Goal: Information Seeking & Learning: Check status

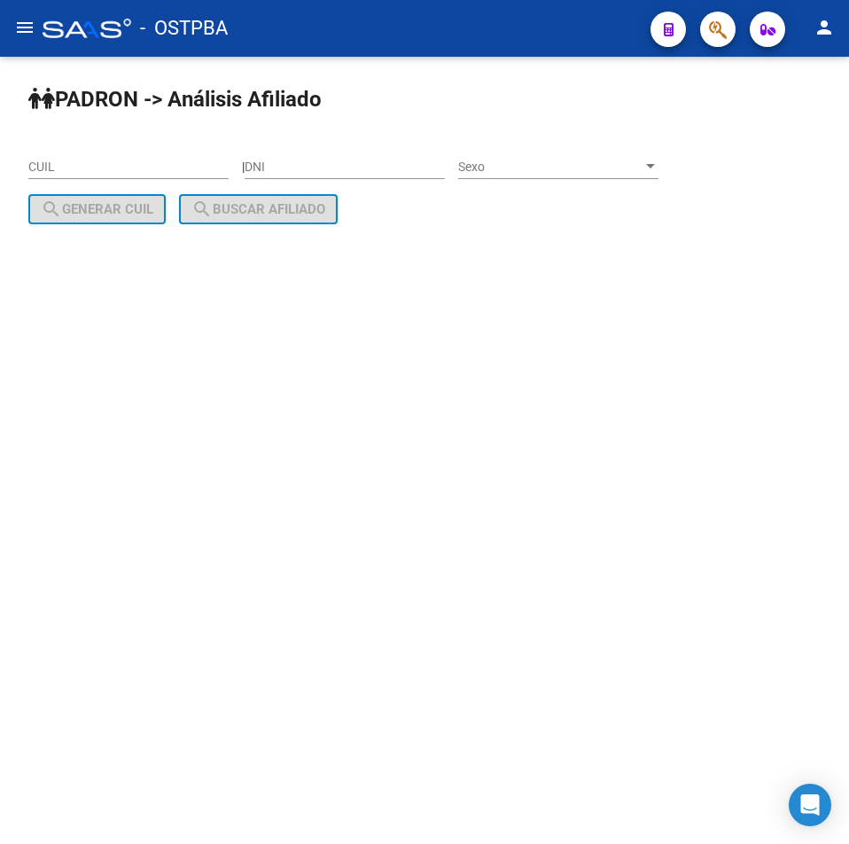
click at [708, 34] on button "button" at bounding box center [717, 29] width 35 height 35
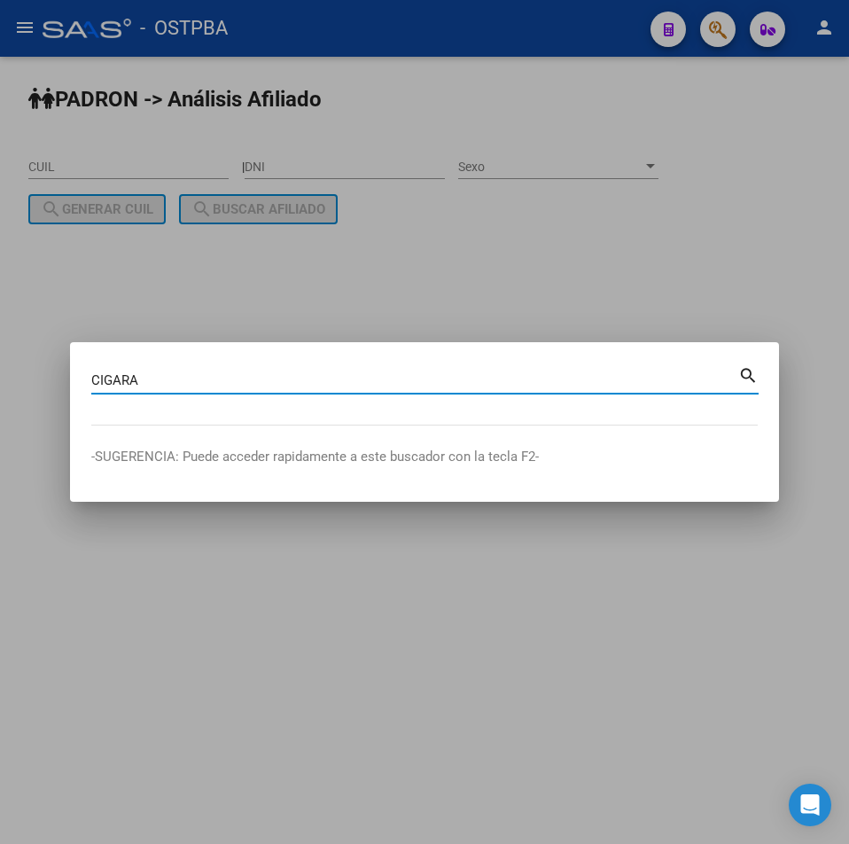
type input "CIGARA"
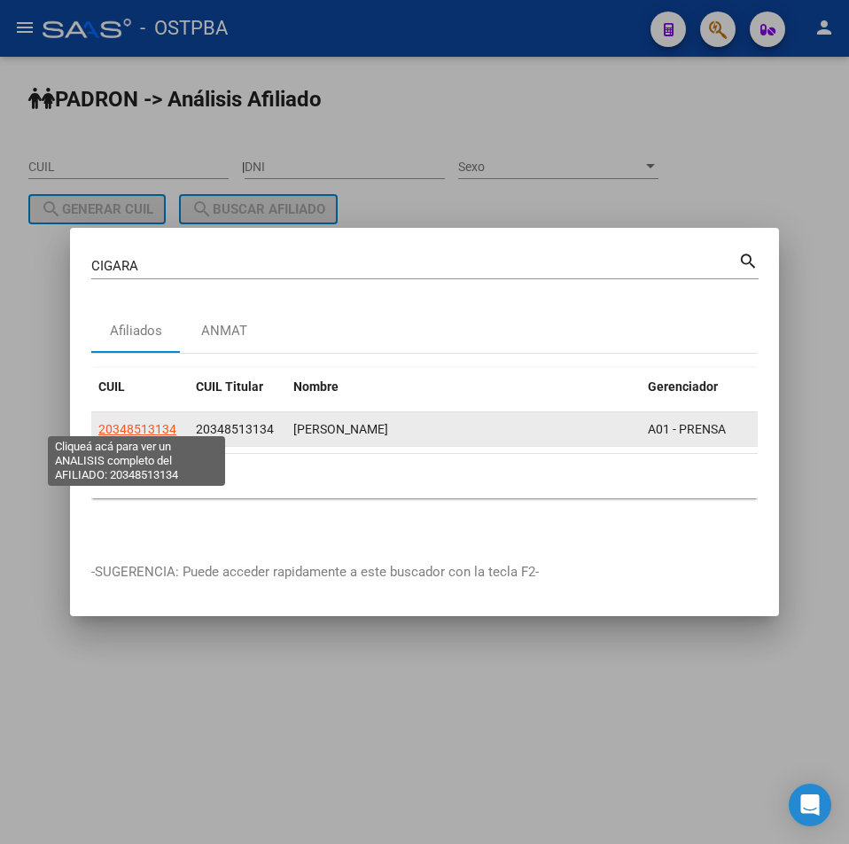
click at [109, 422] on span "20348513134" at bounding box center [137, 429] width 78 height 14
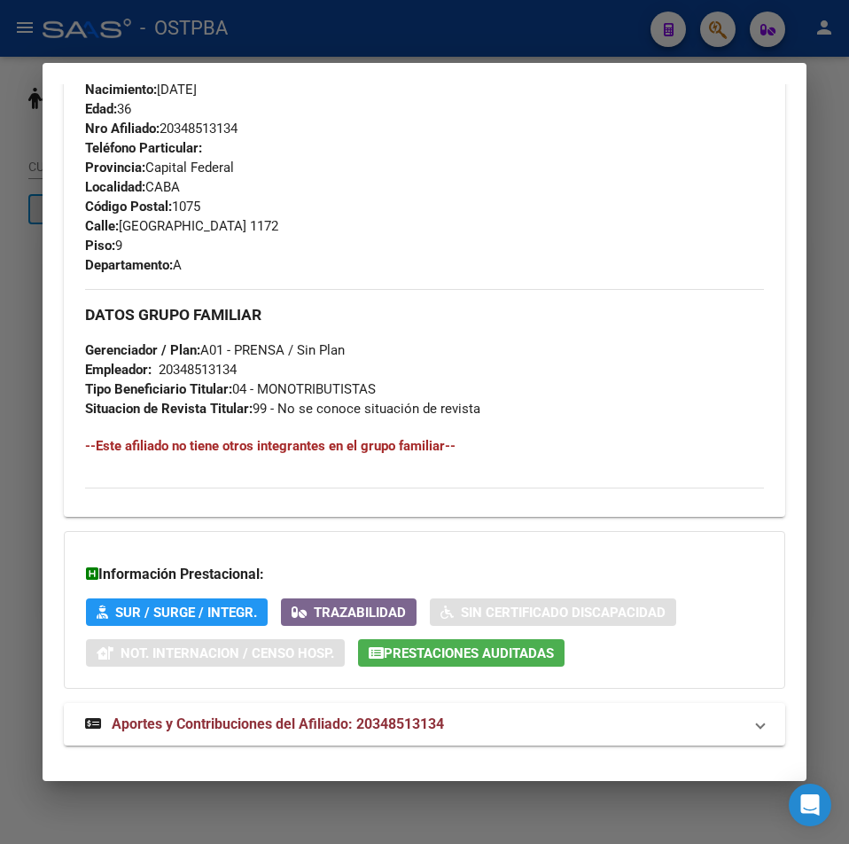
scroll to position [838, 0]
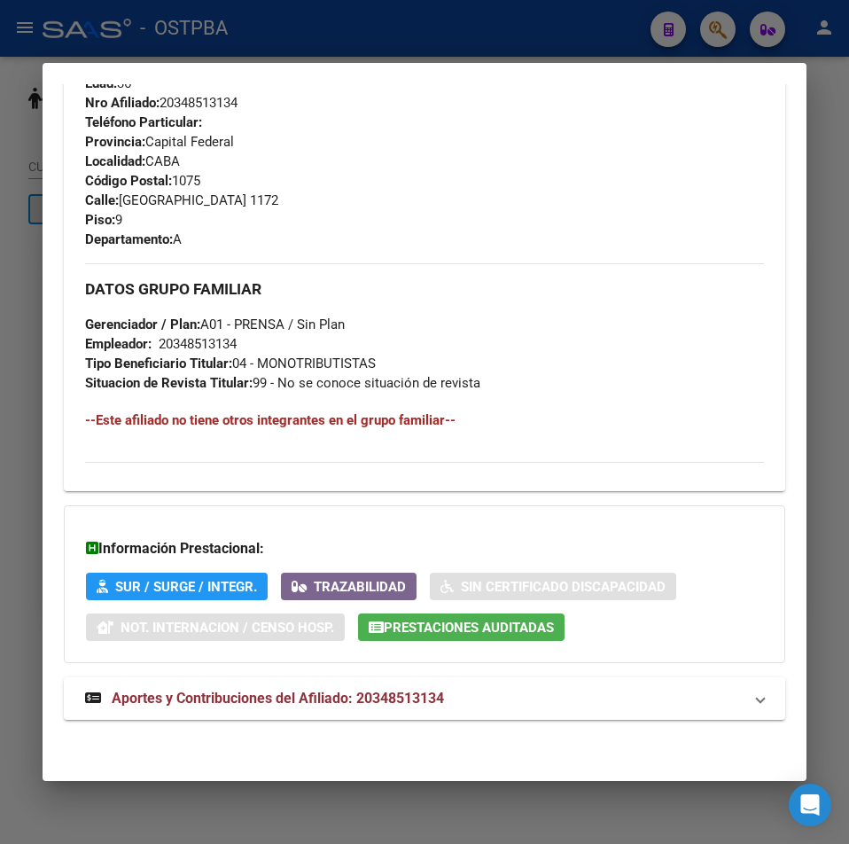
click at [564, 629] on button "Prestaciones Auditadas" at bounding box center [461, 627] width 207 height 27
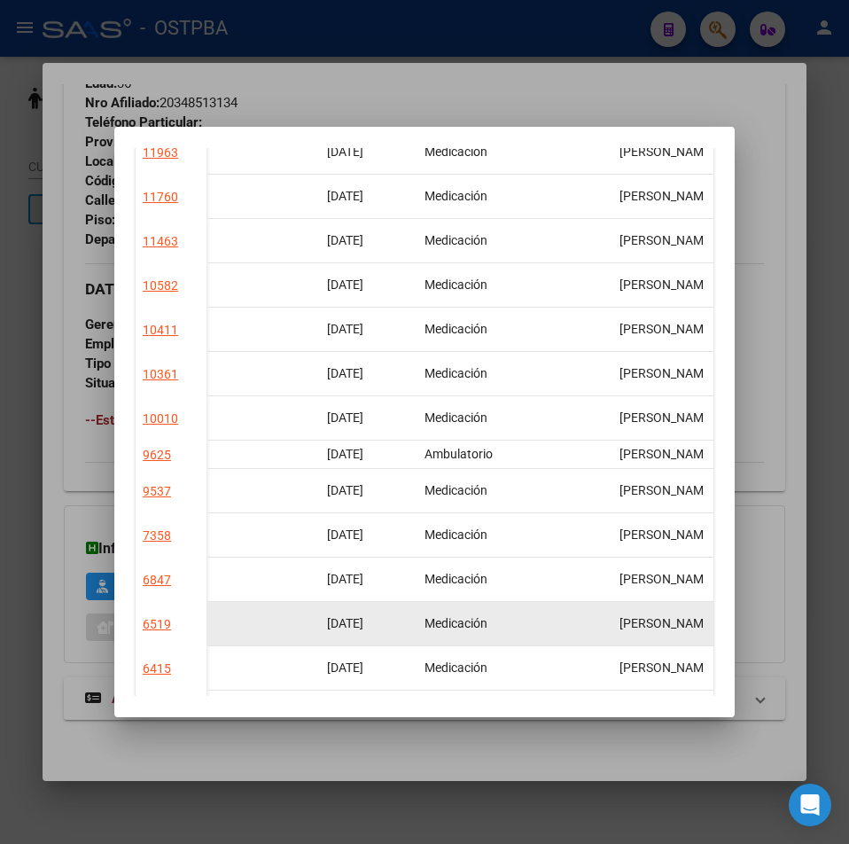
scroll to position [0, 0]
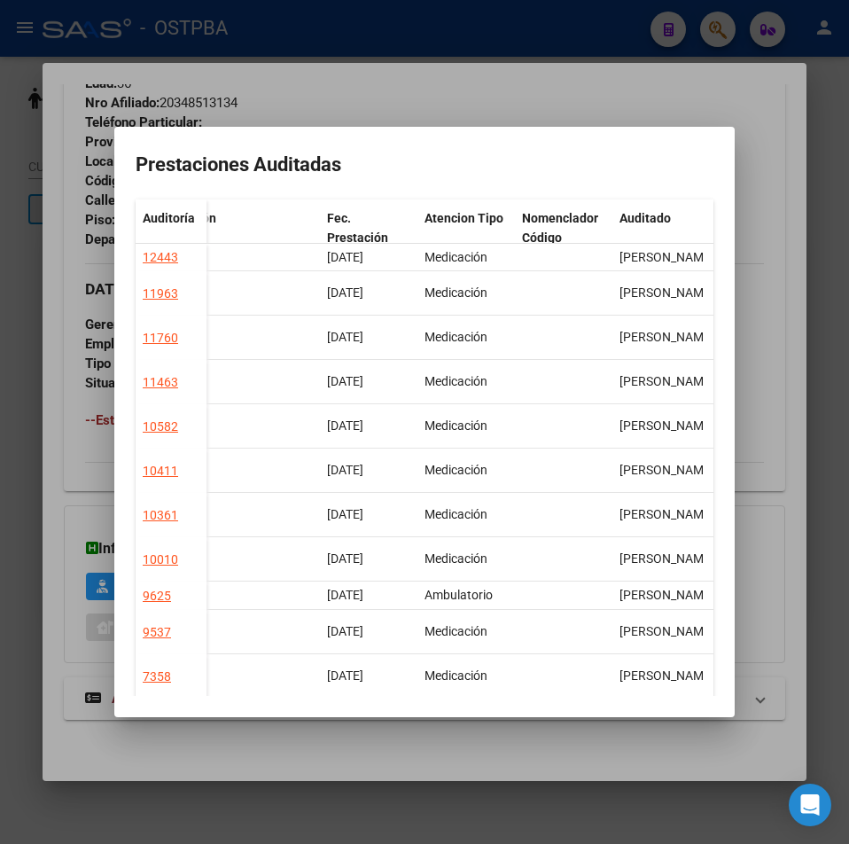
click at [645, 747] on div at bounding box center [424, 422] width 849 height 844
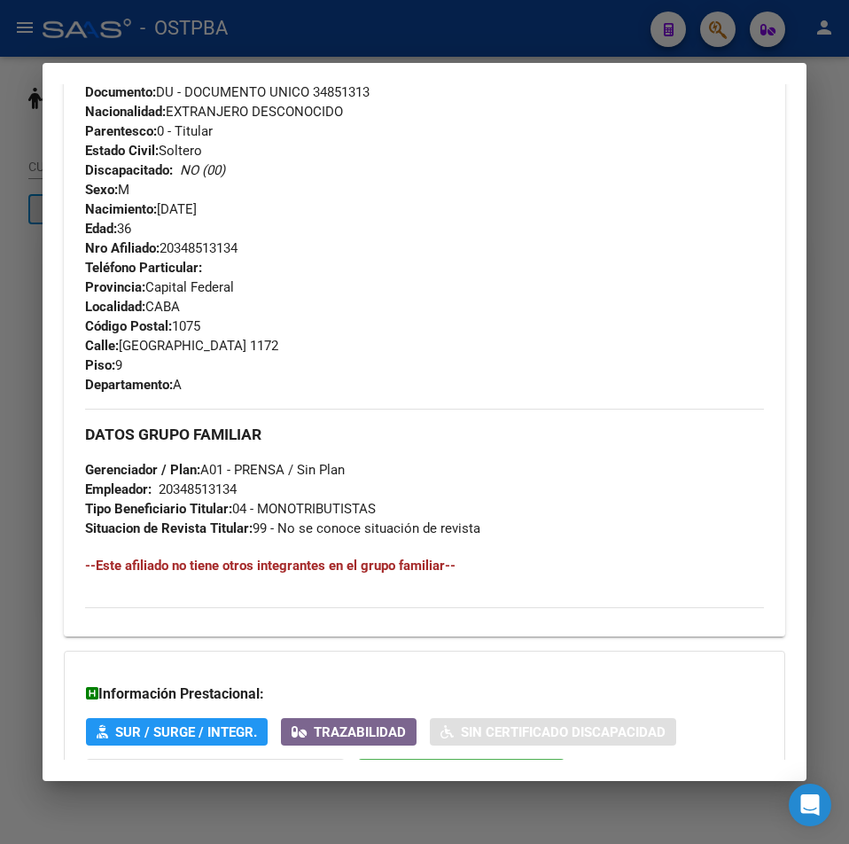
scroll to position [483, 0]
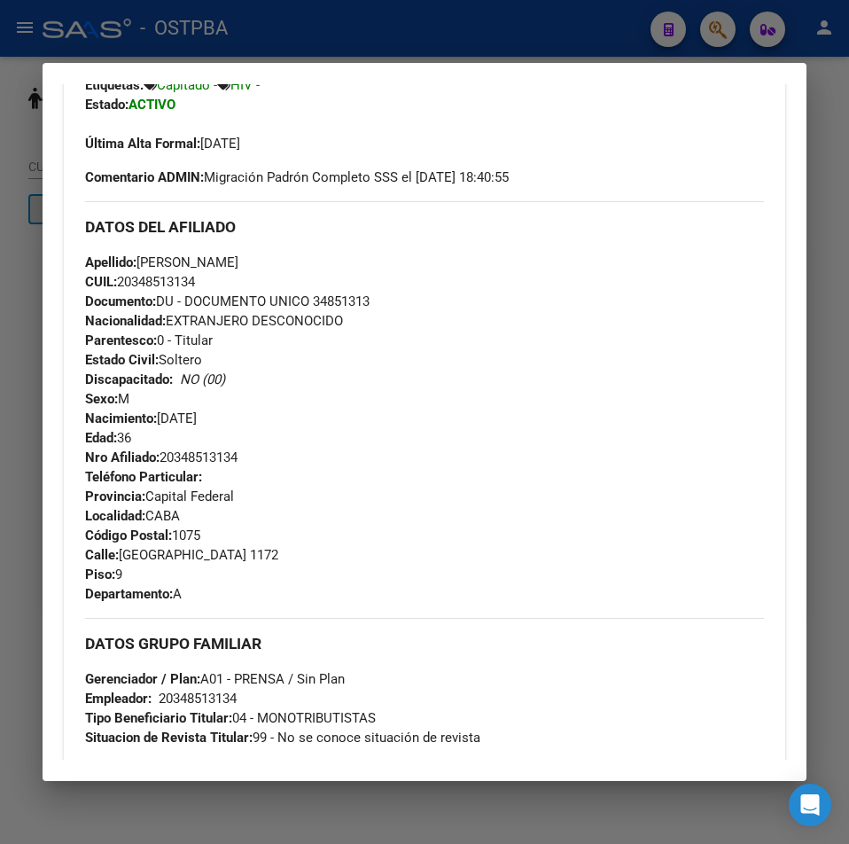
drag, startPoint x: 215, startPoint y: 282, endPoint x: 124, endPoint y: 280, distance: 91.3
click at [124, 280] on div "Apellido: [PERSON_NAME] CUIL: 20348513134 Documento: DU - DOCUMENTO UNICO 34851…" at bounding box center [424, 360] width 679 height 215
copy span "20348513134"
click at [631, 488] on div "Teléfono Particular: Provincia: Capital Federal Localidad: CABA Código Postal: …" at bounding box center [424, 535] width 679 height 137
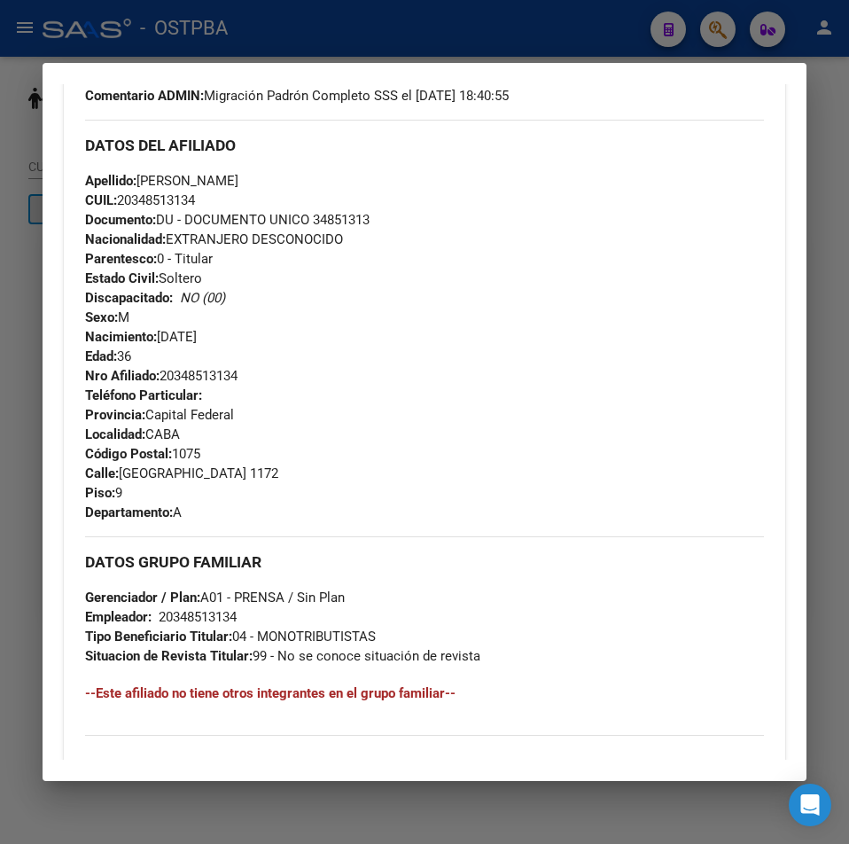
scroll to position [838, 0]
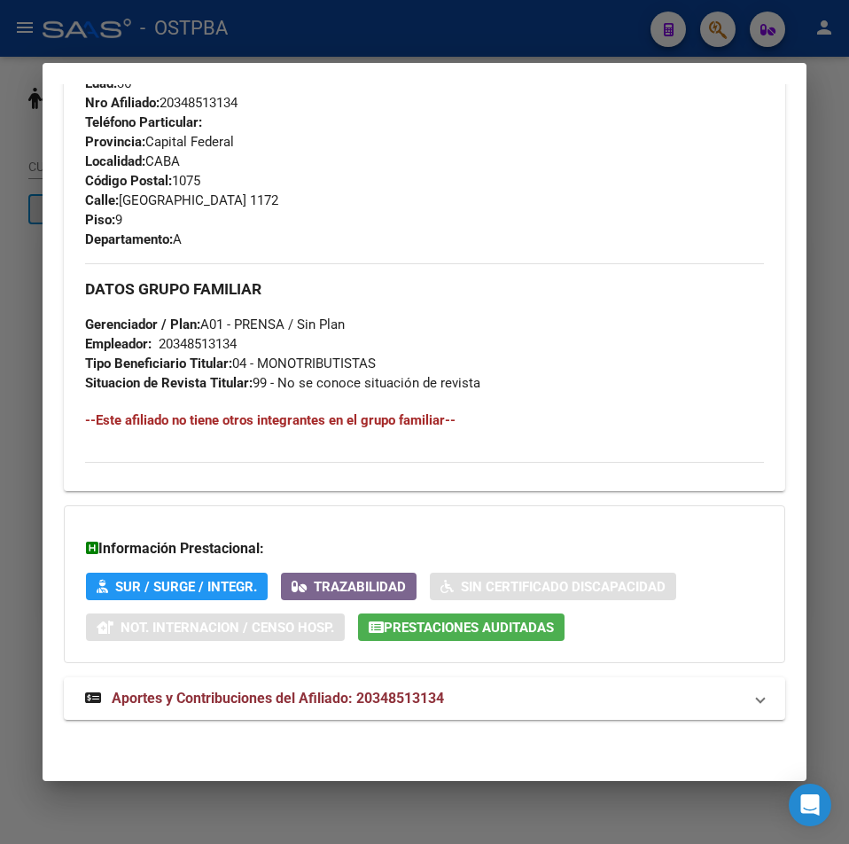
click at [505, 645] on div "Información Prestacional: SUR / SURGE / INTEGR. Trazabilidad Sin Certificado Di…" at bounding box center [425, 584] width 722 height 158
click at [519, 628] on span "Prestaciones Auditadas" at bounding box center [469, 628] width 170 height 16
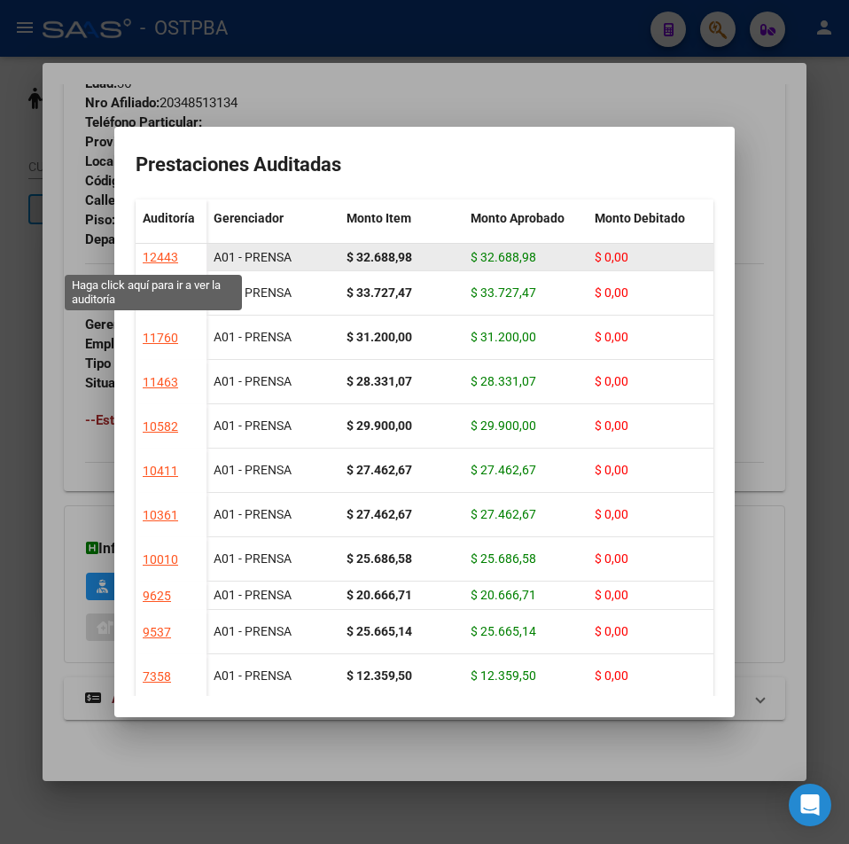
click at [144, 257] on div "12443" at bounding box center [160, 257] width 35 height 20
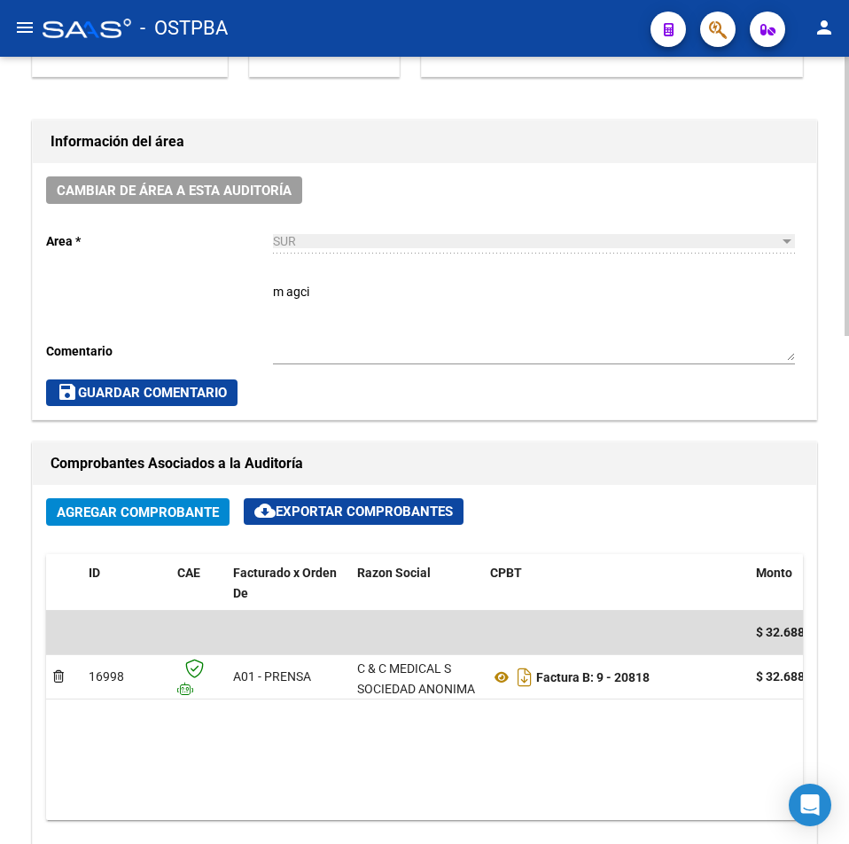
scroll to position [532, 0]
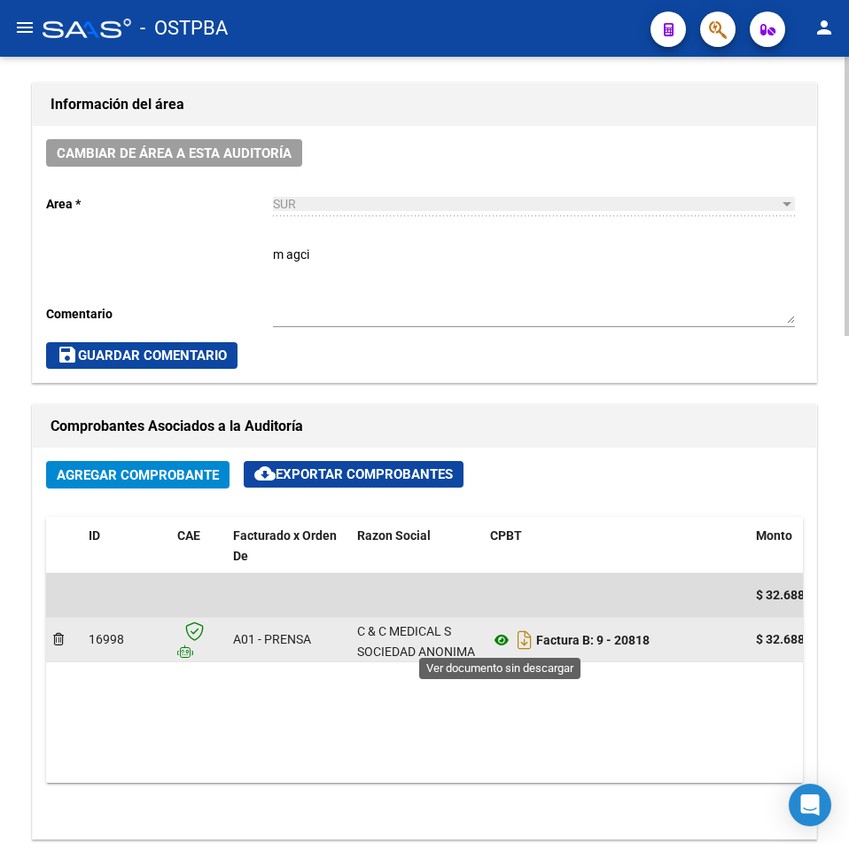
click at [505, 640] on icon at bounding box center [501, 639] width 23 height 21
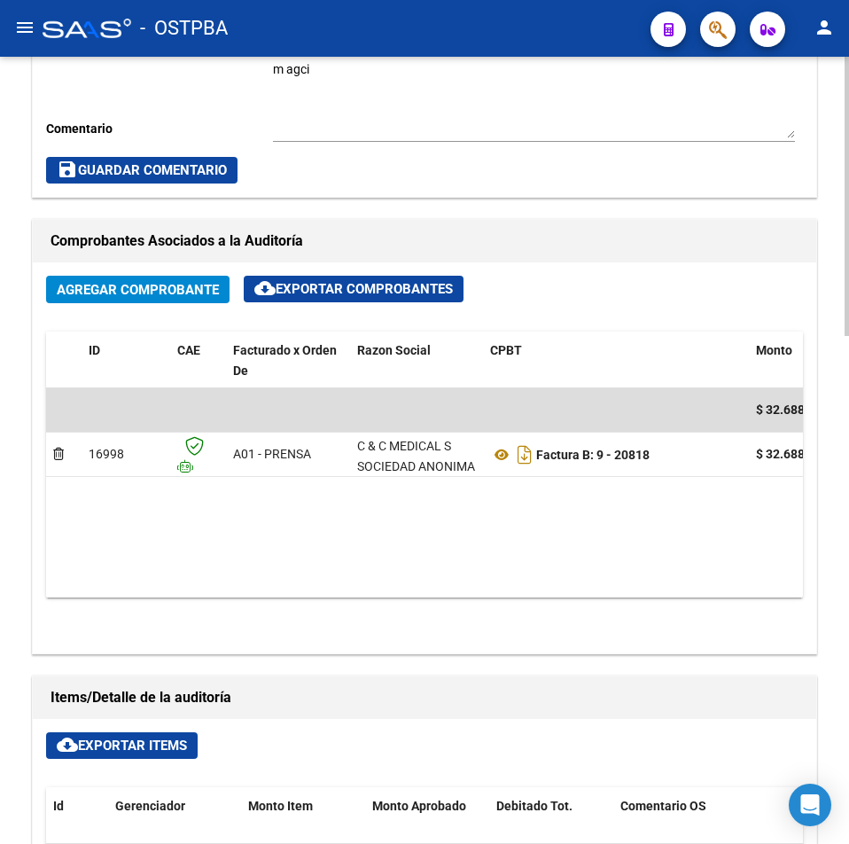
scroll to position [709, 0]
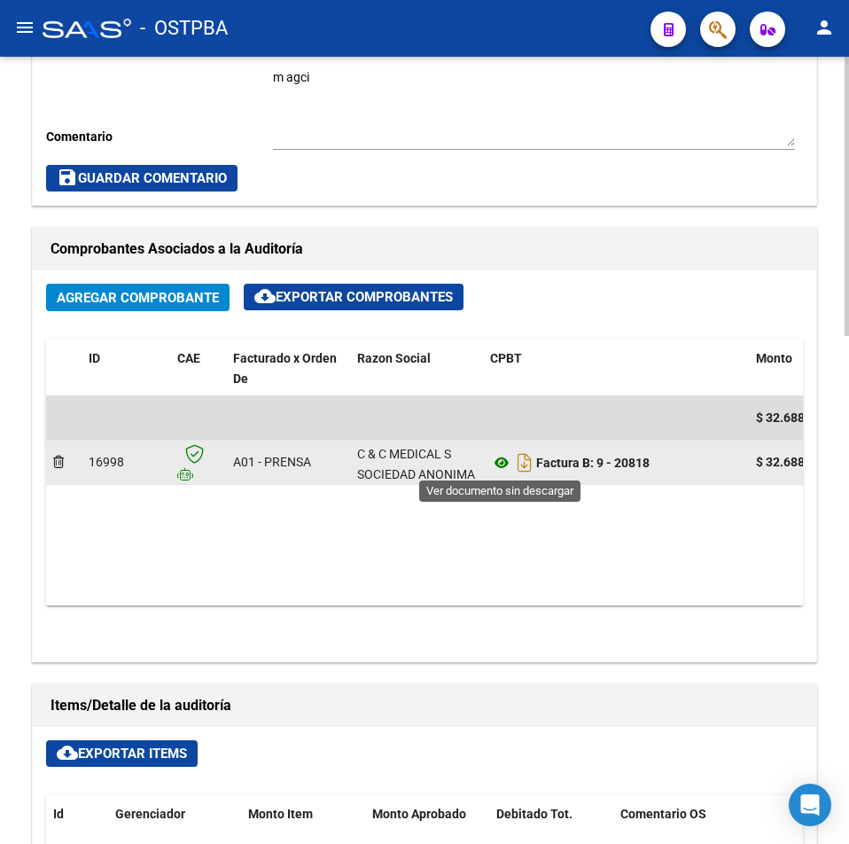
click at [497, 458] on icon at bounding box center [501, 462] width 23 height 21
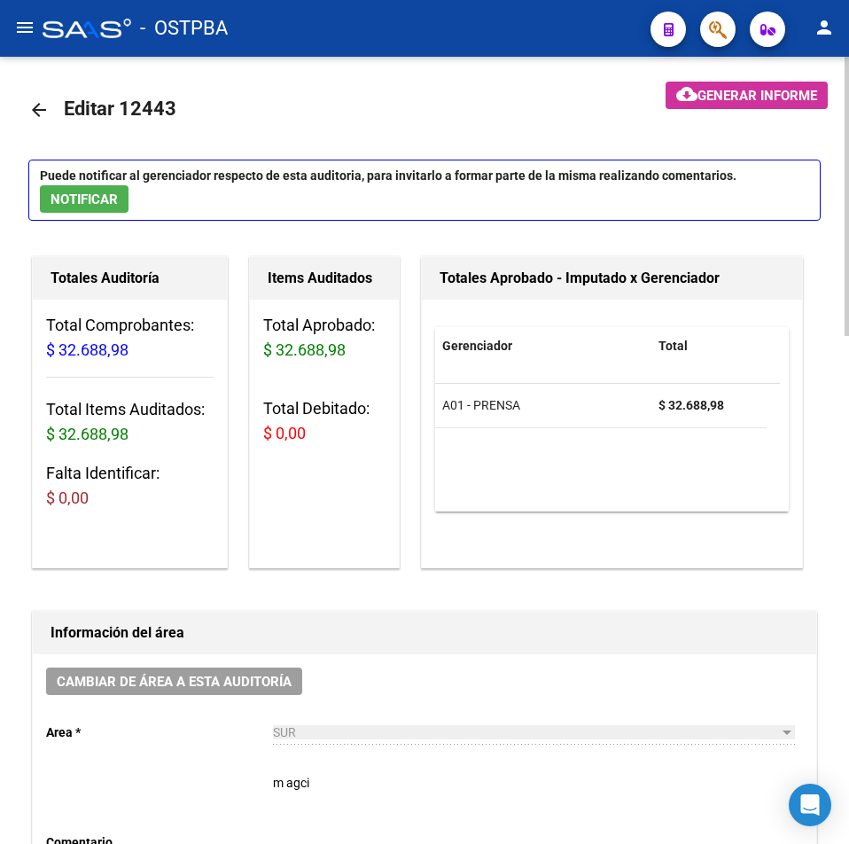
scroll to position [0, 0]
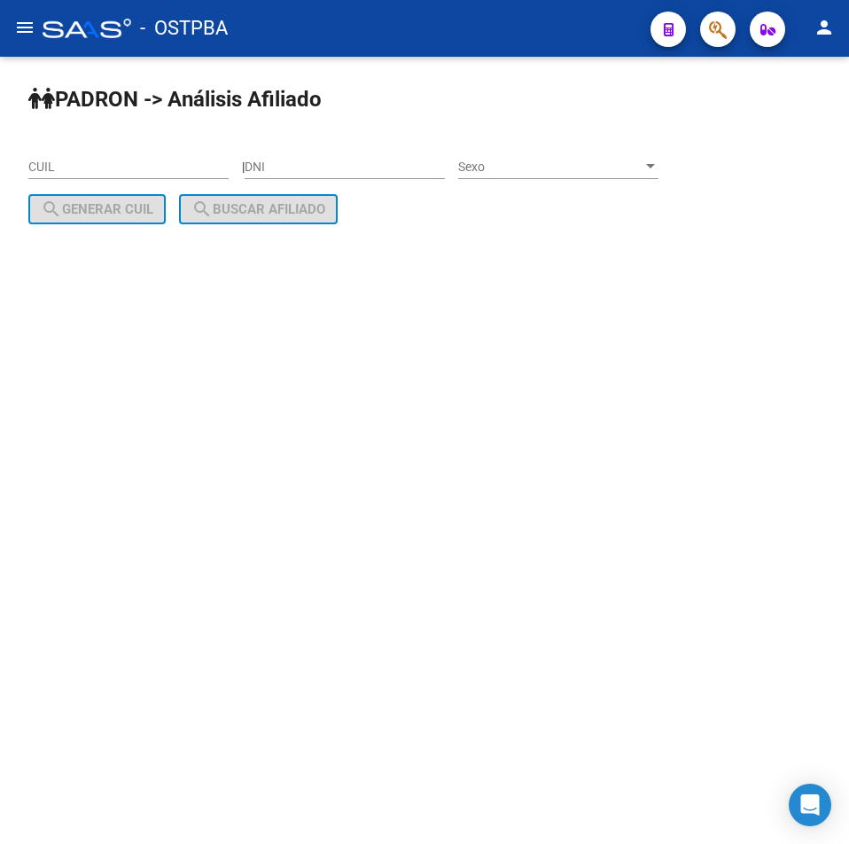
drag, startPoint x: 175, startPoint y: 166, endPoint x: 90, endPoint y: 167, distance: 84.2
click at [91, 167] on input "CUIL" at bounding box center [128, 167] width 200 height 15
paste input "20-22934522-3"
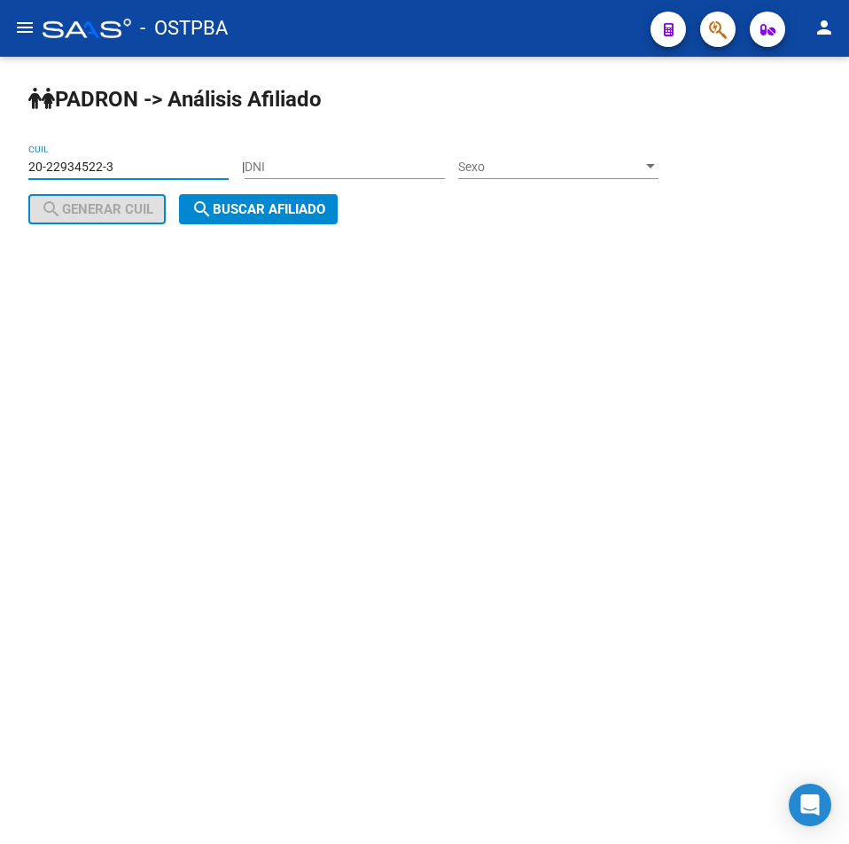
click at [241, 214] on span "search Buscar afiliado" at bounding box center [258, 209] width 134 height 16
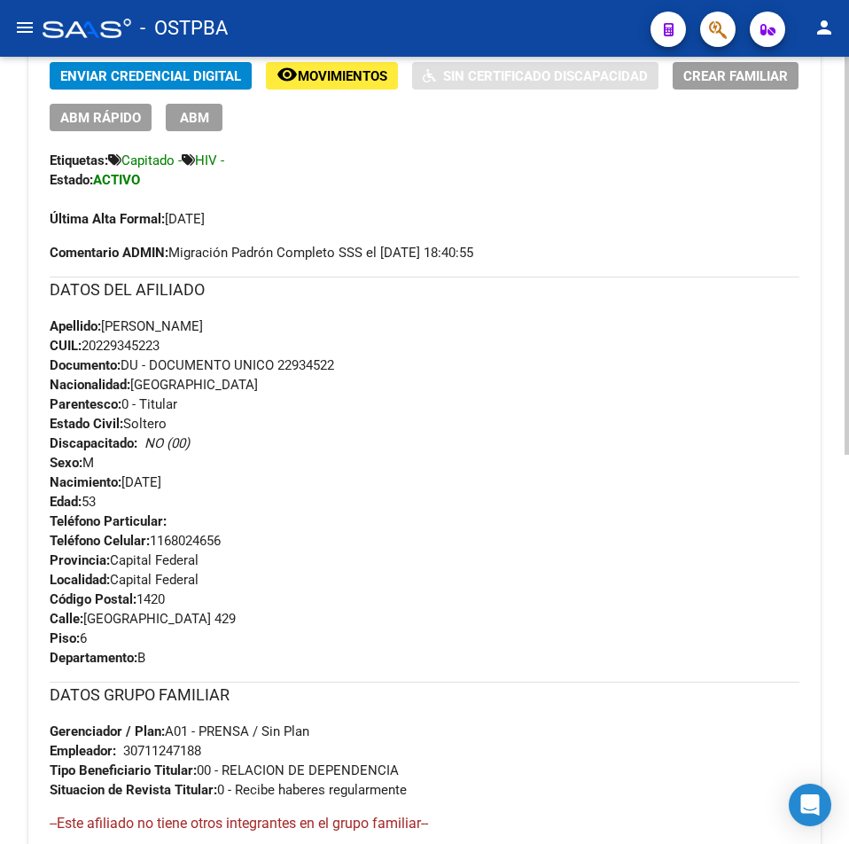
scroll to position [709, 0]
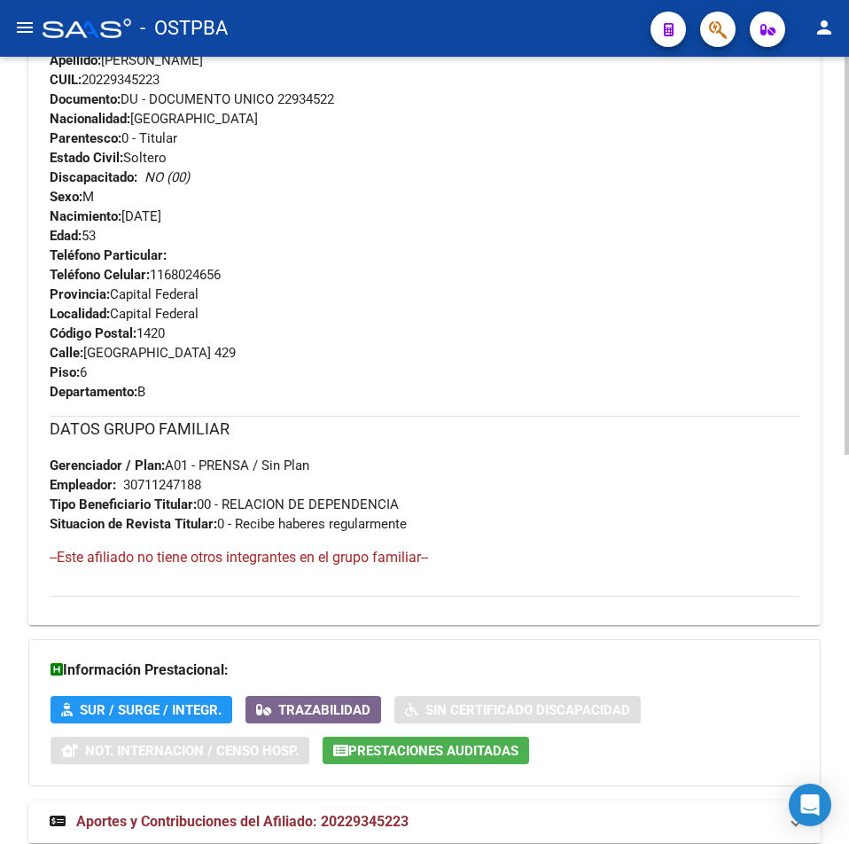
click at [513, 739] on button "Prestaciones Auditadas" at bounding box center [426, 750] width 207 height 27
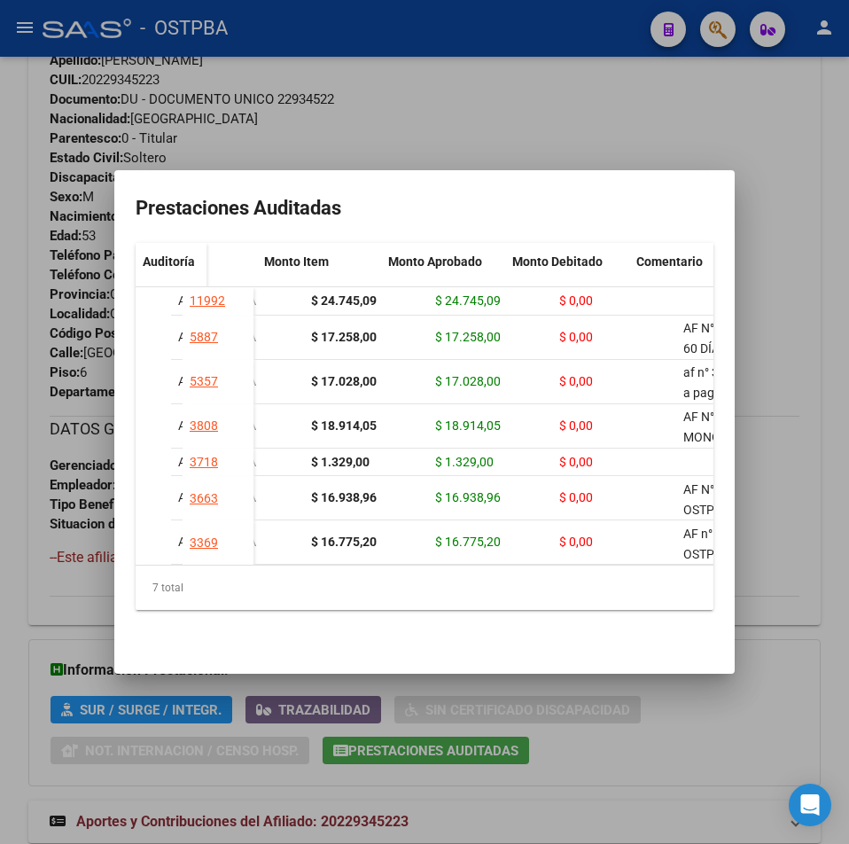
scroll to position [0, 0]
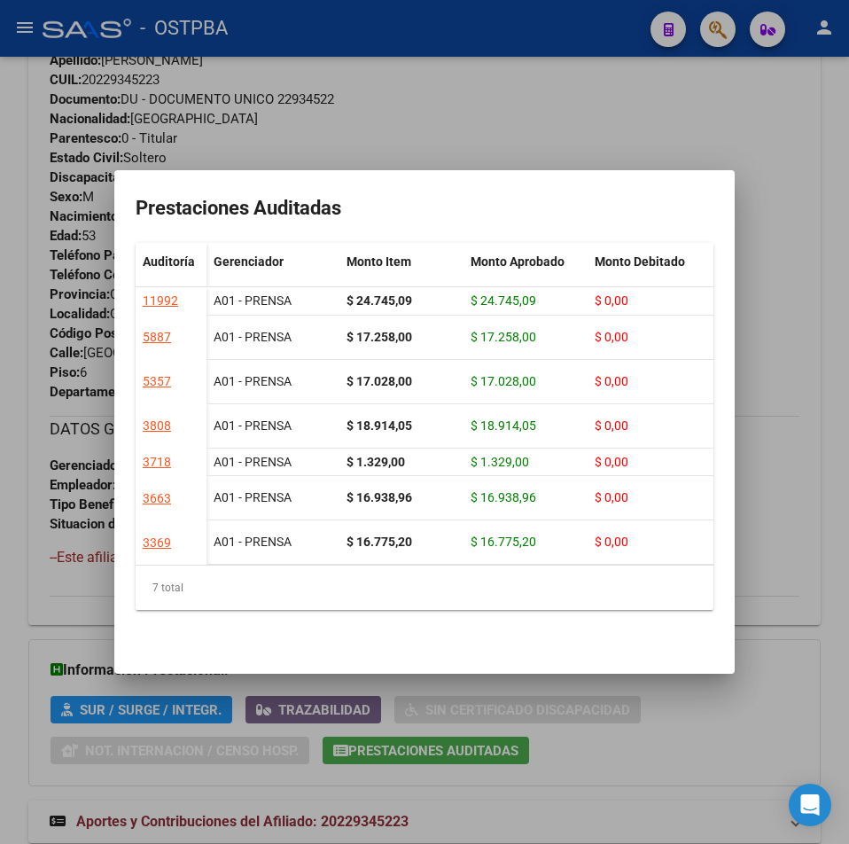
click at [778, 126] on div at bounding box center [424, 422] width 849 height 844
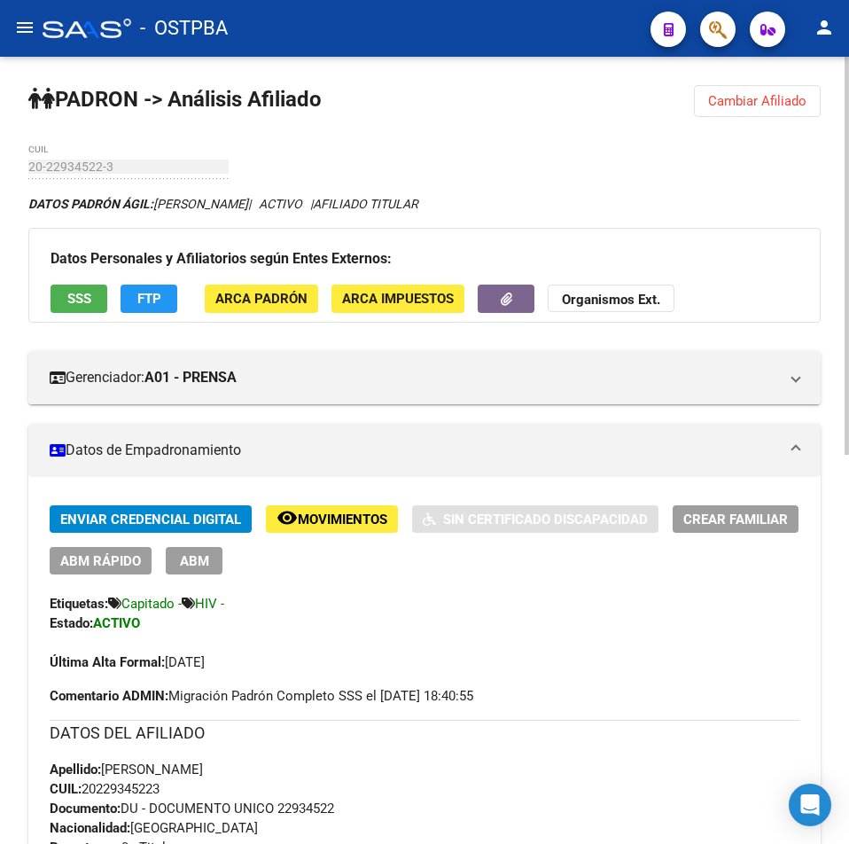
click at [714, 105] on span "Cambiar Afiliado" at bounding box center [757, 101] width 98 height 16
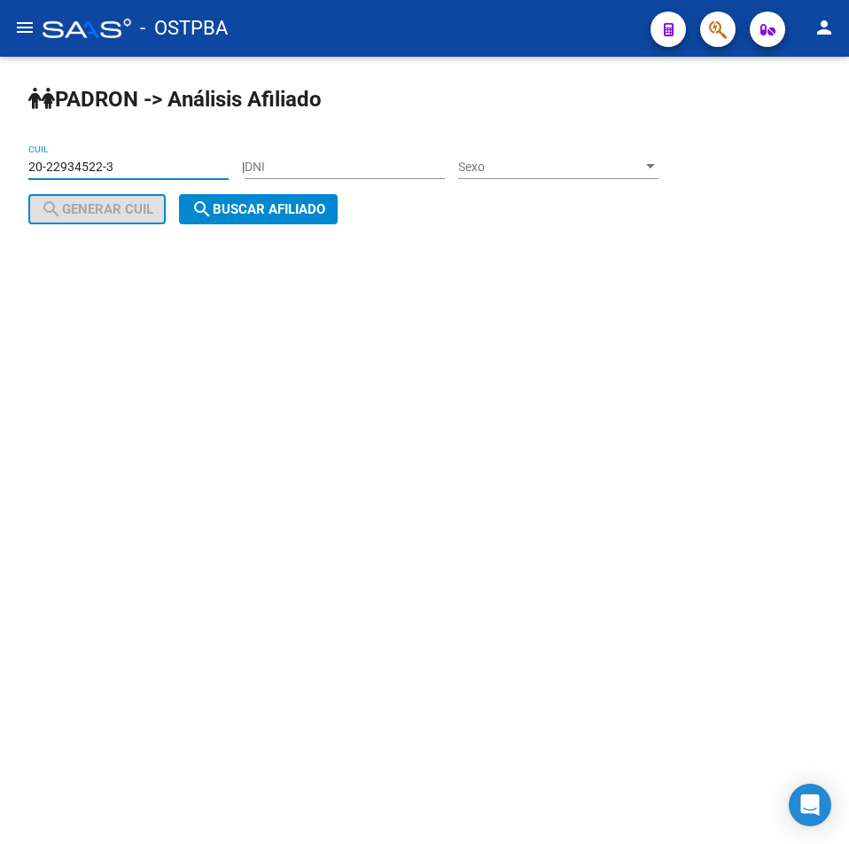
click at [108, 195] on app-analisis-afiliado "PADRON -> Análisis Afiliado 20-22934522-3 CUIL | DNI Sexo Sexo search Generar C…" at bounding box center [350, 189] width 644 height 58
drag, startPoint x: 128, startPoint y: 186, endPoint x: -1, endPoint y: 177, distance: 128.9
click at [0, 177] on html "menu - OSTPBA person Firma Express Inicio Calendario SSS Instructivos Contacto …" at bounding box center [424, 422] width 849 height 844
drag, startPoint x: 170, startPoint y: 171, endPoint x: 219, endPoint y: 160, distance: 50.1
click at [171, 170] on input "20-22934522-3" at bounding box center [128, 167] width 200 height 15
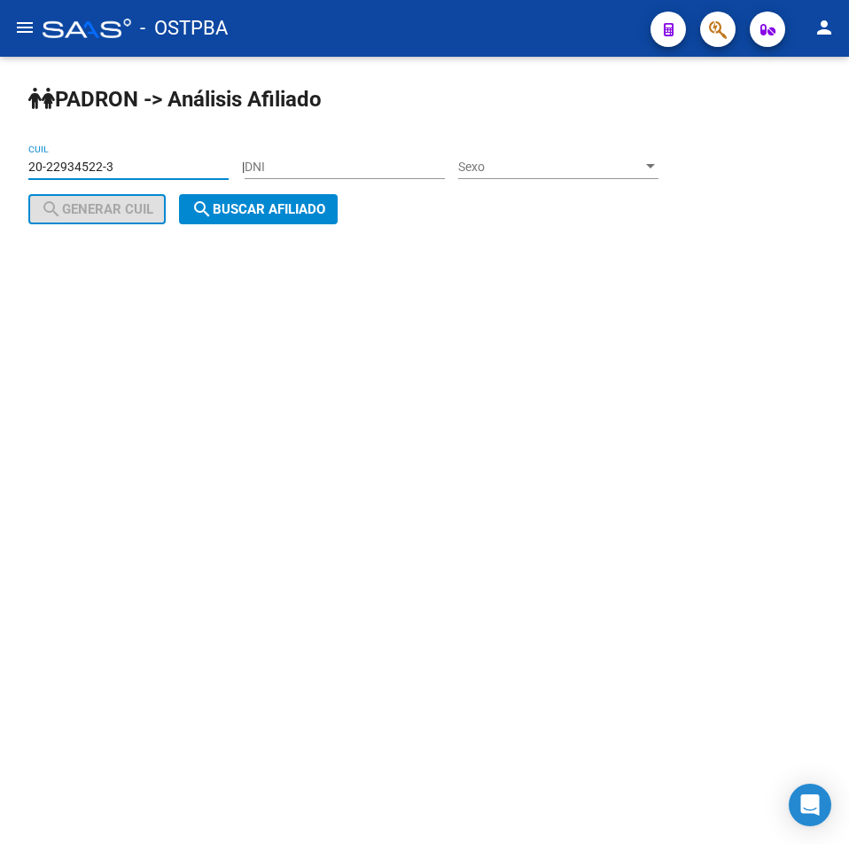
click at [147, 168] on input "20-22934522-3" at bounding box center [128, 167] width 200 height 15
click at [111, 154] on div "20-22934522-3 CUIL" at bounding box center [128, 161] width 200 height 35
click at [131, 166] on input "20-22934522-3" at bounding box center [128, 167] width 200 height 15
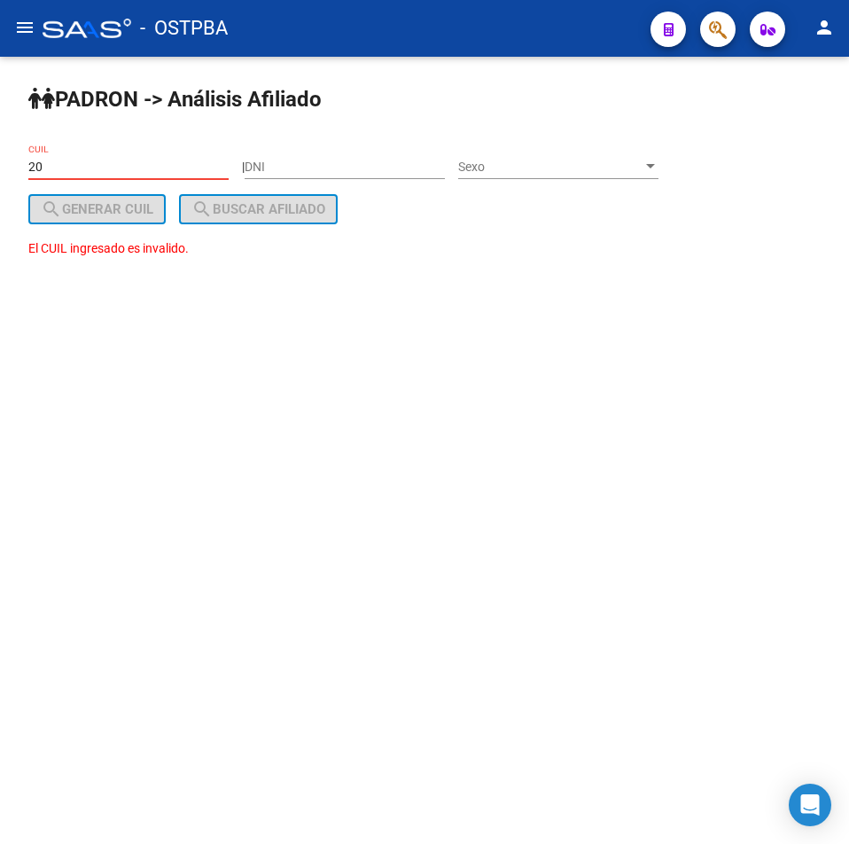
type input "2"
paste input "20-21953025-1"
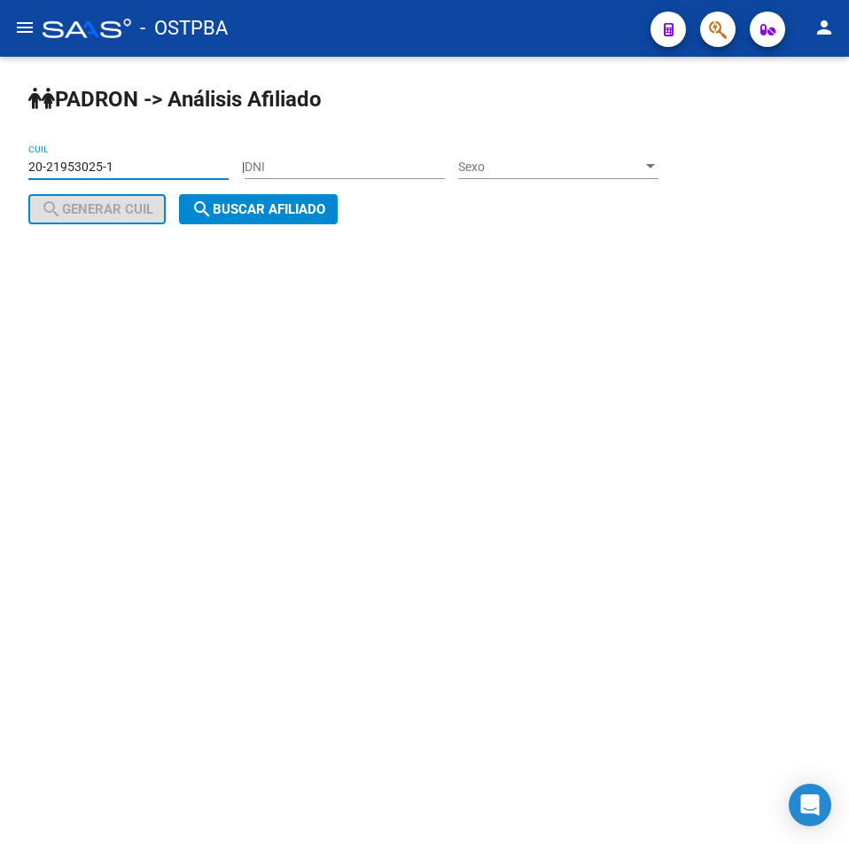
click at [216, 197] on button "search Buscar afiliado" at bounding box center [258, 209] width 159 height 30
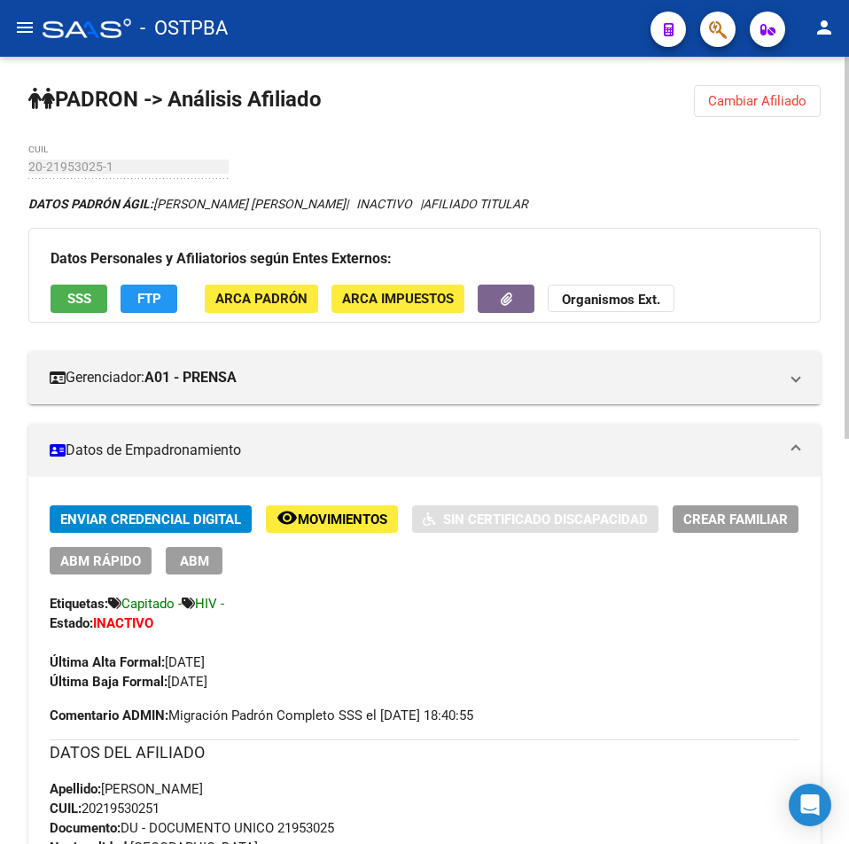
click at [728, 113] on button "Cambiar Afiliado" at bounding box center [757, 101] width 127 height 32
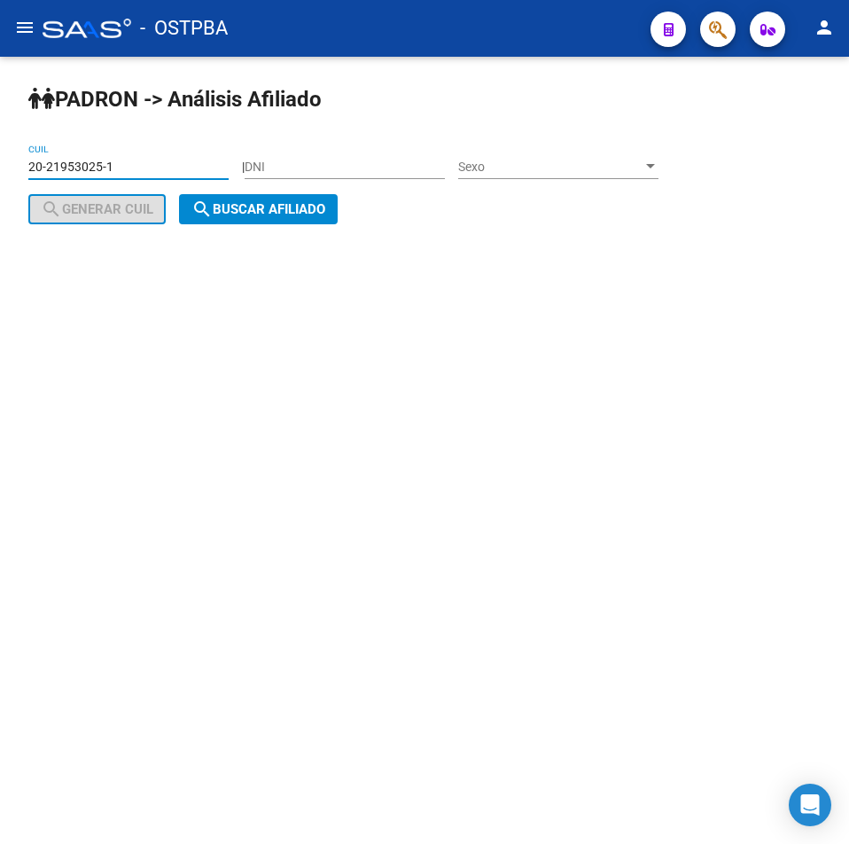
drag, startPoint x: 149, startPoint y: 168, endPoint x: 269, endPoint y: 210, distance: 127.0
click at [0, 157] on html "menu - OSTPBA person Firma Express Inicio Calendario SSS Instructivos Contacto …" at bounding box center [424, 422] width 849 height 844
paste input "16889812-7"
type input "20-16889812-7"
click at [285, 203] on span "search Buscar afiliado" at bounding box center [258, 209] width 134 height 16
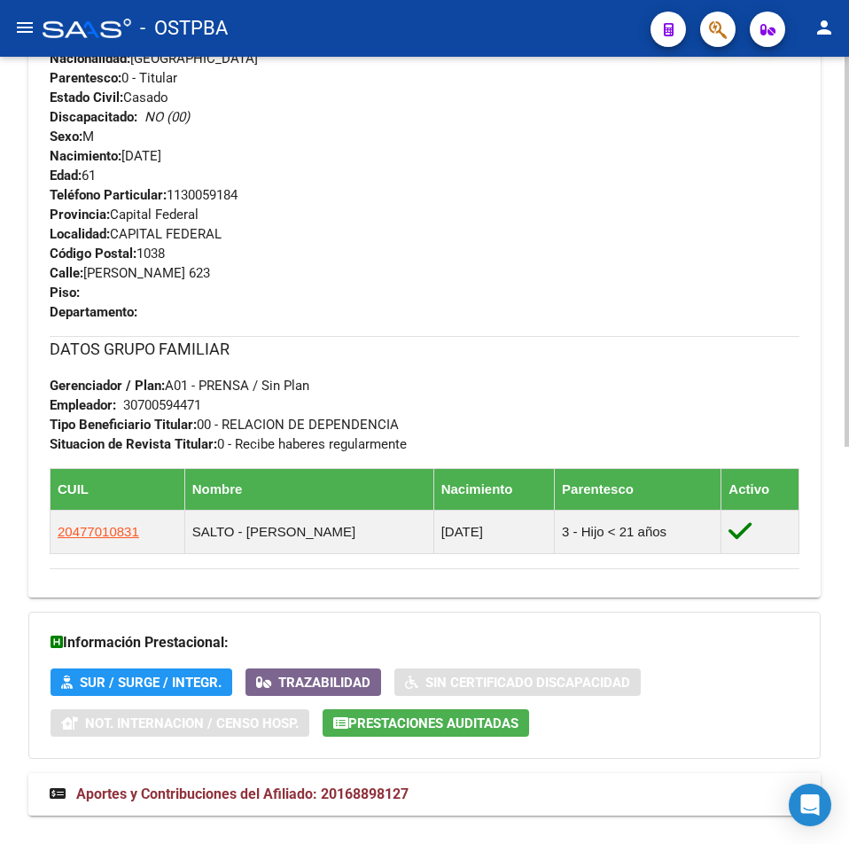
scroll to position [803, 0]
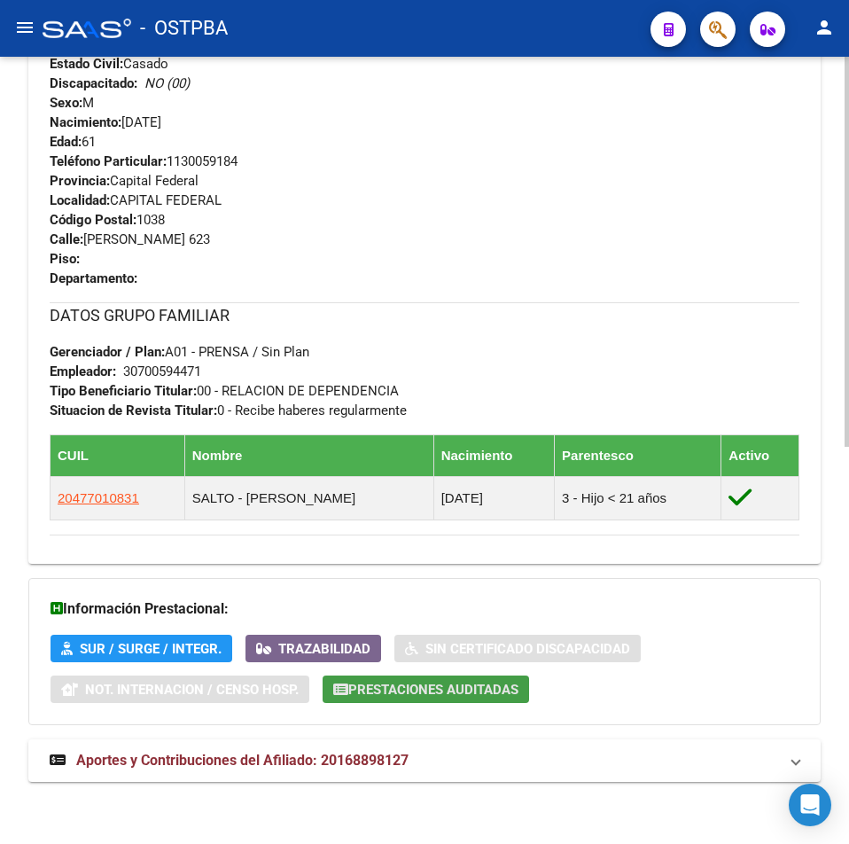
click at [482, 693] on span "Prestaciones Auditadas" at bounding box center [433, 690] width 170 height 16
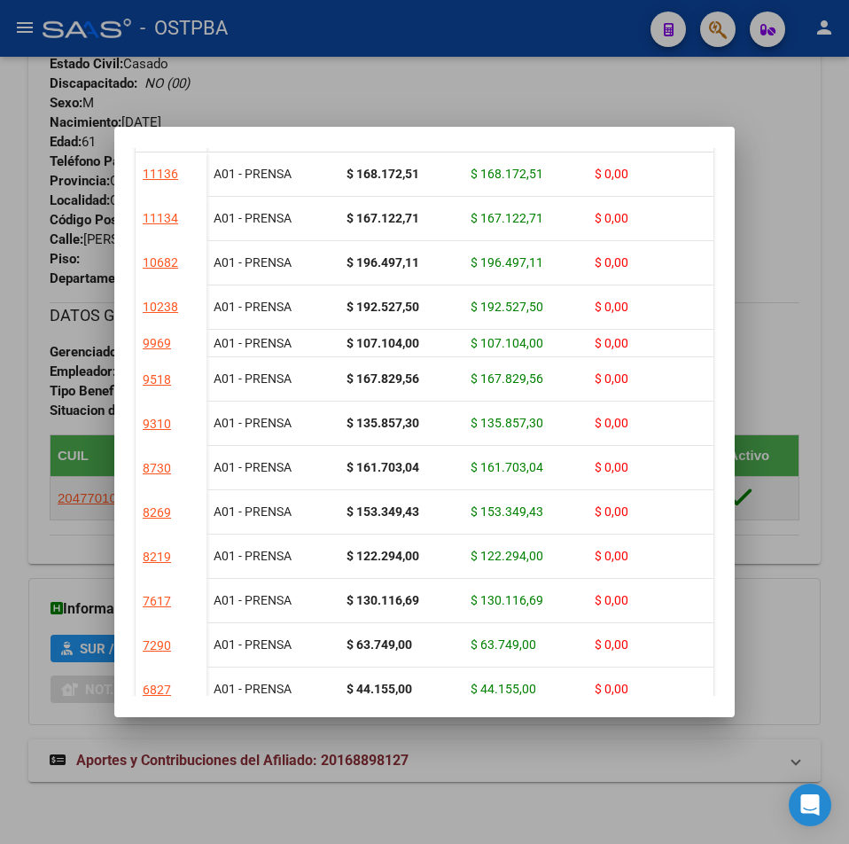
scroll to position [0, 0]
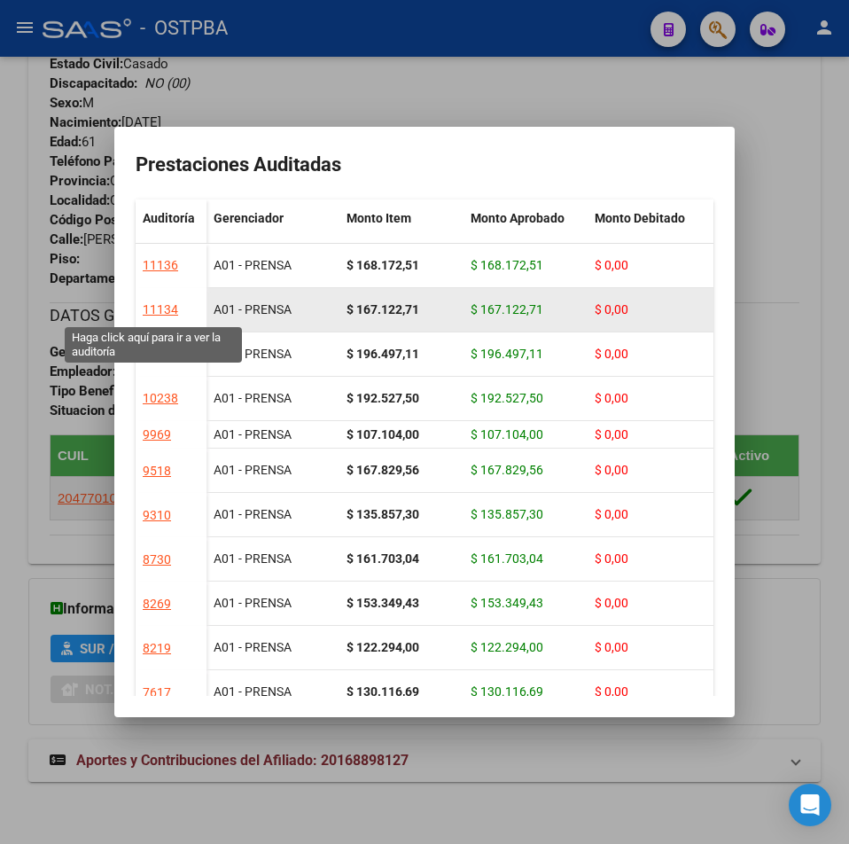
click at [162, 307] on div "11134" at bounding box center [160, 310] width 35 height 20
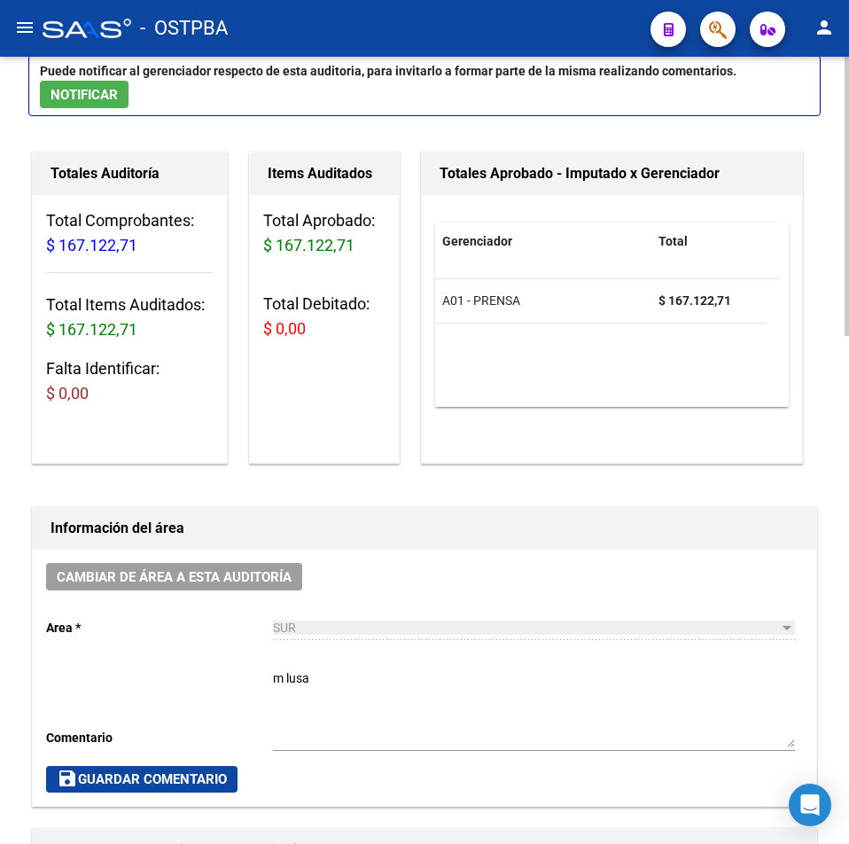
scroll to position [443, 0]
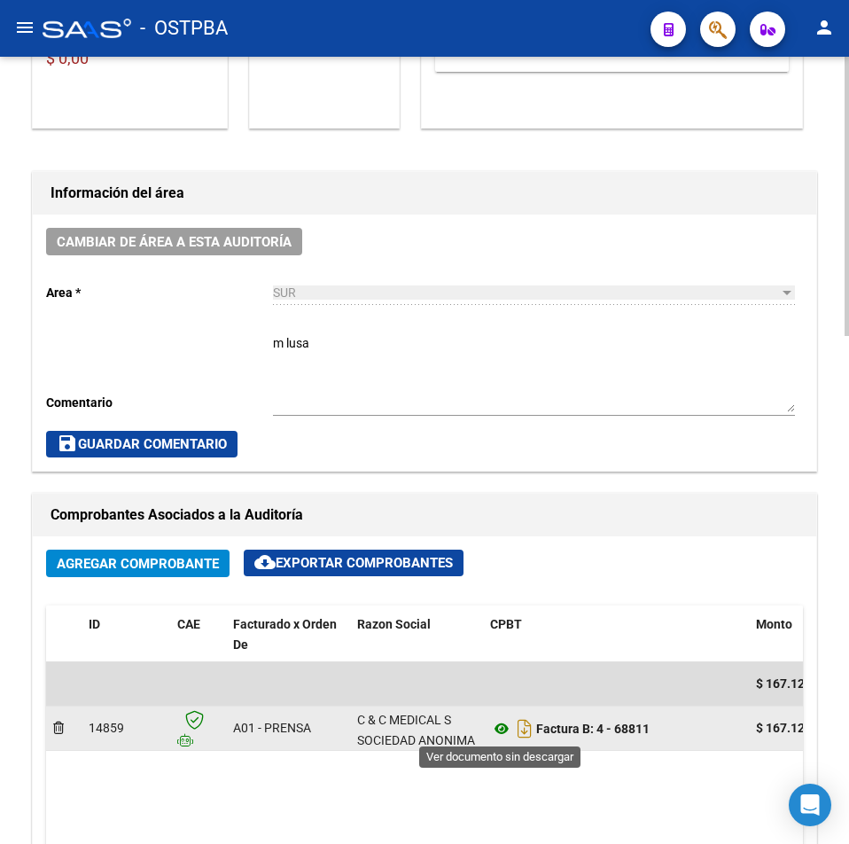
click at [501, 731] on icon at bounding box center [501, 728] width 23 height 21
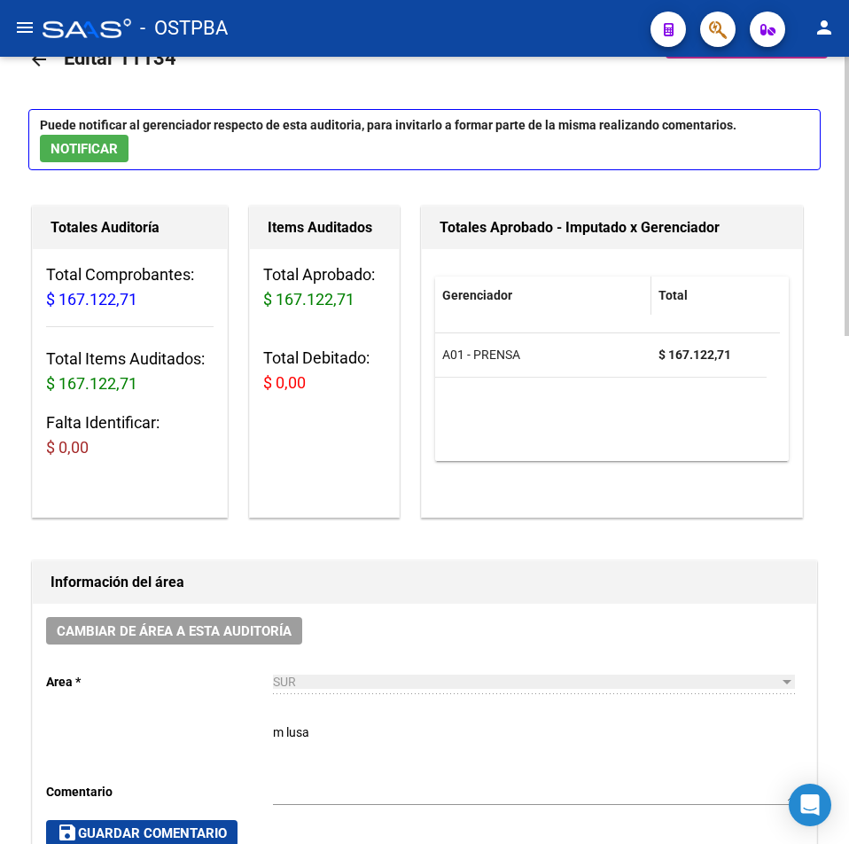
scroll to position [0, 0]
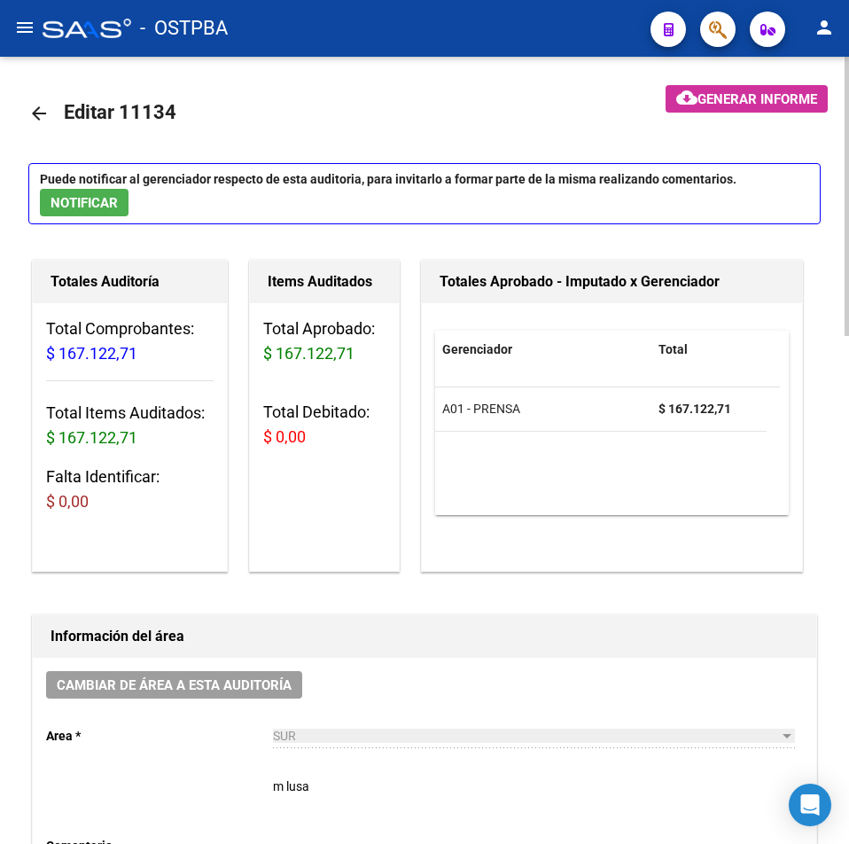
drag, startPoint x: 709, startPoint y: 32, endPoint x: 59, endPoint y: 73, distance: 651.1
click at [84, 80] on div "menu - OSTPBA person Firma Express Inicio Calendario SSS Instructivos Contacto …" at bounding box center [424, 422] width 849 height 844
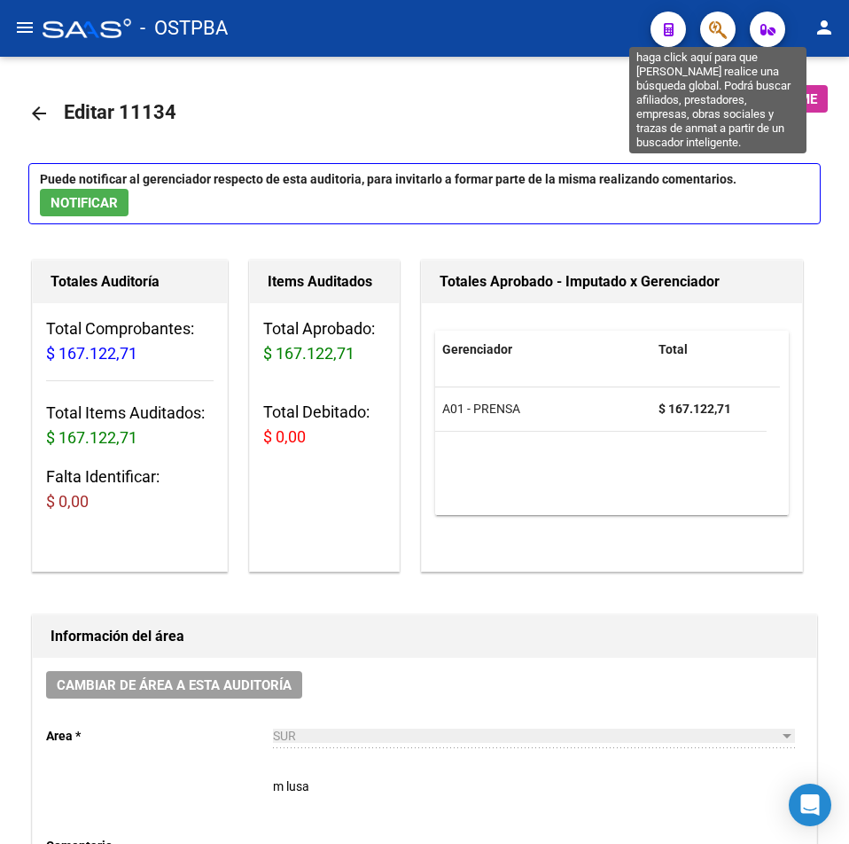
click at [715, 27] on icon "button" at bounding box center [718, 30] width 18 height 20
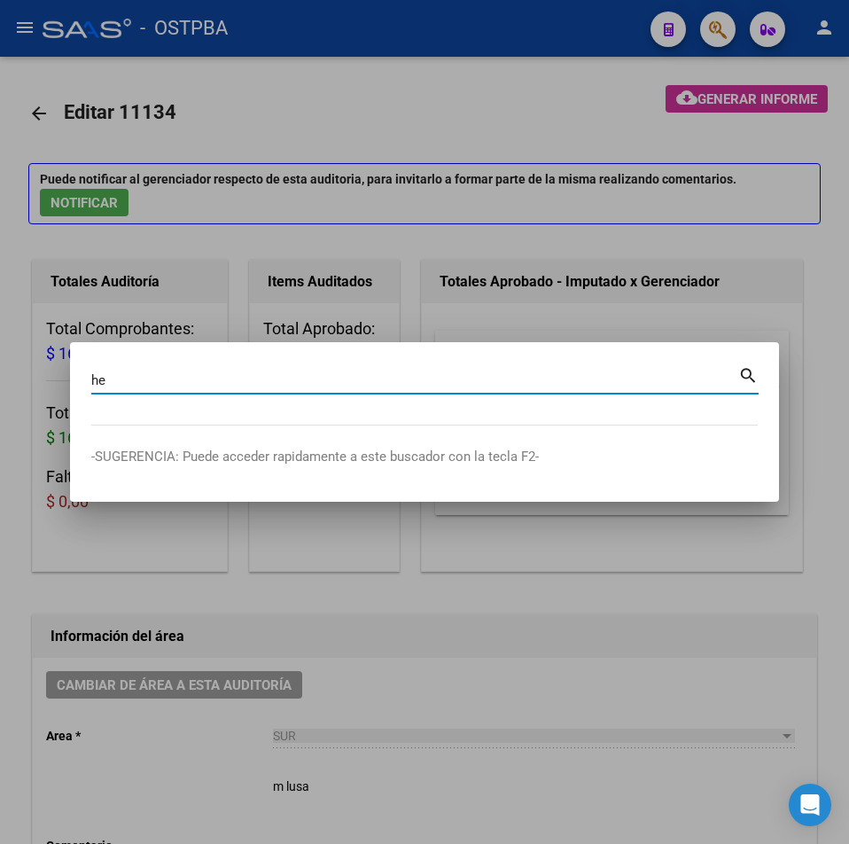
type input "h"
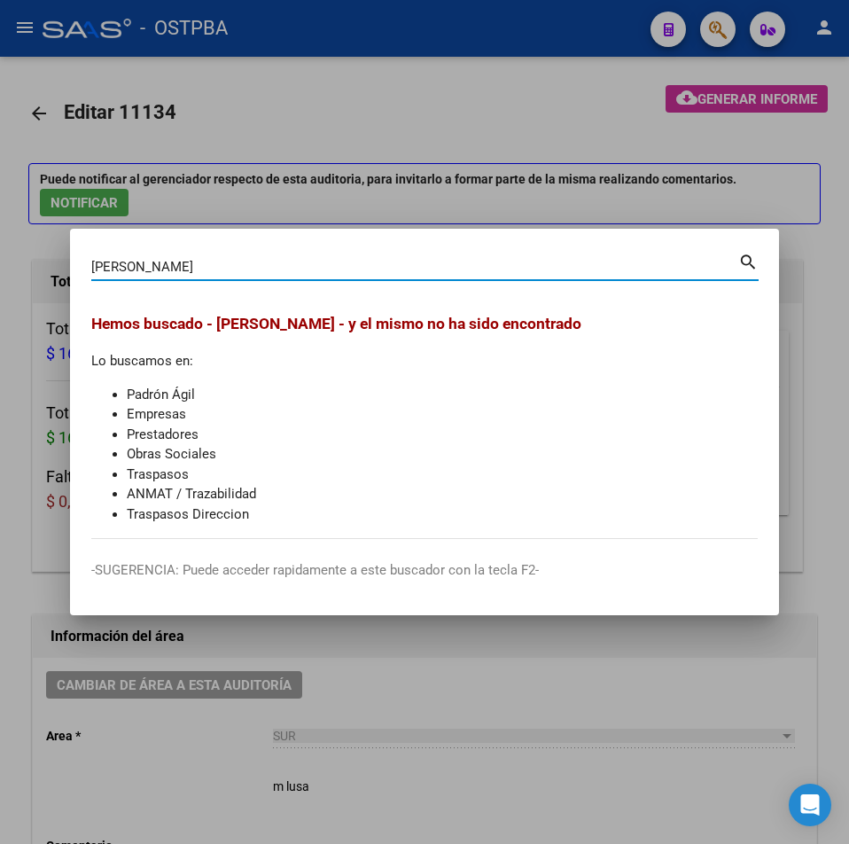
type input "[PERSON_NAME]"
click at [462, 98] on div at bounding box center [424, 422] width 849 height 844
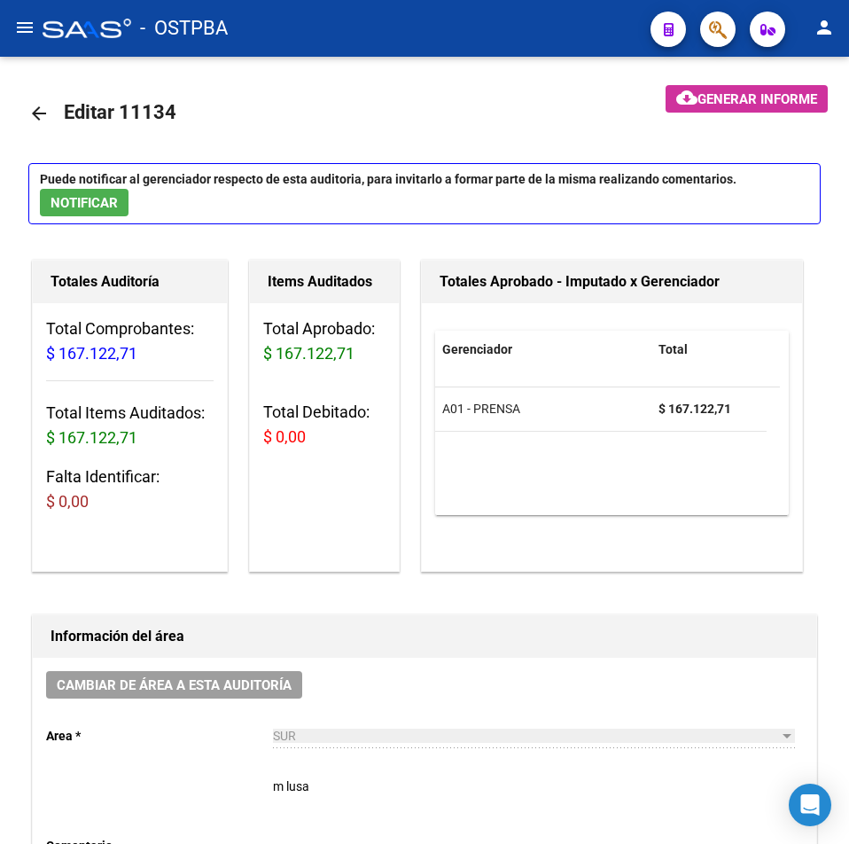
click at [25, 24] on mat-icon "menu" at bounding box center [24, 27] width 21 height 21
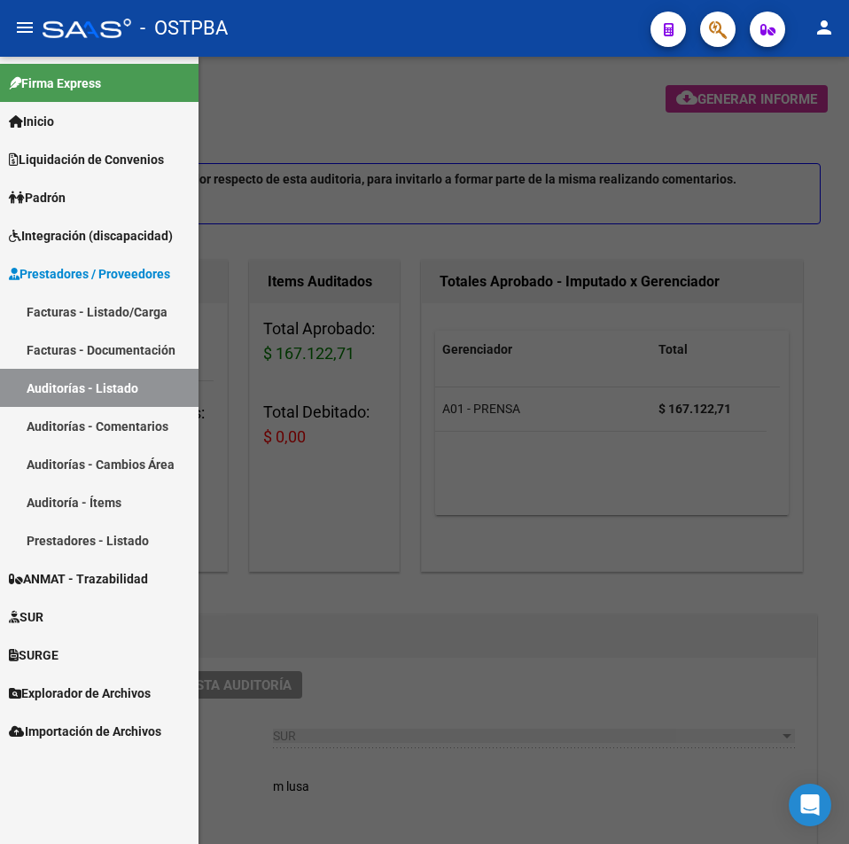
click at [97, 198] on link "Padrón" at bounding box center [99, 197] width 199 height 38
click at [66, 199] on span "Padrón" at bounding box center [37, 198] width 57 height 20
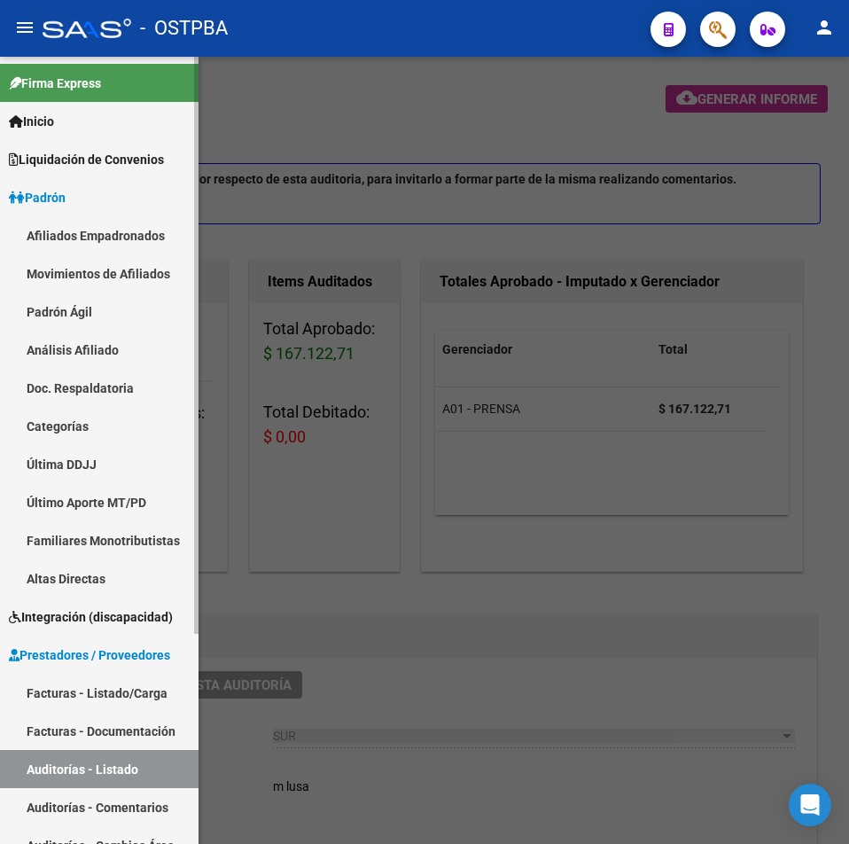
click at [80, 353] on link "Análisis Afiliado" at bounding box center [99, 350] width 199 height 38
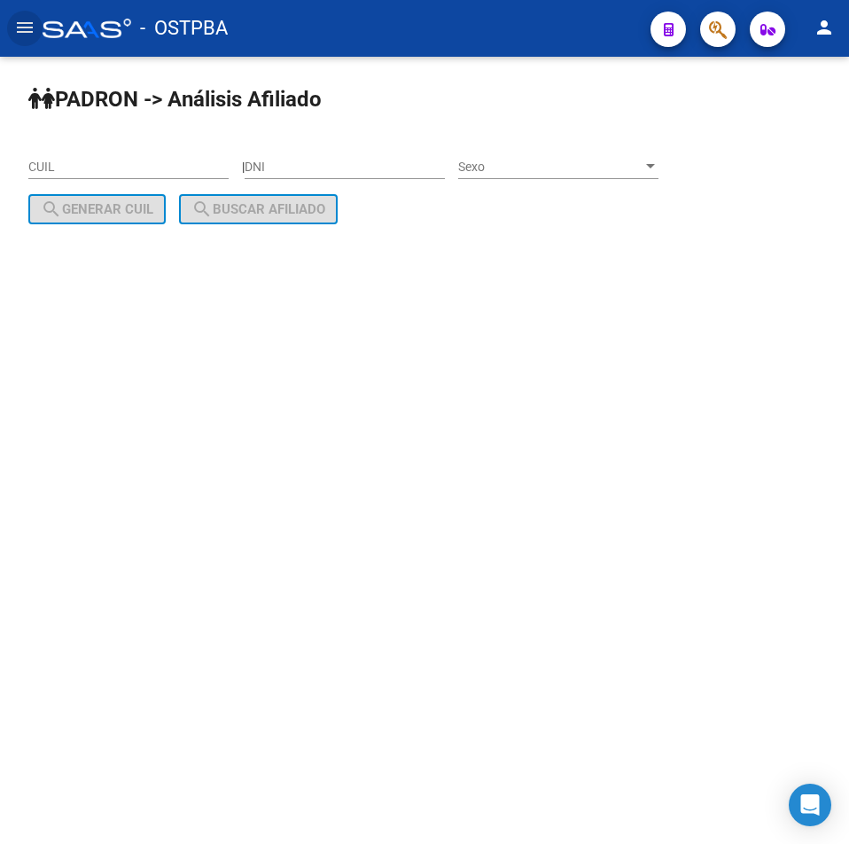
click at [177, 168] on input "CUIL" at bounding box center [128, 167] width 200 height 15
paste input "27-27737475-2"
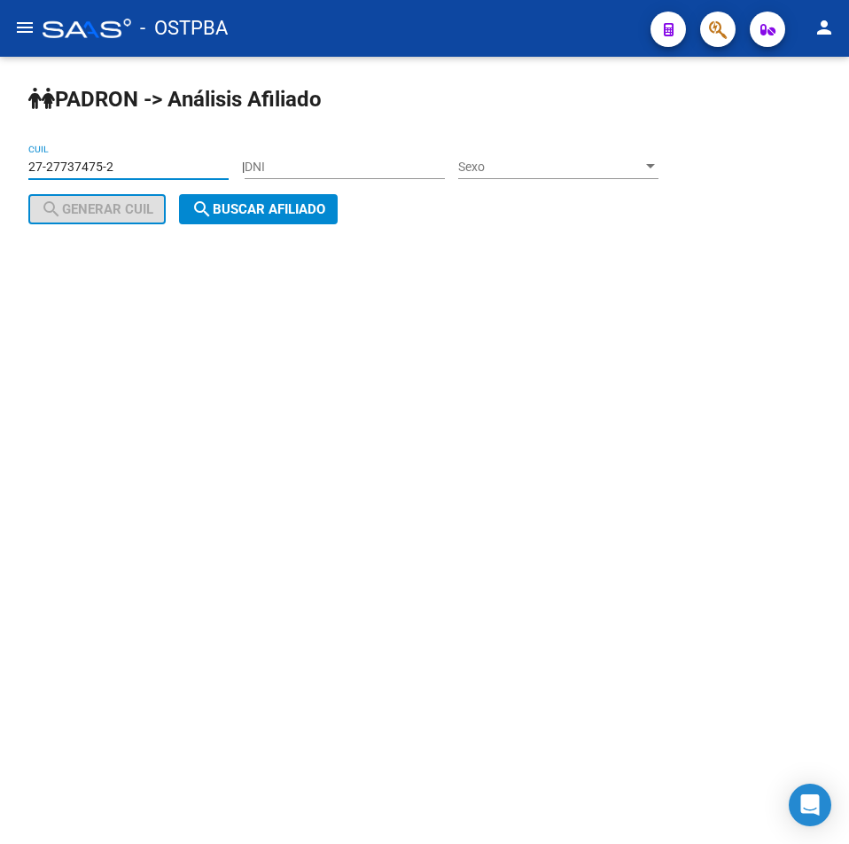
type input "27-27737475-2"
click at [271, 200] on button "search Buscar afiliado" at bounding box center [258, 209] width 159 height 30
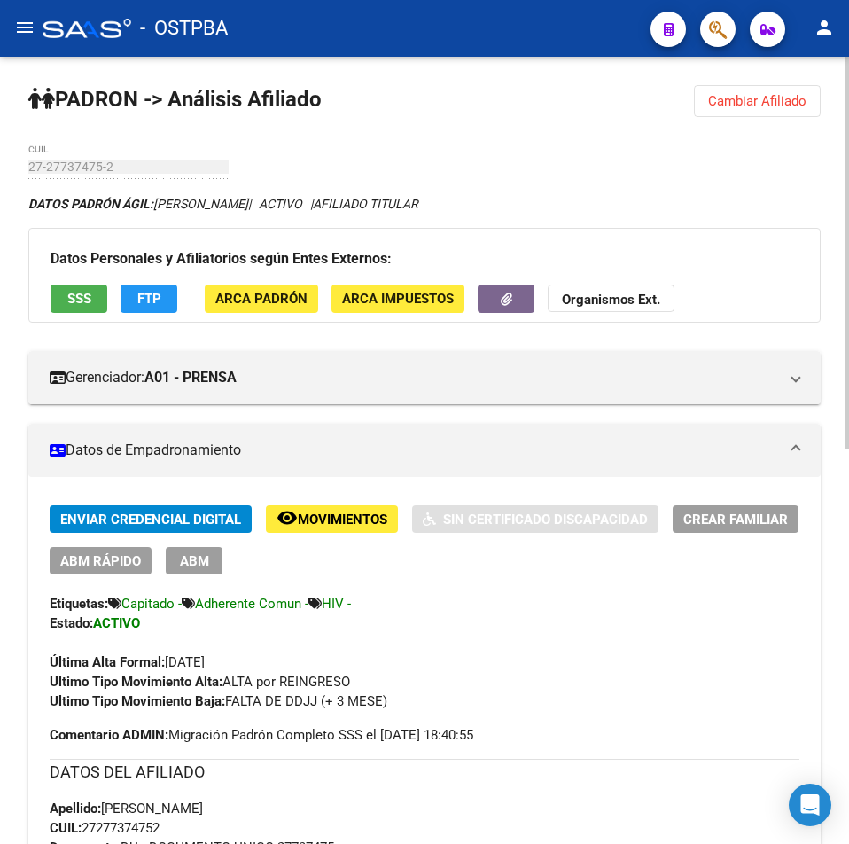
scroll to position [2, 0]
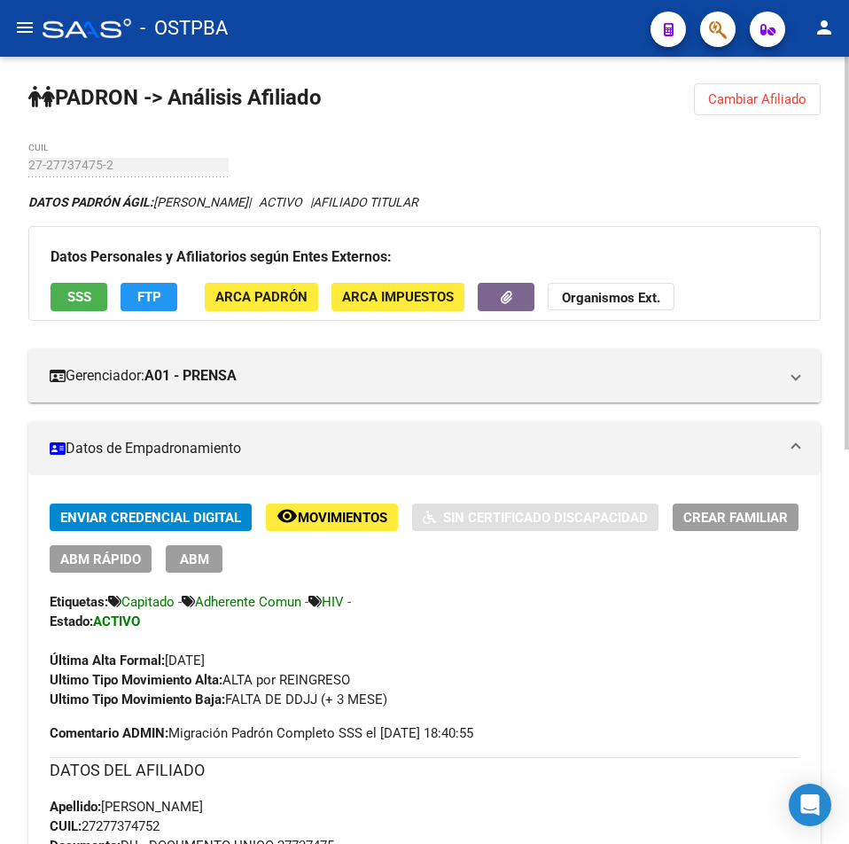
drag, startPoint x: 186, startPoint y: 827, endPoint x: 84, endPoint y: 824, distance: 102.0
copy span "27277374752"
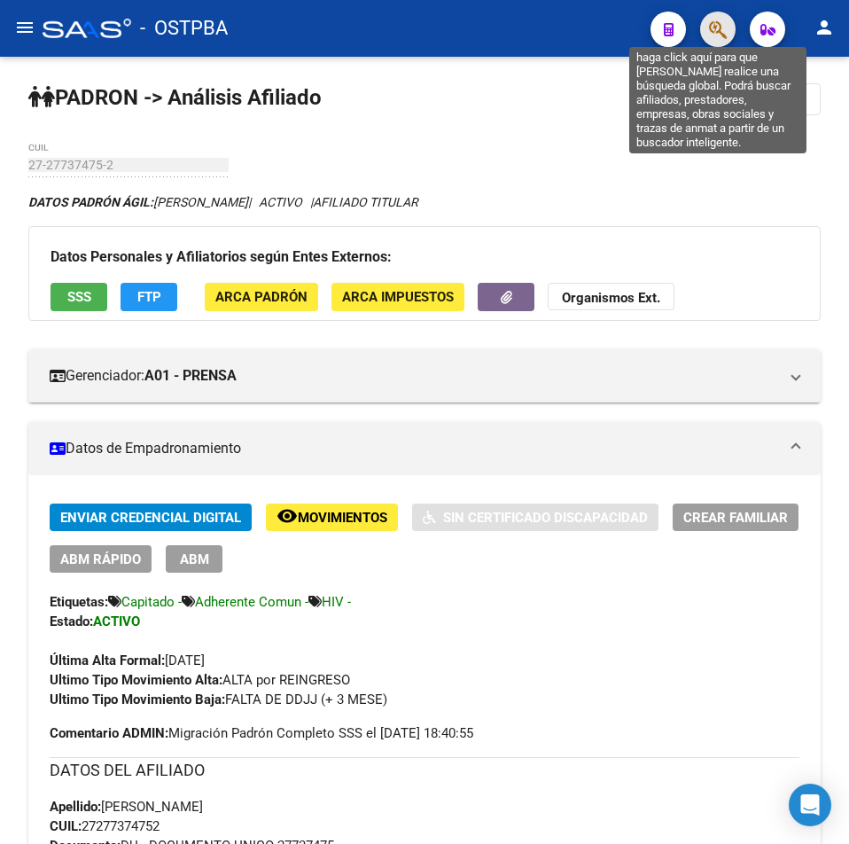
click at [715, 38] on icon "button" at bounding box center [718, 30] width 18 height 20
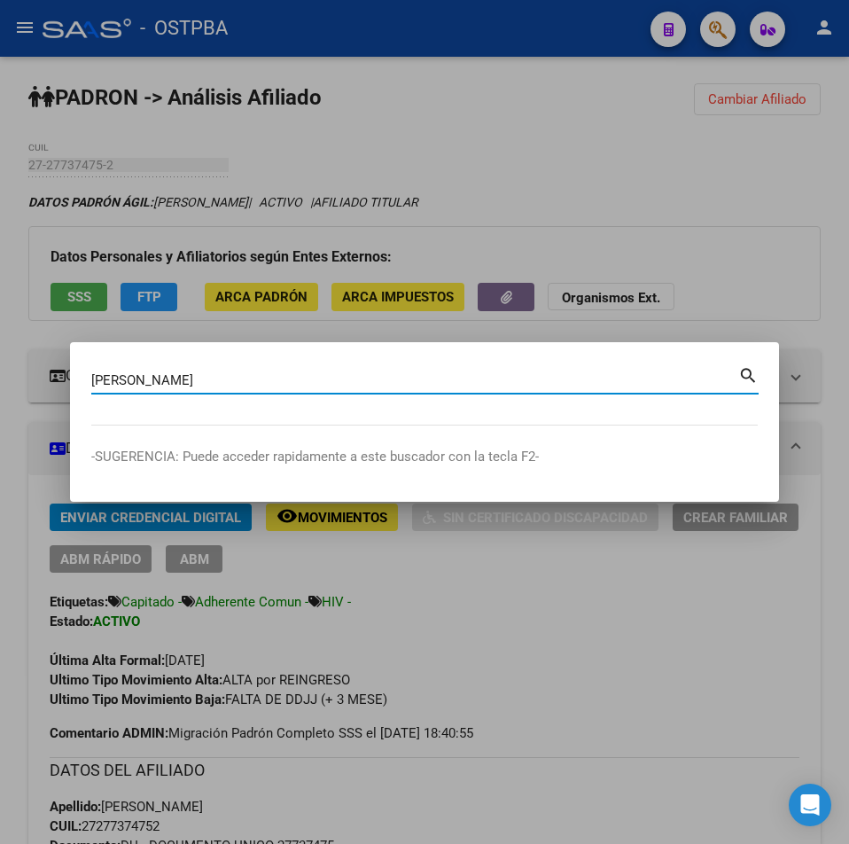
type input "[PERSON_NAME]"
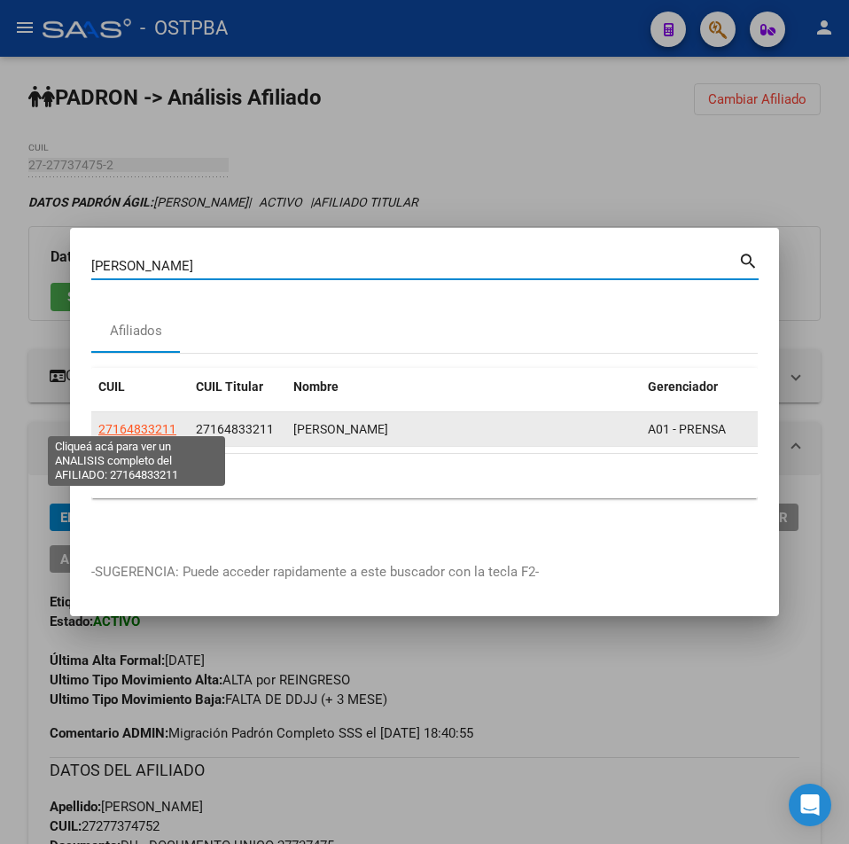
click at [165, 422] on span "27164833211" at bounding box center [137, 429] width 78 height 14
type textarea "27164833211"
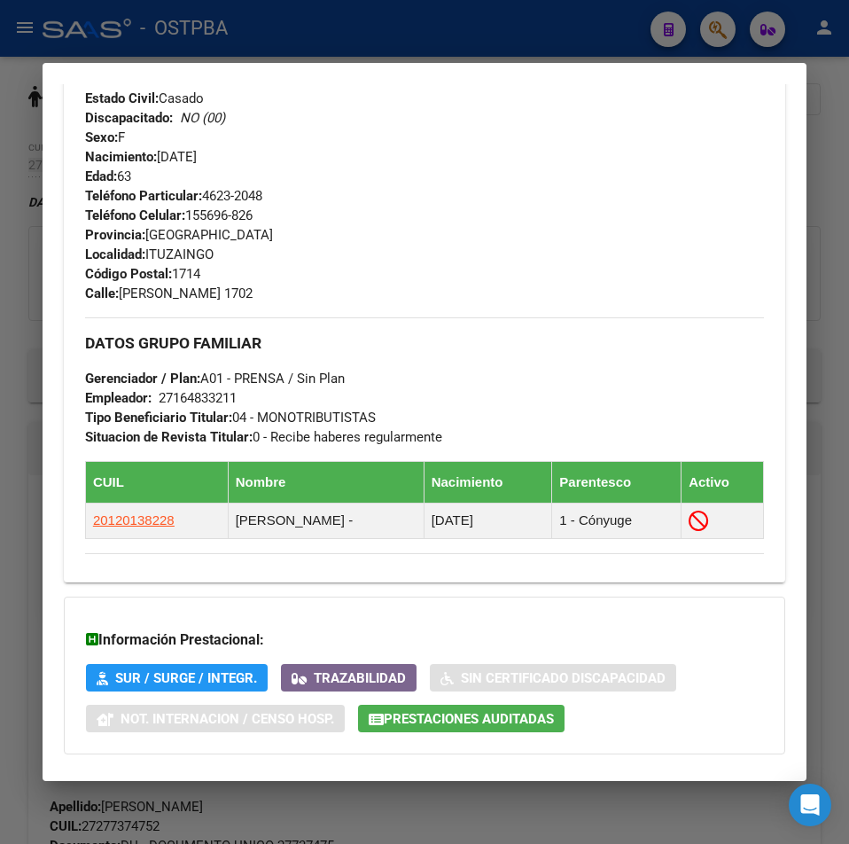
scroll to position [798, 0]
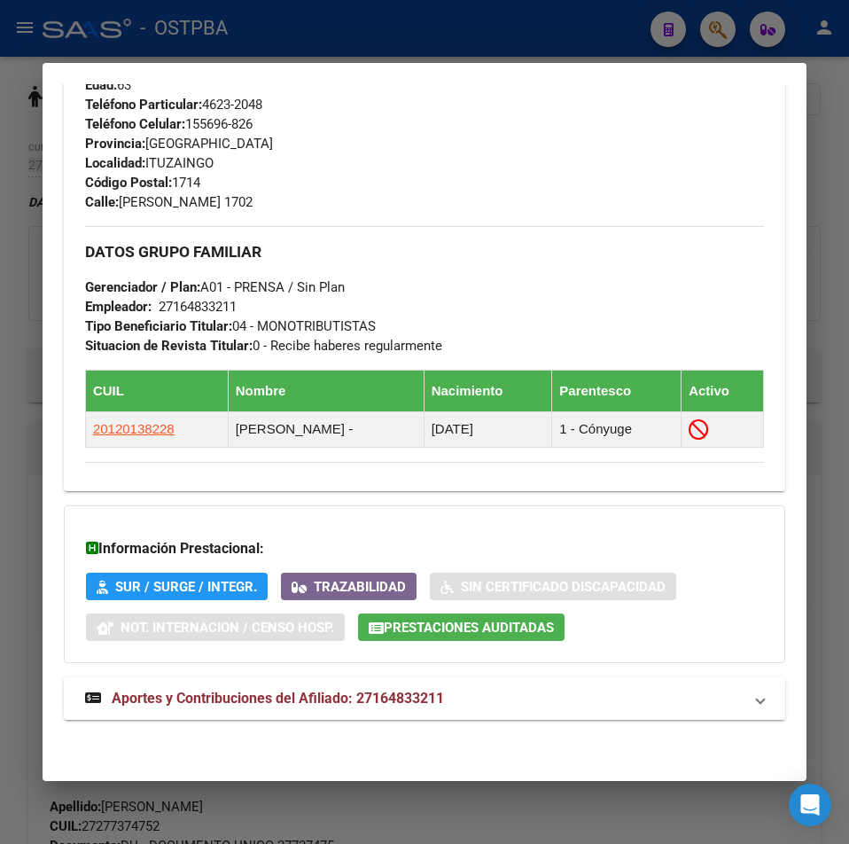
click at [447, 682] on mat-expansion-panel-header "Aportes y Contribuciones del Afiliado: 27164833211" at bounding box center [425, 698] width 722 height 43
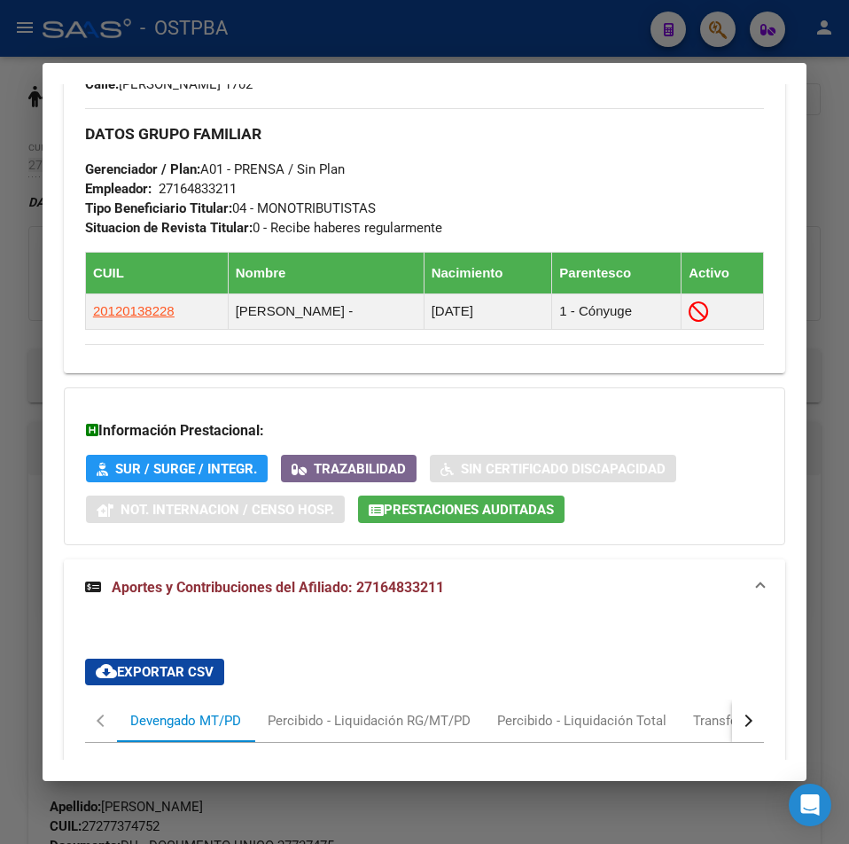
scroll to position [885, 0]
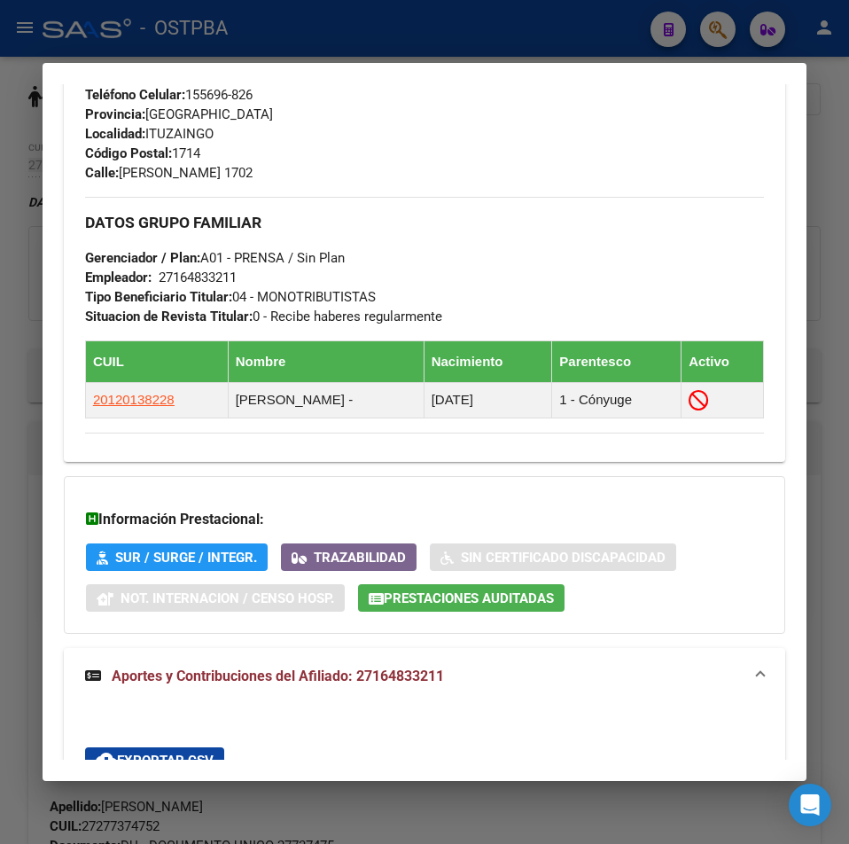
click at [537, 613] on div "Información Prestacional: SUR / SURGE / INTEGR. Trazabilidad Sin Certificado Di…" at bounding box center [425, 555] width 722 height 158
click at [535, 596] on span "Prestaciones Auditadas" at bounding box center [469, 598] width 170 height 16
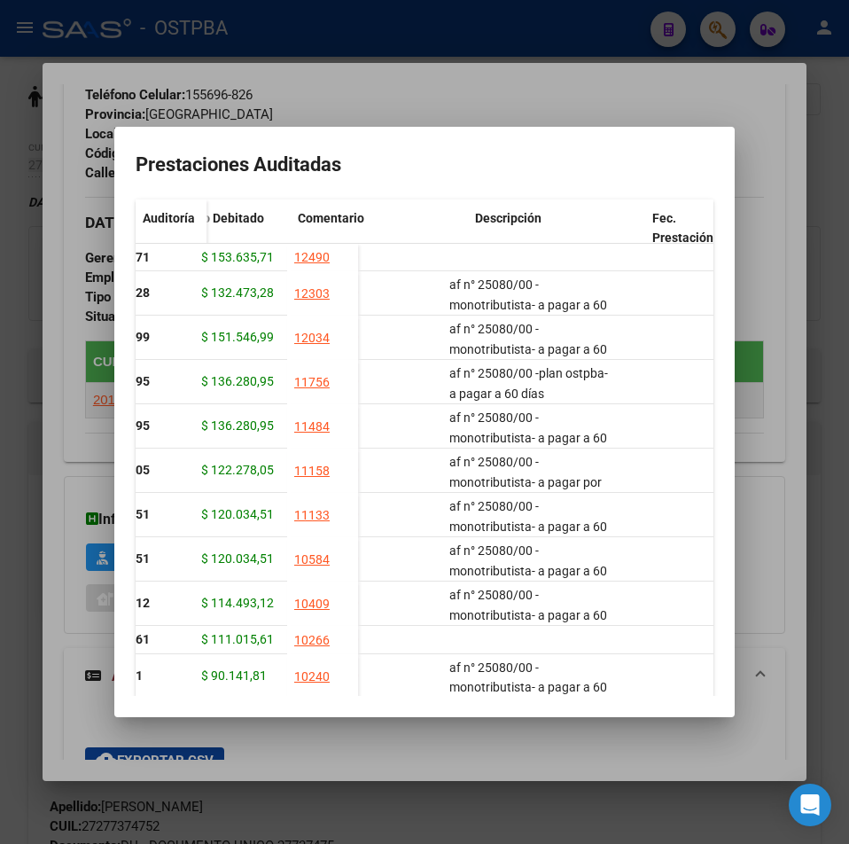
scroll to position [0, 0]
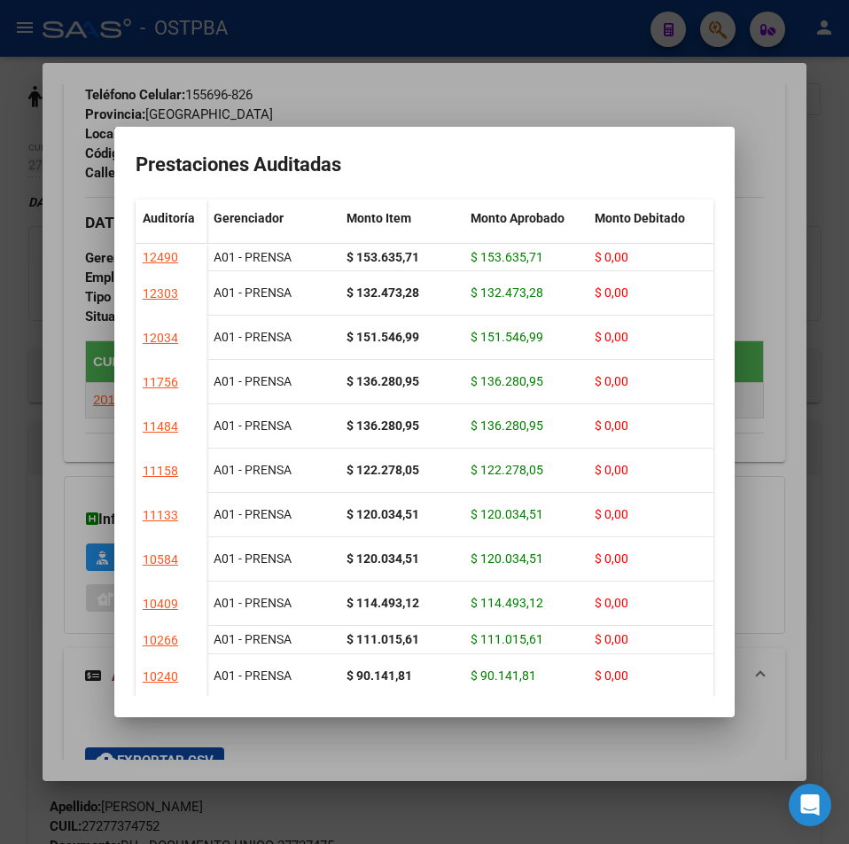
drag, startPoint x: 508, startPoint y: 650, endPoint x: 109, endPoint y: 549, distance: 411.6
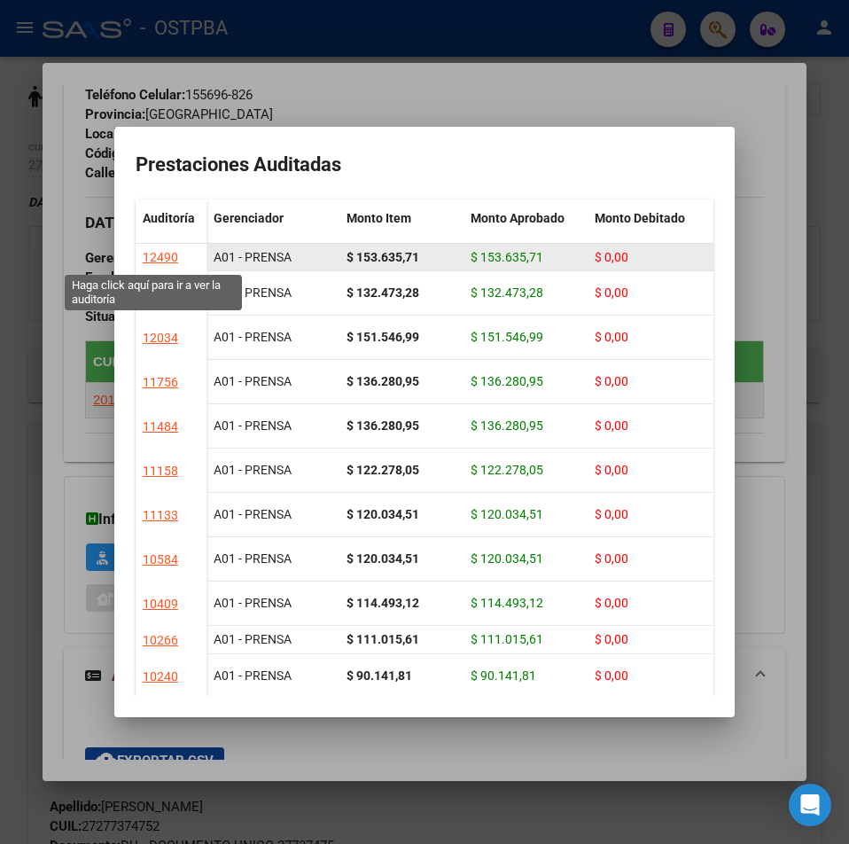
click at [166, 252] on div "12490" at bounding box center [160, 257] width 35 height 20
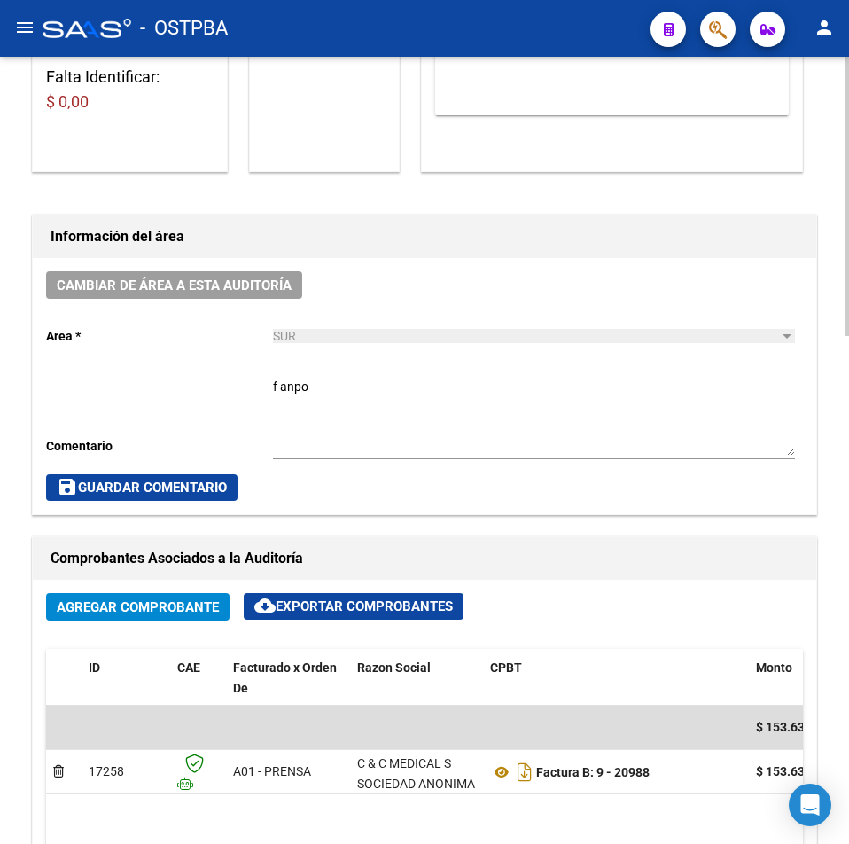
scroll to position [621, 0]
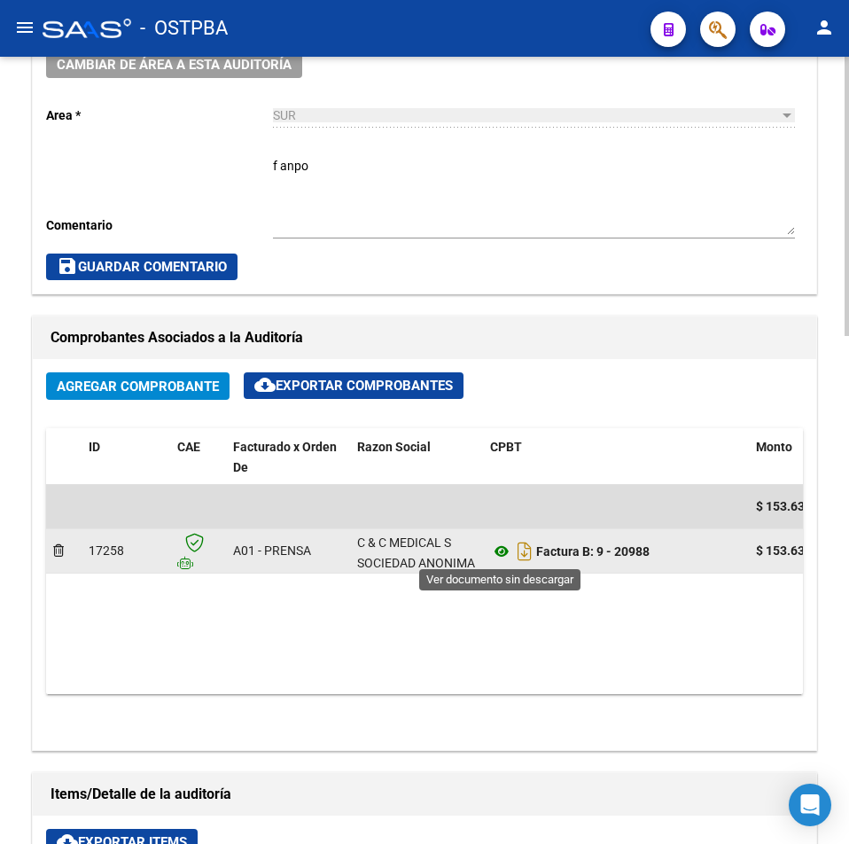
click at [508, 548] on icon at bounding box center [501, 551] width 23 height 21
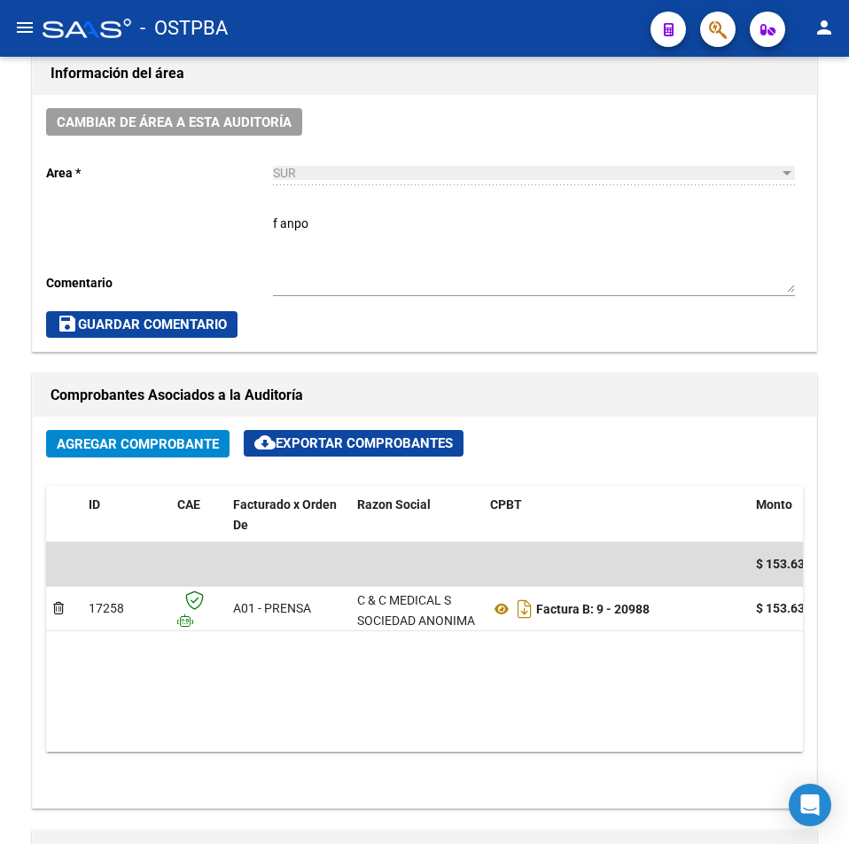
scroll to position [355, 0]
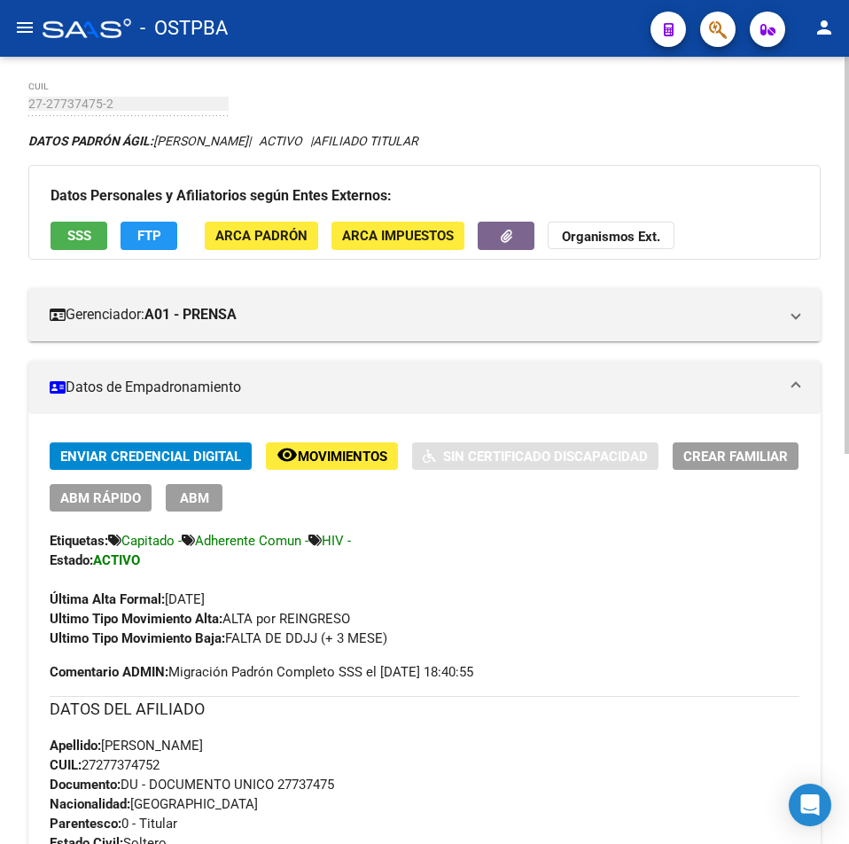
scroll to position [266, 0]
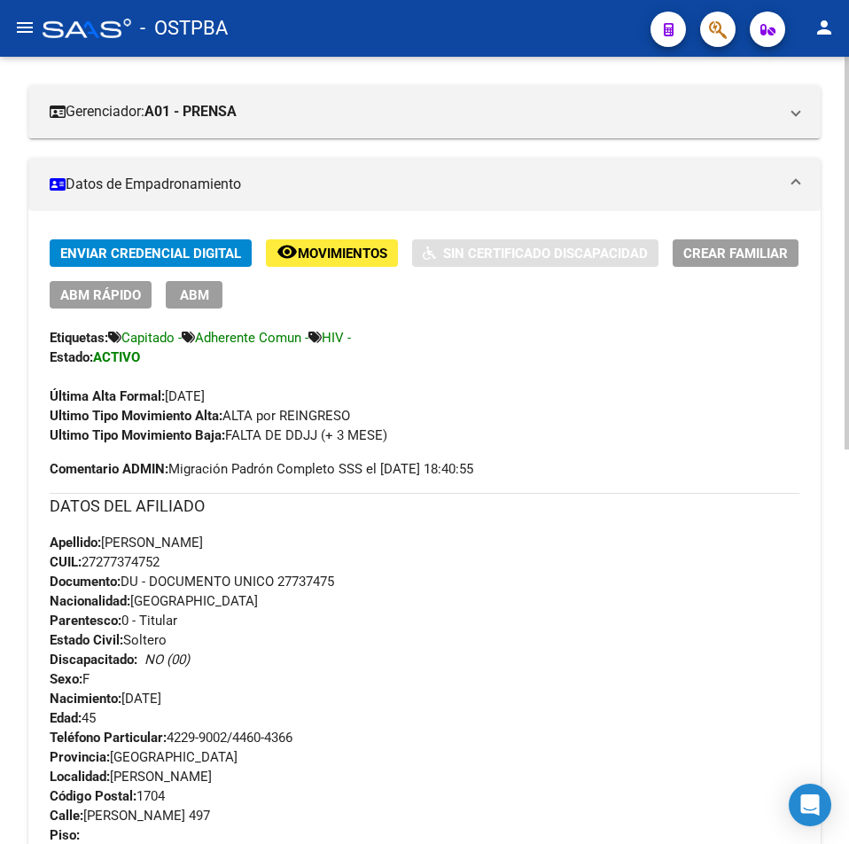
drag, startPoint x: 180, startPoint y: 560, endPoint x: 89, endPoint y: 563, distance: 91.4
click at [89, 563] on div "Apellido: [PERSON_NAME] CUIL: 27277374752 Documento: DU - DOCUMENTO UNICO 27737…" at bounding box center [425, 630] width 750 height 195
copy span "27277374752"
drag, startPoint x: 454, startPoint y: 439, endPoint x: 448, endPoint y: 425, distance: 15.5
click at [454, 439] on div "Ultimo Tipo Movimiento Baja: FALTA DE DDJJ (+ 3 MESE)" at bounding box center [425, 436] width 750 height 20
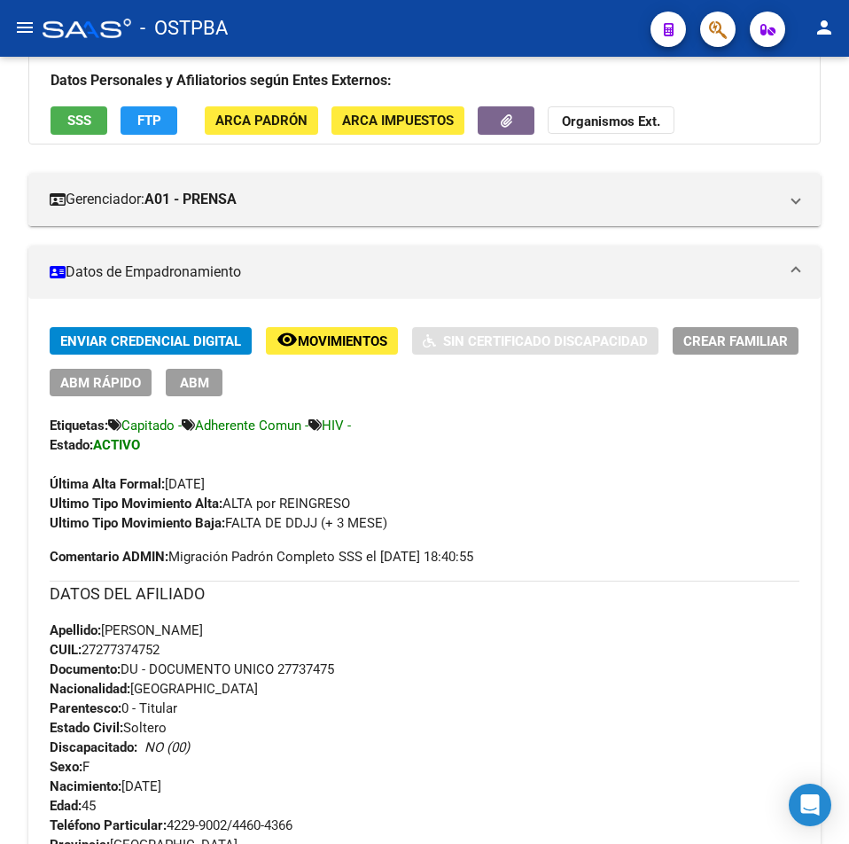
scroll to position [177, 0]
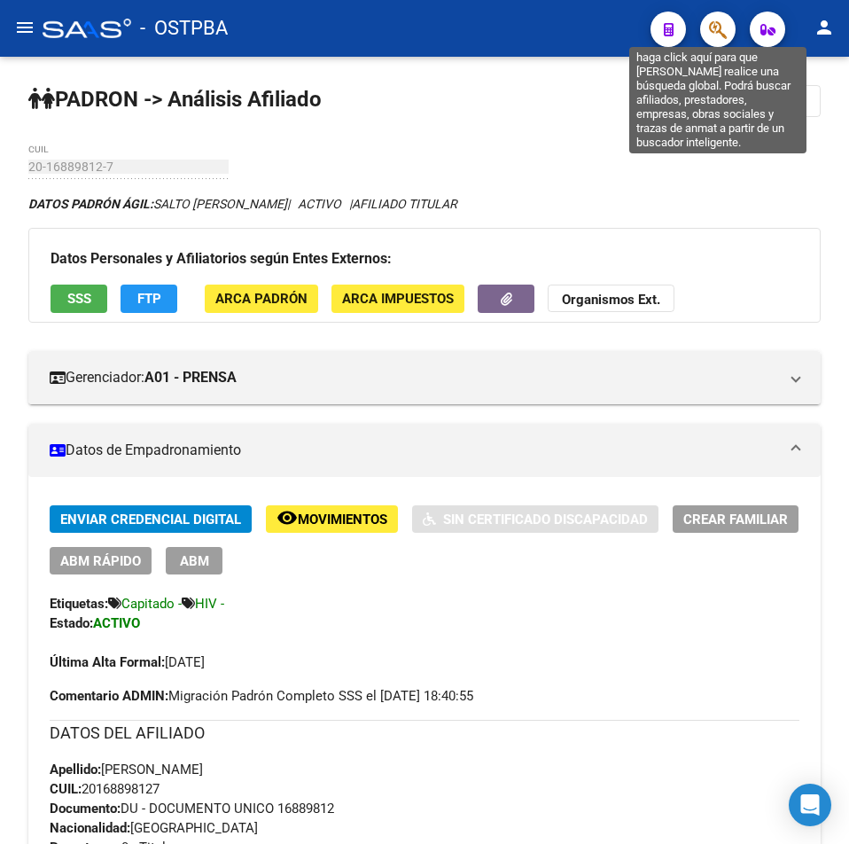
click at [723, 36] on icon "button" at bounding box center [718, 30] width 18 height 20
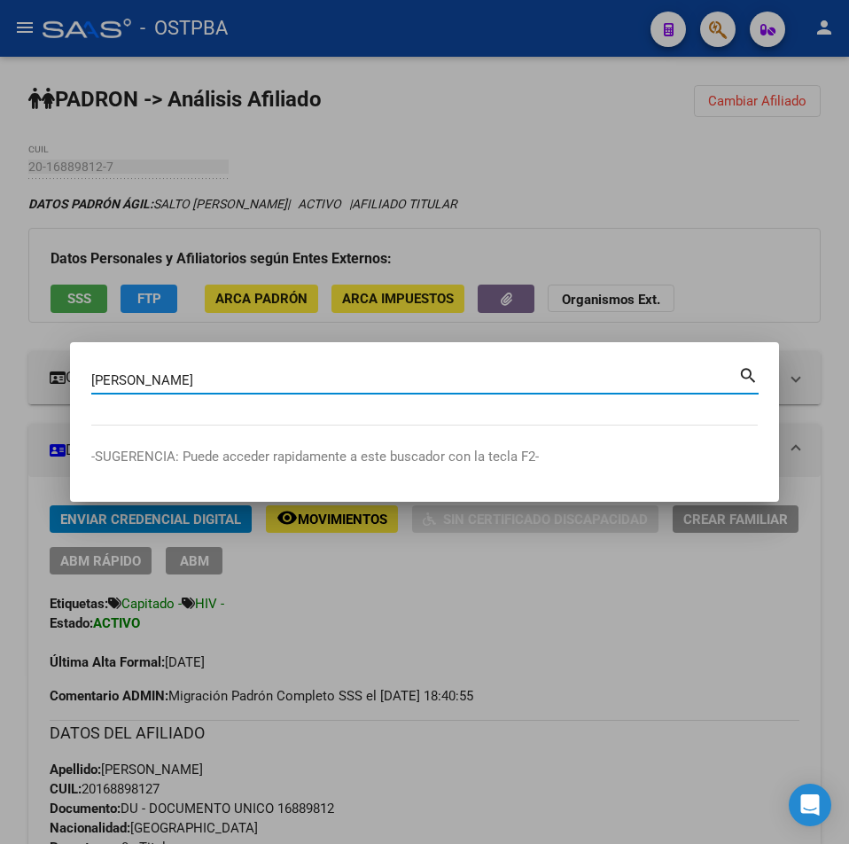
type input "[PERSON_NAME]"
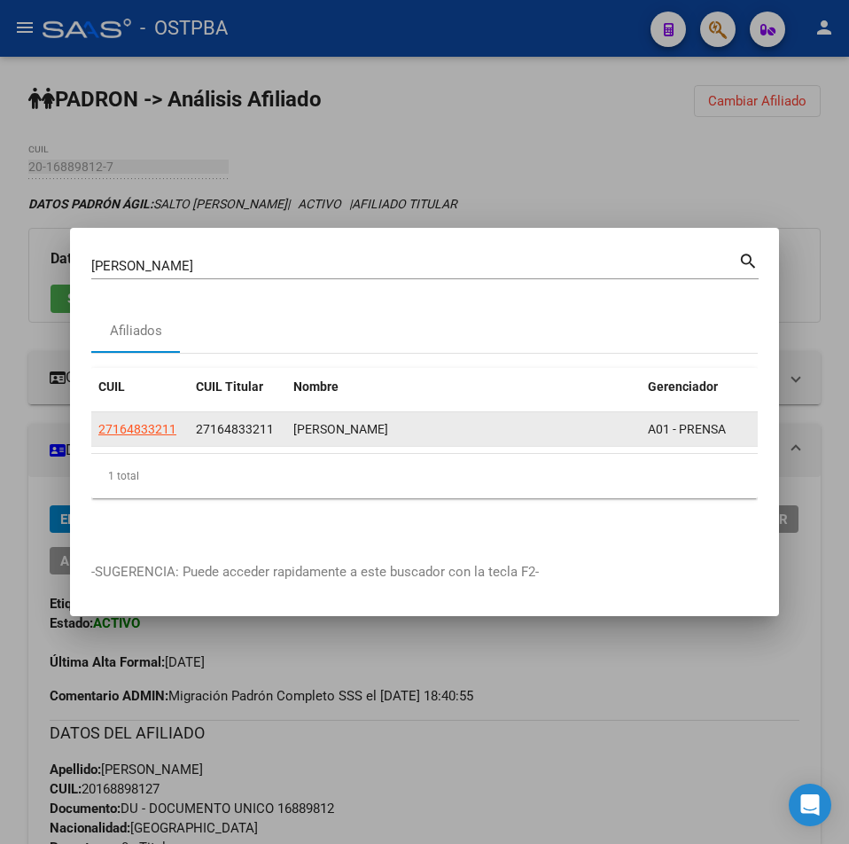
drag, startPoint x: 183, startPoint y: 424, endPoint x: 91, endPoint y: 426, distance: 91.3
click at [91, 426] on datatable-body-cell "27164833211" at bounding box center [140, 429] width 98 height 35
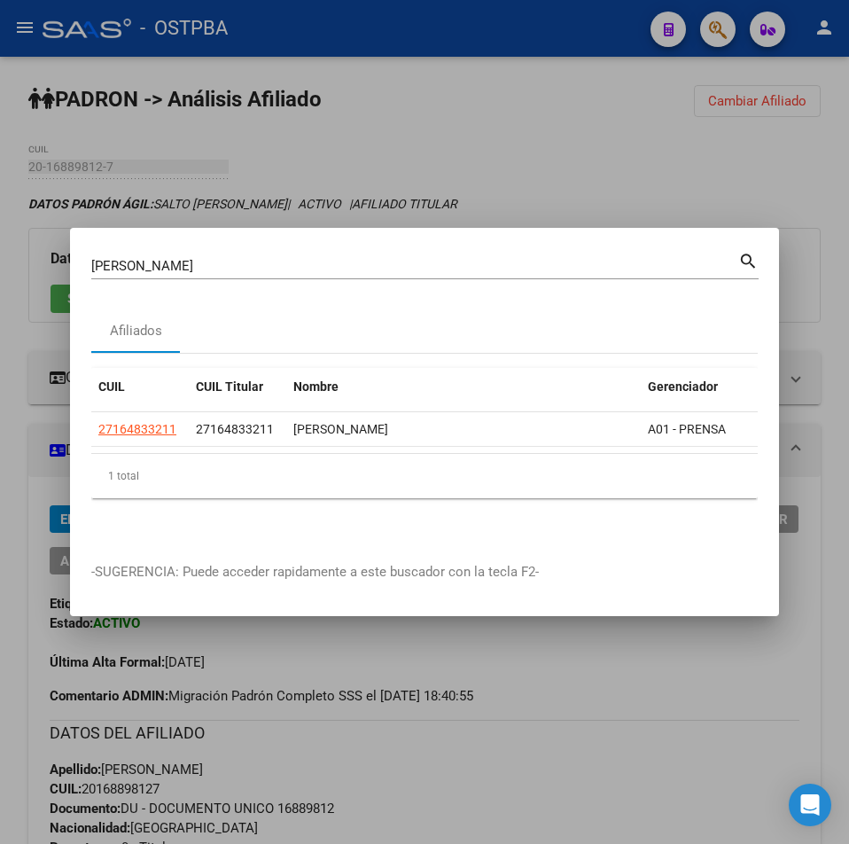
copy span "27164833211"
drag, startPoint x: 676, startPoint y: 158, endPoint x: 691, endPoint y: 146, distance: 18.3
click at [677, 157] on div at bounding box center [424, 422] width 849 height 844
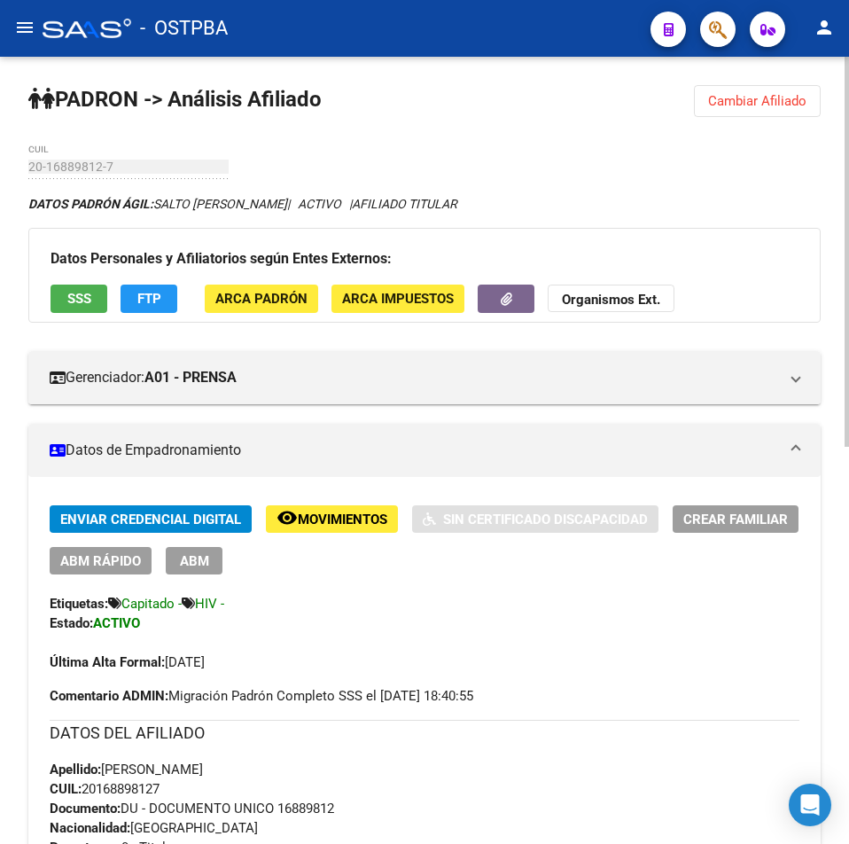
click at [722, 100] on span "Cambiar Afiliado" at bounding box center [757, 101] width 98 height 16
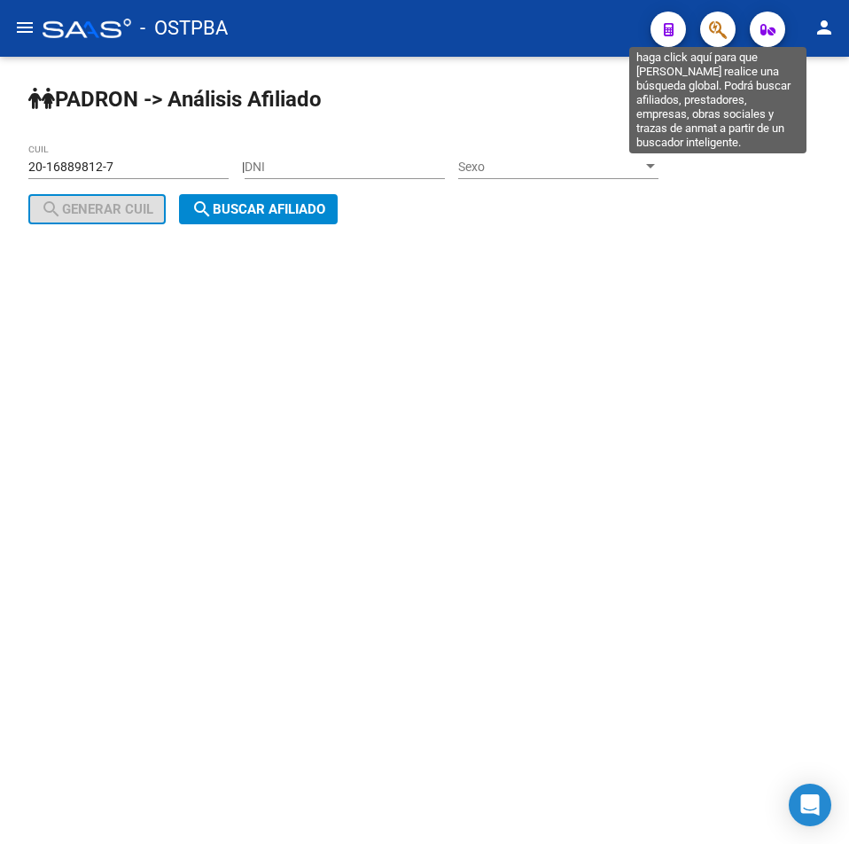
click at [711, 26] on icon "button" at bounding box center [718, 30] width 18 height 20
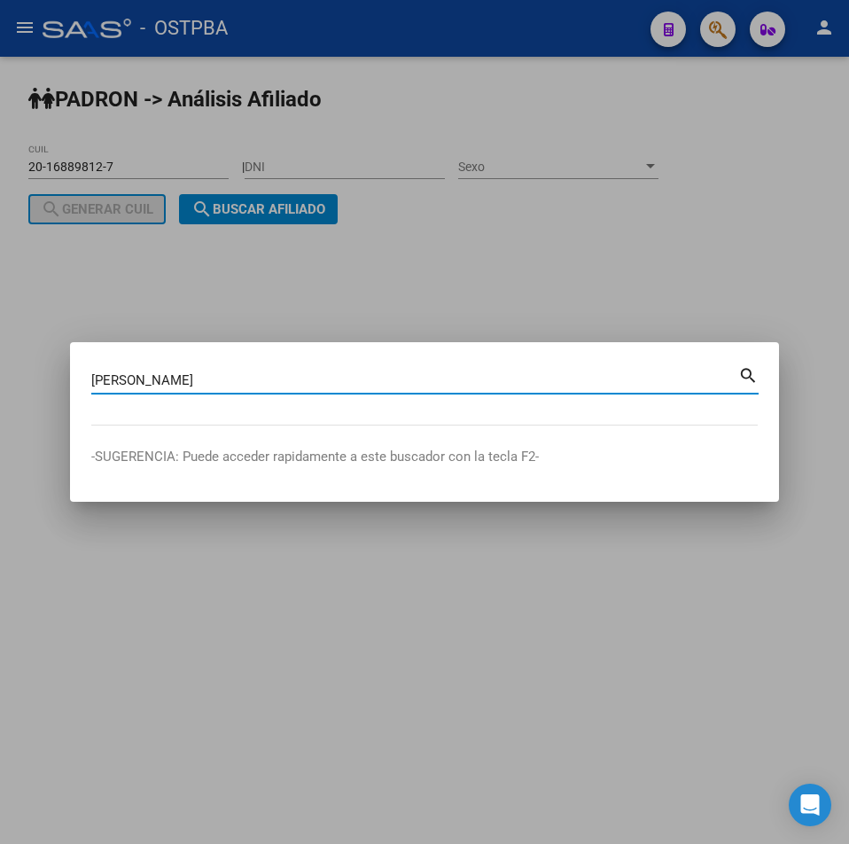
type input "[PERSON_NAME]"
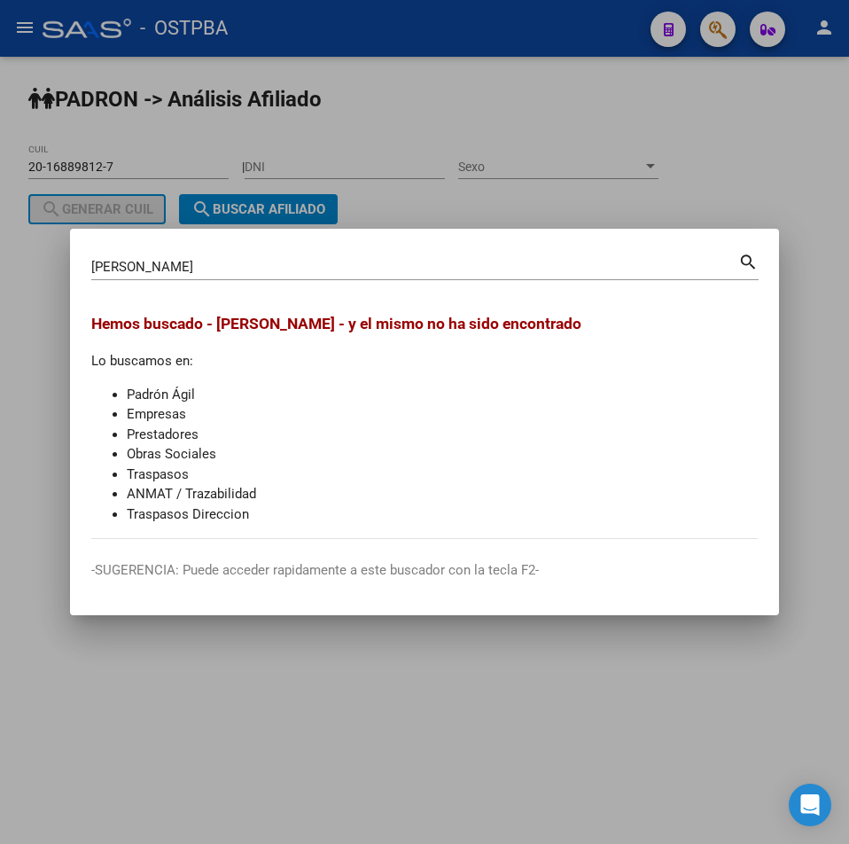
click at [604, 129] on div at bounding box center [424, 422] width 849 height 844
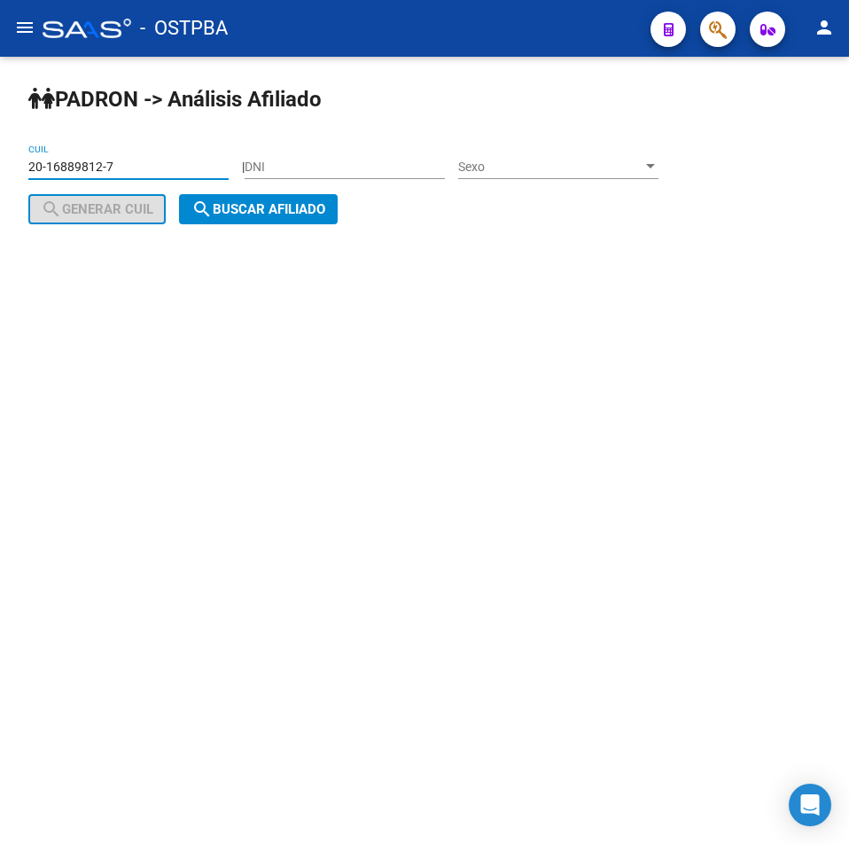
drag, startPoint x: 82, startPoint y: 159, endPoint x: -1, endPoint y: 169, distance: 84.0
click at [0, 169] on html "menu - OSTPBA person Firma Express Inicio Calendario SSS Instructivos Contacto …" at bounding box center [424, 422] width 849 height 844
paste input "492782-3"
type input "20-16492782-3"
click at [263, 216] on span "search Buscar afiliado" at bounding box center [258, 209] width 134 height 16
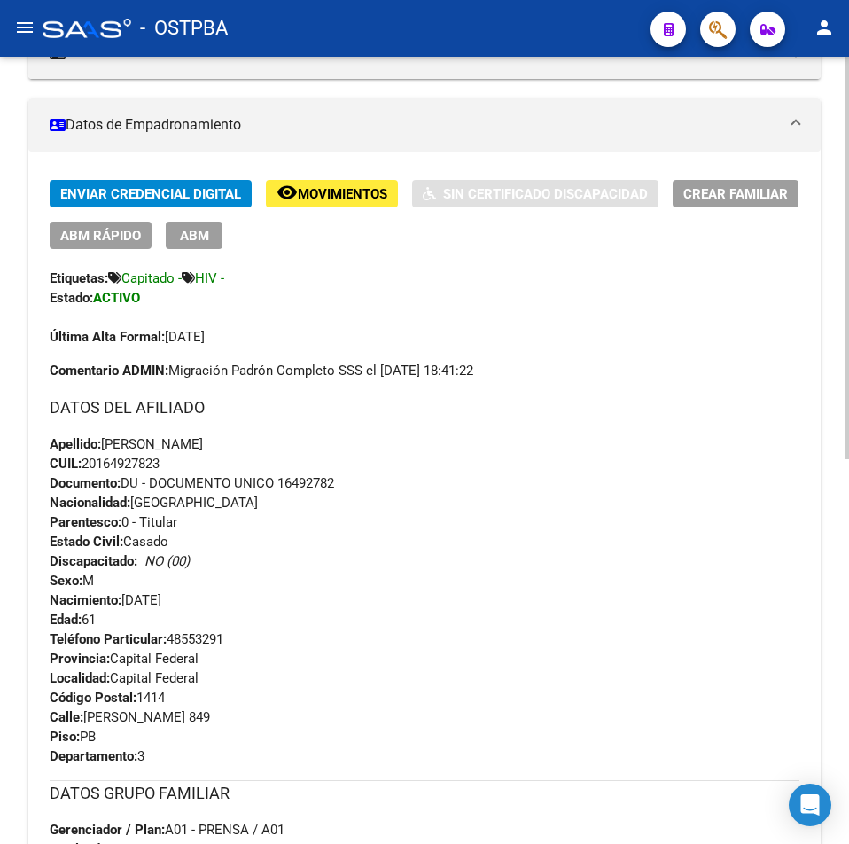
scroll to position [308, 0]
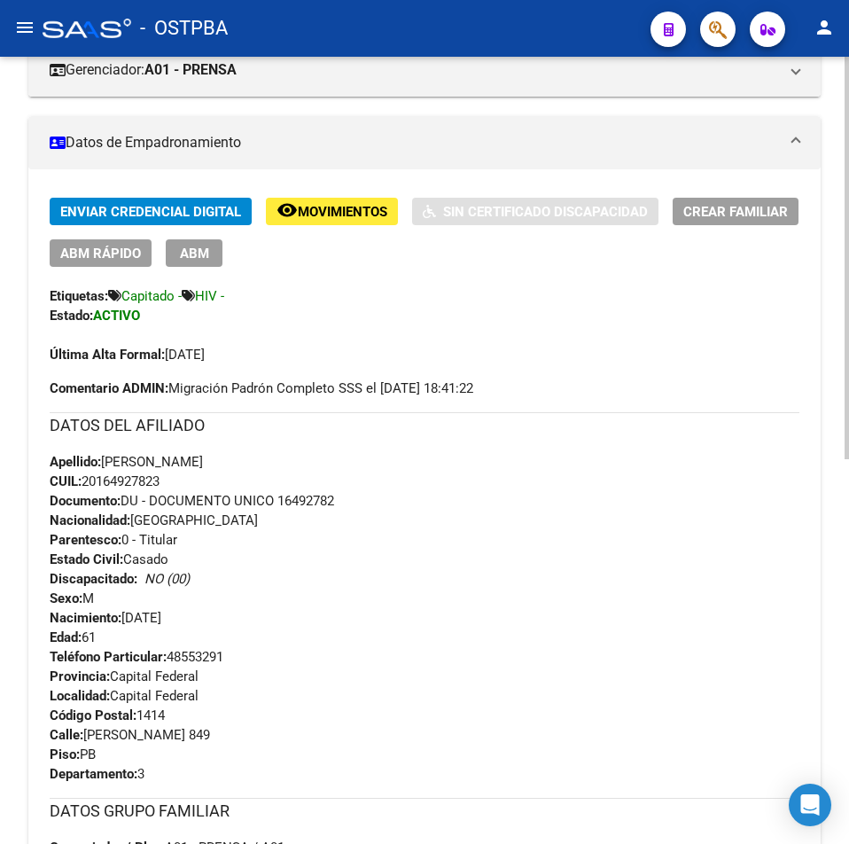
drag, startPoint x: 199, startPoint y: 479, endPoint x: 88, endPoint y: 483, distance: 111.8
click at [88, 483] on div "Apellido: [PERSON_NAME] CUIL: 20164927823 Documento: DU - DOCUMENTO UNICO 16492…" at bounding box center [425, 549] width 750 height 195
copy span "20164927823"
click at [792, 459] on div "Apellido: [PERSON_NAME] CUIL: 20164927823 Documento: DU - DOCUMENTO UNICO 16492…" at bounding box center [425, 549] width 750 height 195
click at [563, 554] on div "Apellido: [PERSON_NAME] CUIL: 20164927823 Documento: DU - DOCUMENTO UNICO 16492…" at bounding box center [425, 549] width 750 height 195
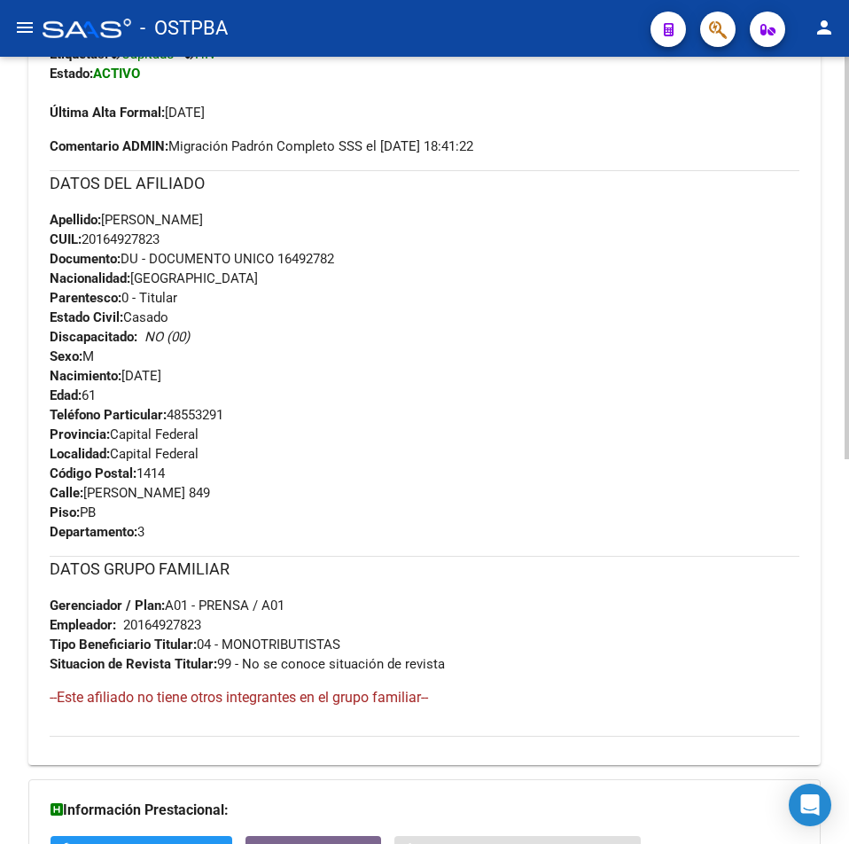
scroll to position [751, 0]
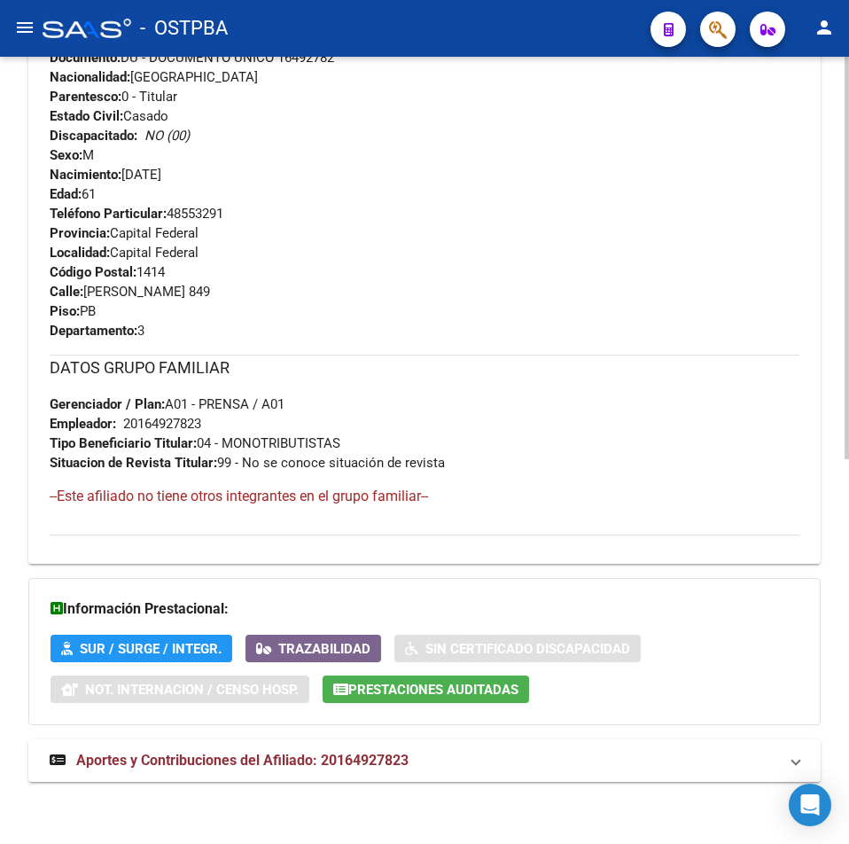
click at [501, 683] on span "Prestaciones Auditadas" at bounding box center [433, 690] width 170 height 16
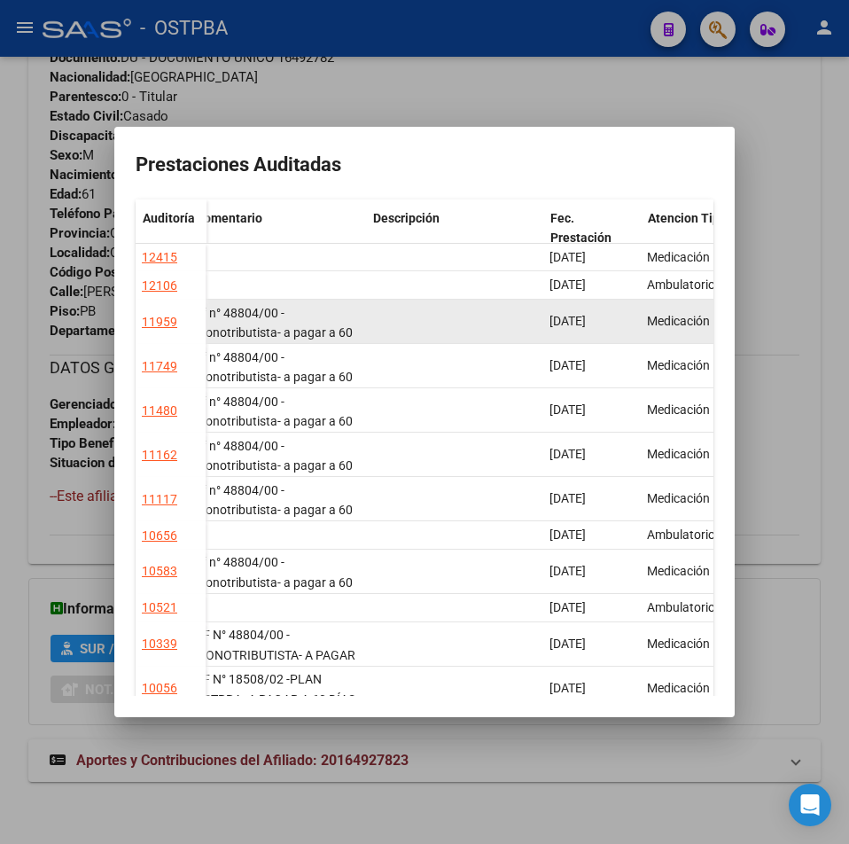
scroll to position [0, 0]
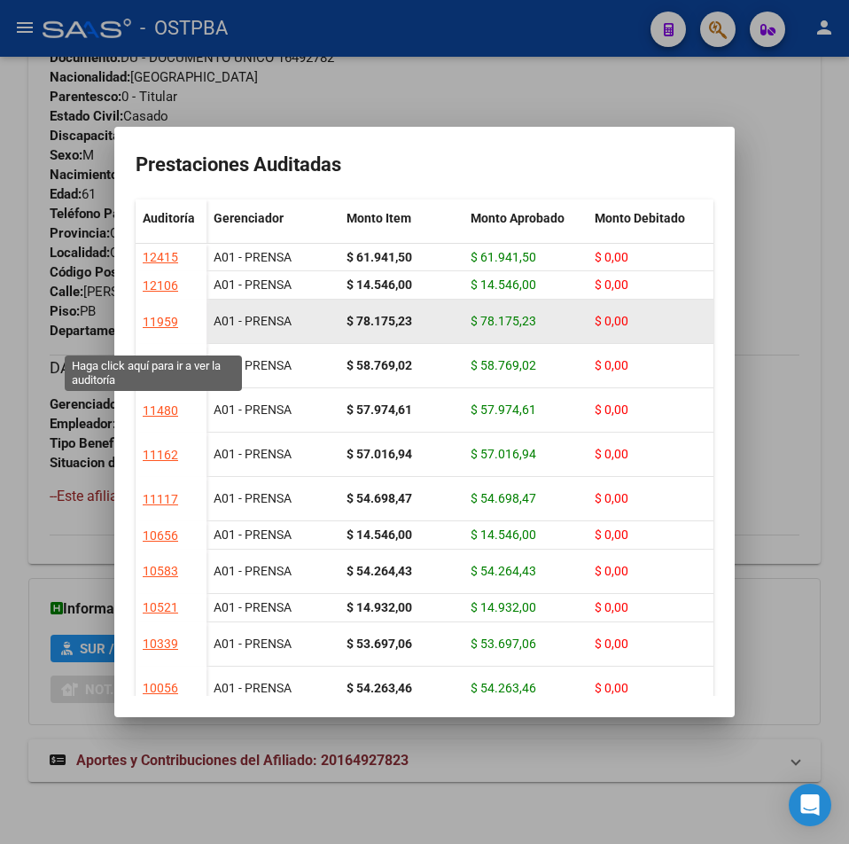
click at [151, 332] on div "11959" at bounding box center [160, 322] width 35 height 20
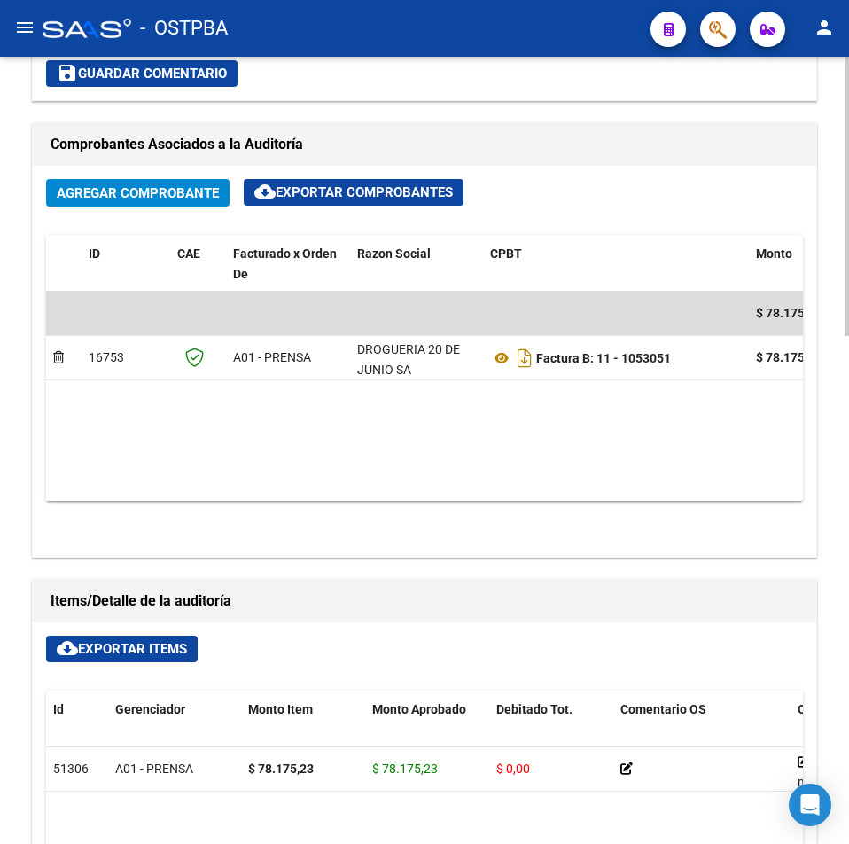
scroll to position [798, 0]
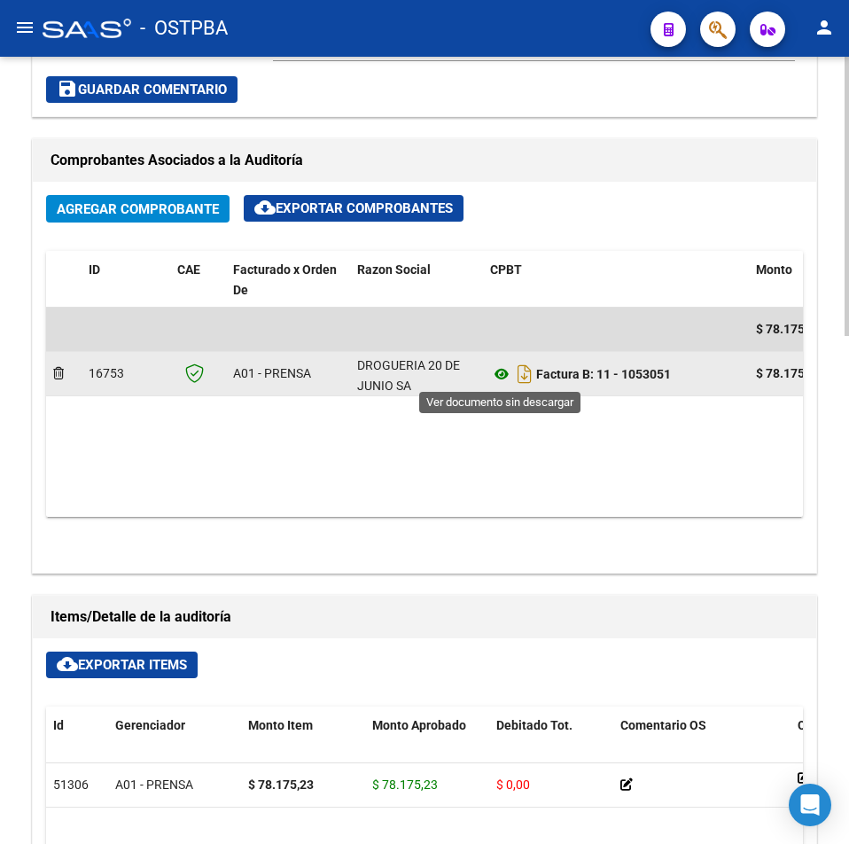
click at [504, 371] on icon at bounding box center [501, 373] width 23 height 21
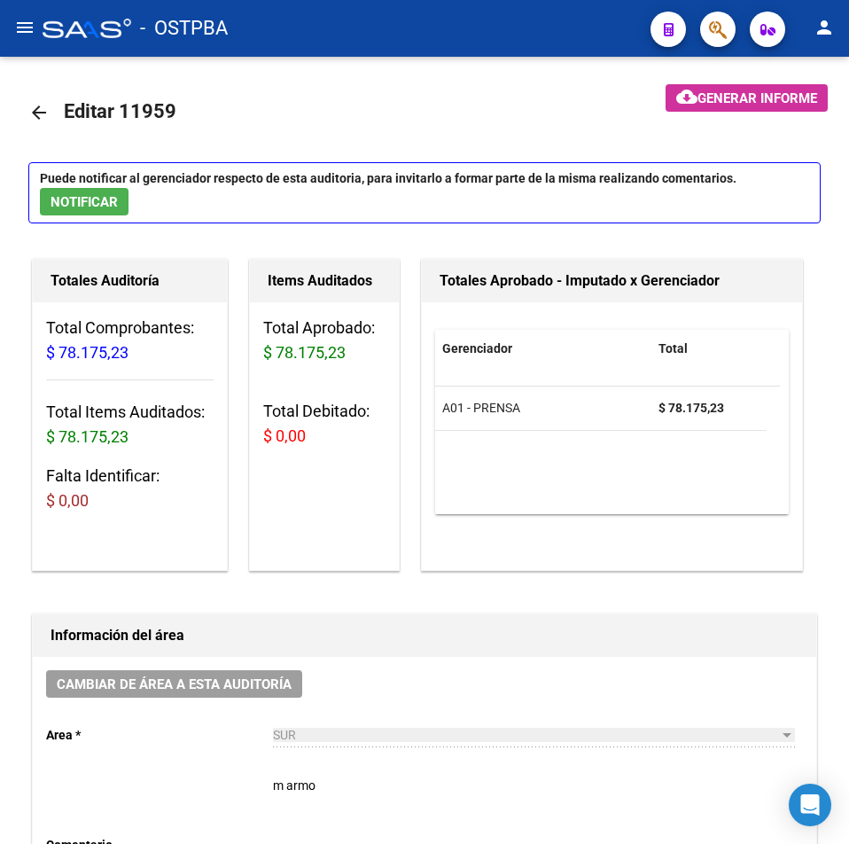
scroll to position [0, 0]
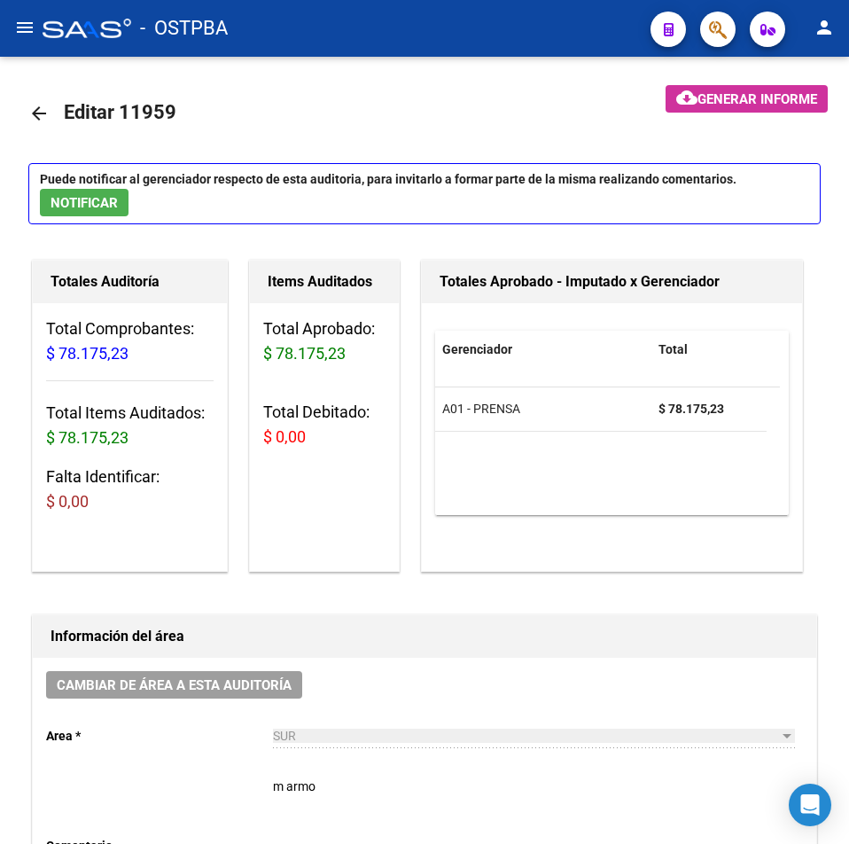
click at [31, 42] on button "menu" at bounding box center [24, 28] width 35 height 35
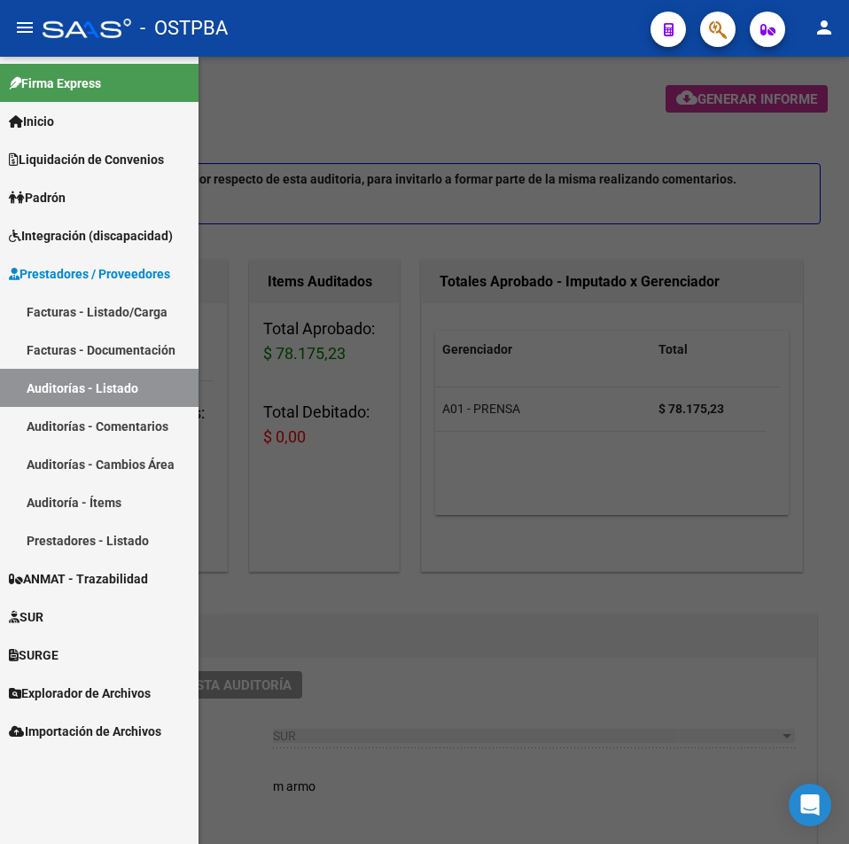
click at [53, 205] on span "Padrón" at bounding box center [37, 198] width 57 height 20
click at [59, 199] on span "Padrón" at bounding box center [37, 198] width 57 height 20
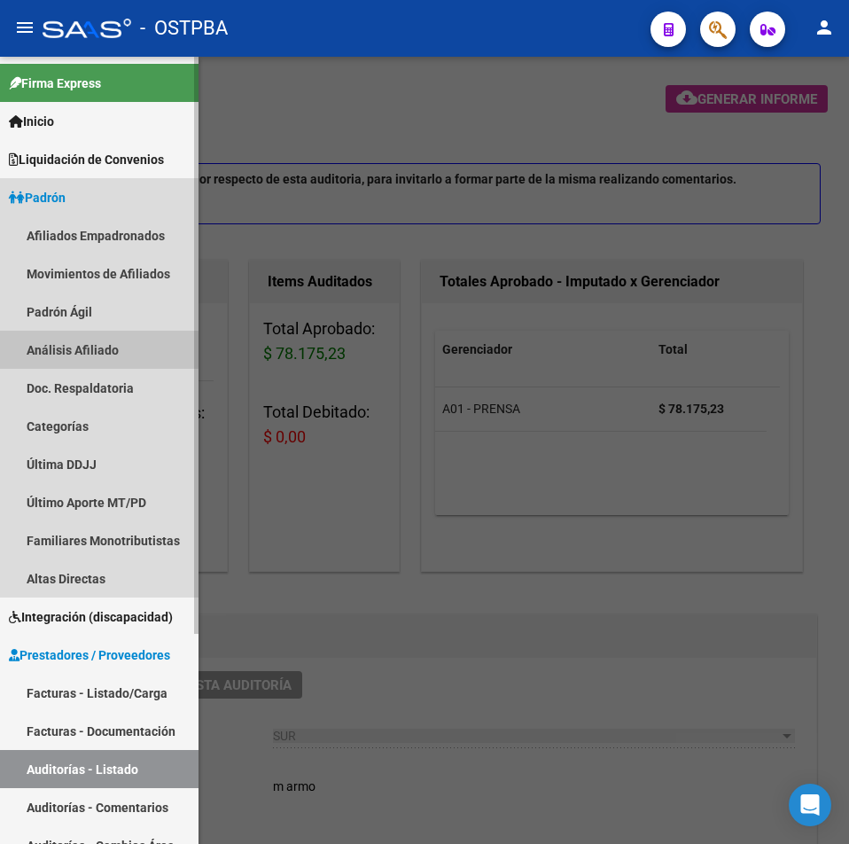
click at [73, 348] on link "Análisis Afiliado" at bounding box center [99, 350] width 199 height 38
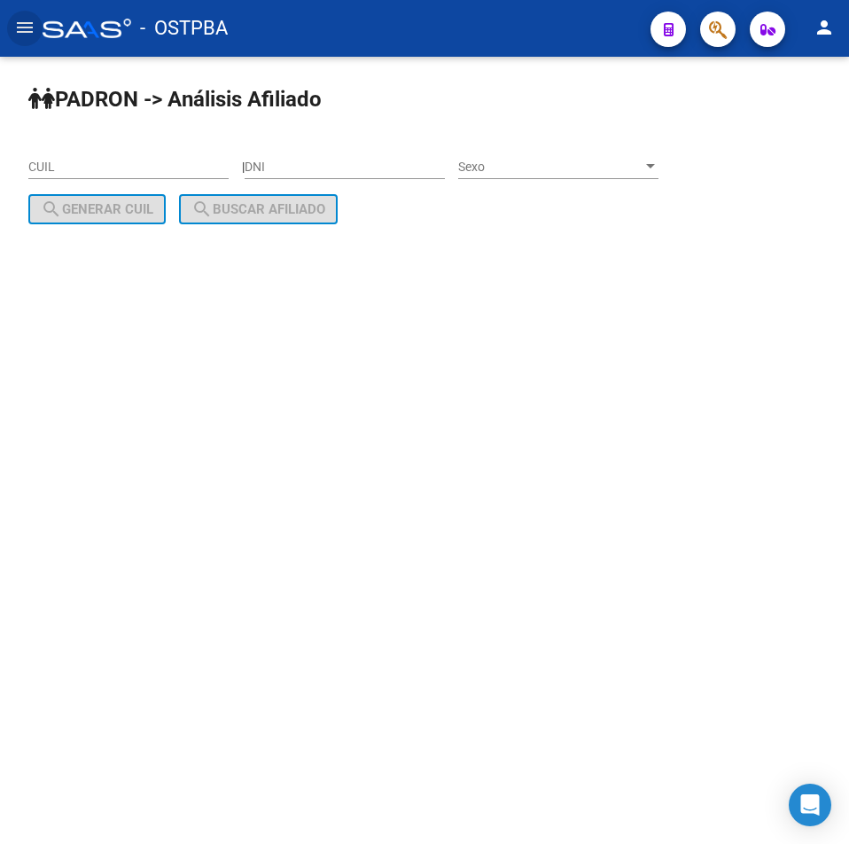
click at [177, 165] on input "CUIL" at bounding box center [128, 167] width 200 height 15
paste input "20-21174544-5"
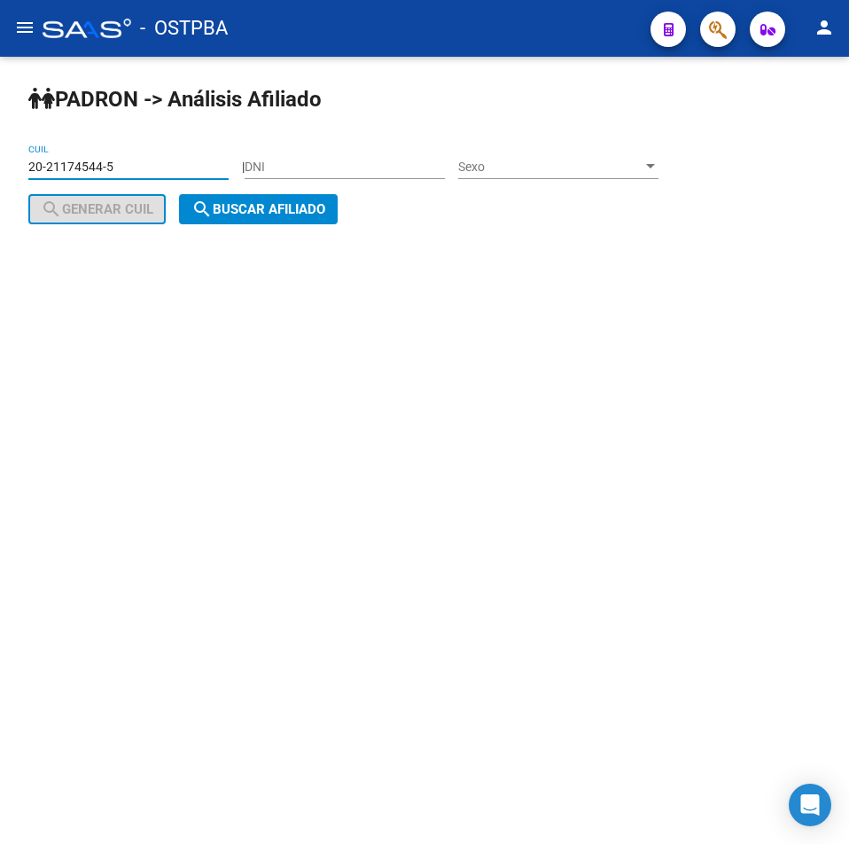
type input "20-21174544-5"
click at [270, 215] on span "search Buscar afiliado" at bounding box center [258, 209] width 134 height 16
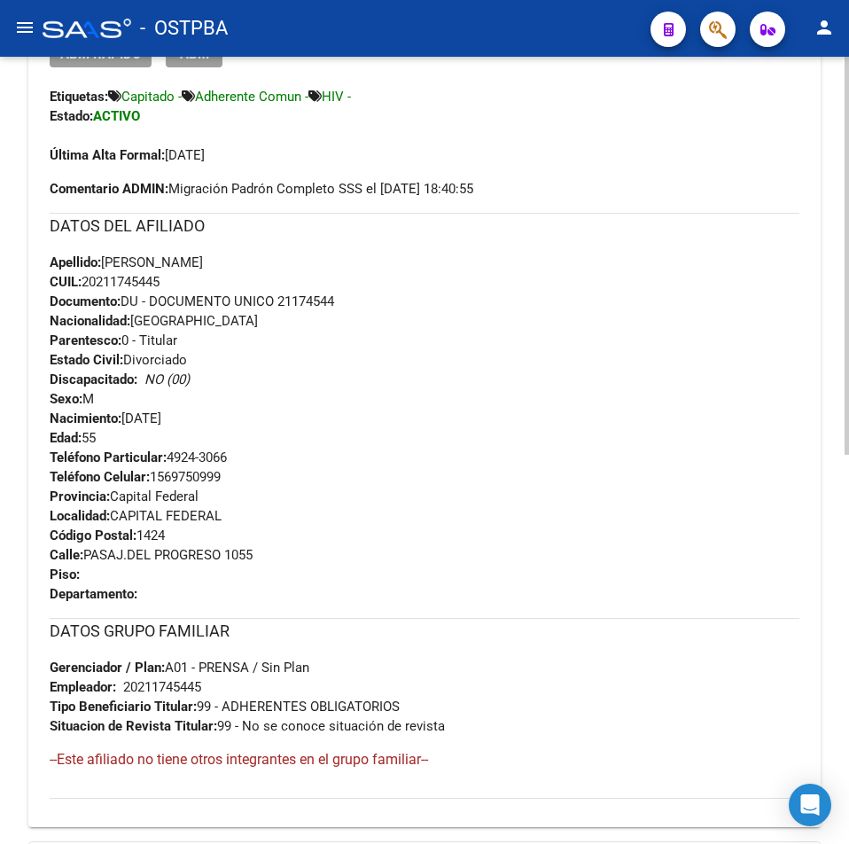
scroll to position [504, 0]
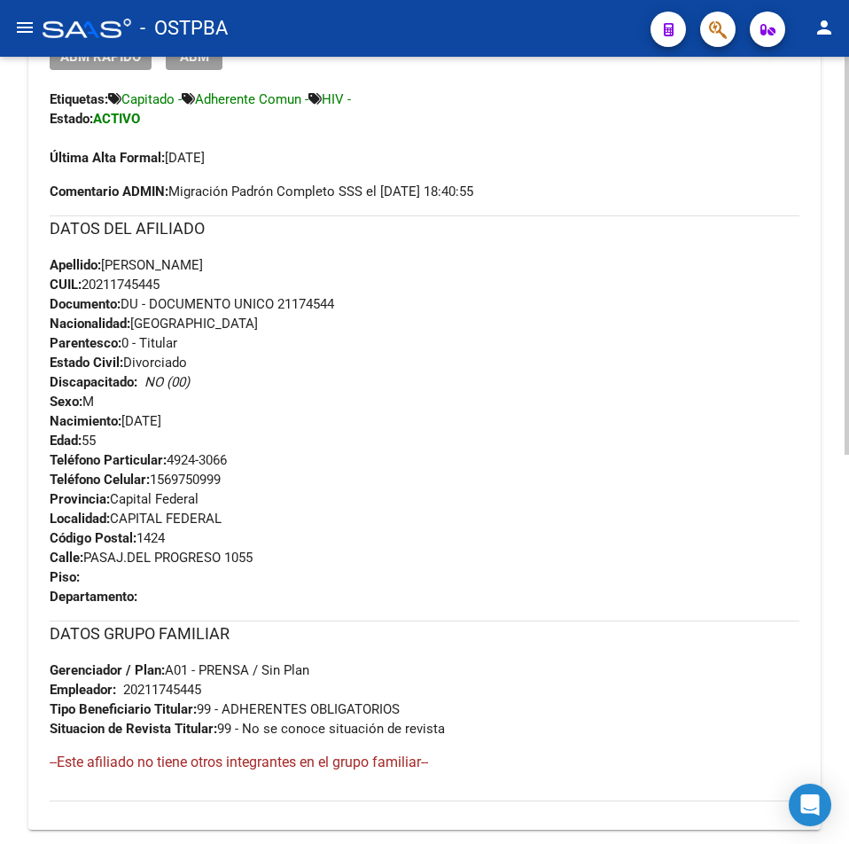
copy span "20211745445"
drag, startPoint x: 184, startPoint y: 281, endPoint x: 83, endPoint y: 281, distance: 100.2
click at [83, 281] on div "Apellido: [PERSON_NAME] CUIL: 20211745445 Documento: DU - DOCUMENTO UNICO 21174…" at bounding box center [425, 352] width 750 height 195
drag, startPoint x: 223, startPoint y: 274, endPoint x: 210, endPoint y: 274, distance: 13.3
click at [223, 274] on div "Apellido: [PERSON_NAME] CUIL: 20211745445 Documento: DU - DOCUMENTO UNICO 21174…" at bounding box center [425, 352] width 750 height 195
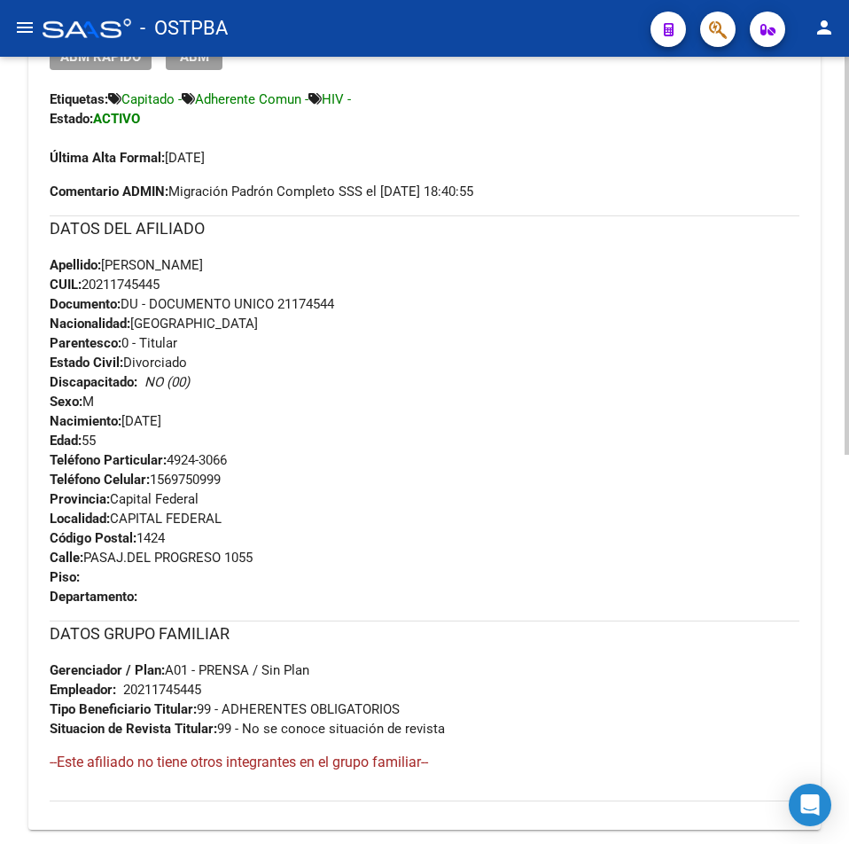
click at [174, 283] on div "Apellido: [PERSON_NAME] CUIL: 20211745445 Documento: DU - DOCUMENTO UNICO 21174…" at bounding box center [425, 352] width 750 height 195
drag, startPoint x: 174, startPoint y: 283, endPoint x: 113, endPoint y: 284, distance: 61.2
click at [113, 284] on div "Apellido: [PERSON_NAME] CUIL: 20211745445 Documento: DU - DOCUMENTO UNICO 21174…" at bounding box center [425, 352] width 750 height 195
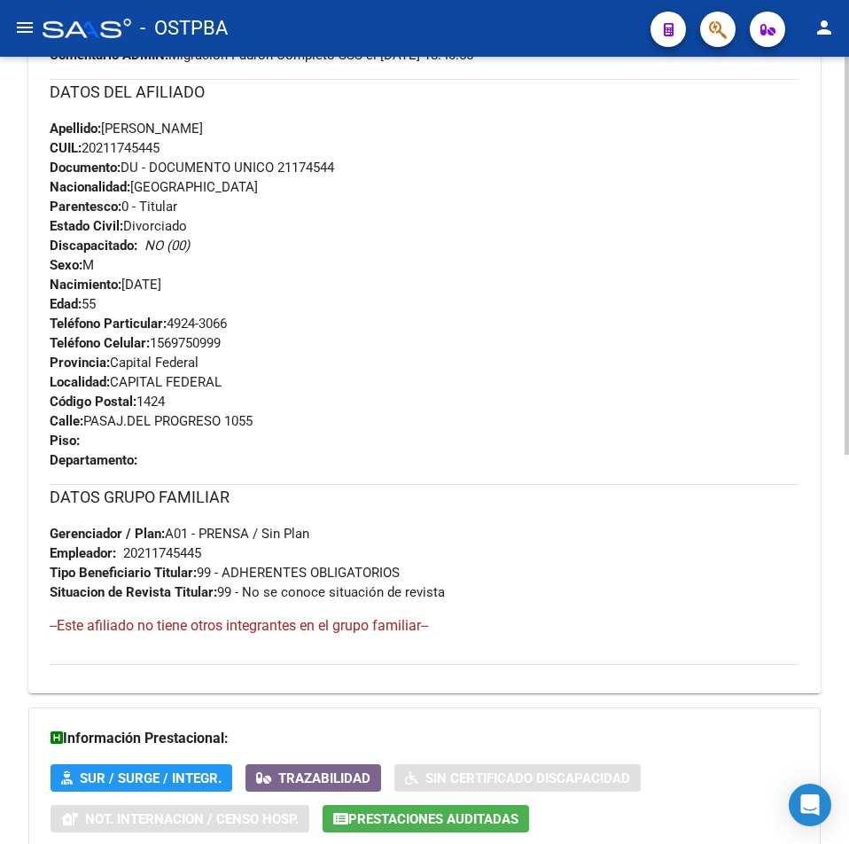
scroll to position [770, 0]
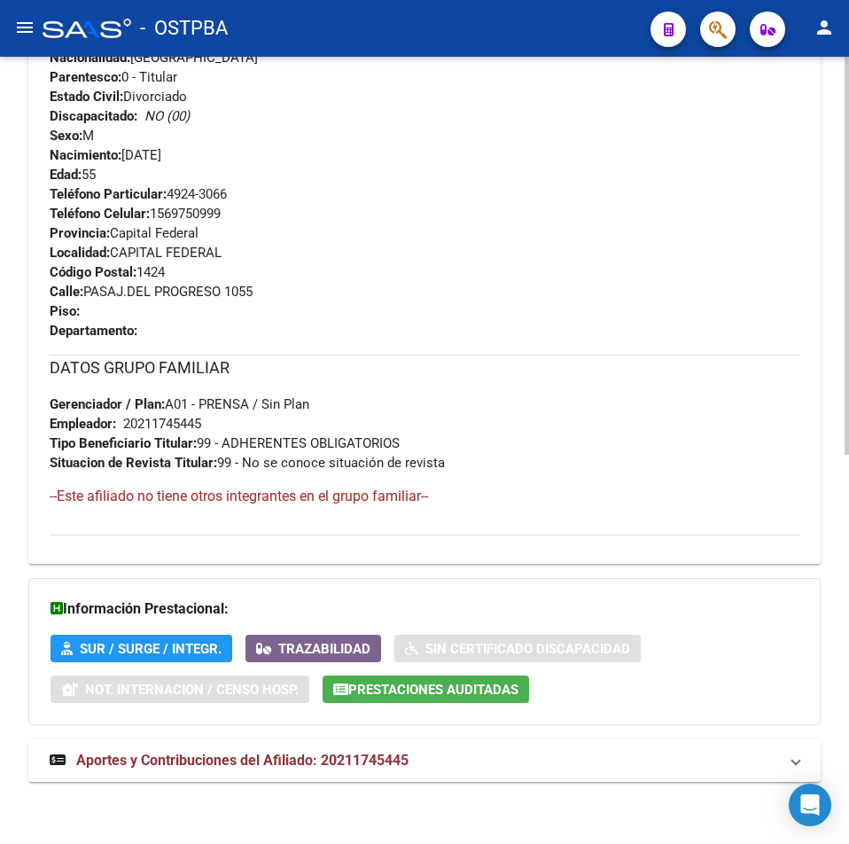
click at [420, 682] on span "Prestaciones Auditadas" at bounding box center [433, 690] width 170 height 16
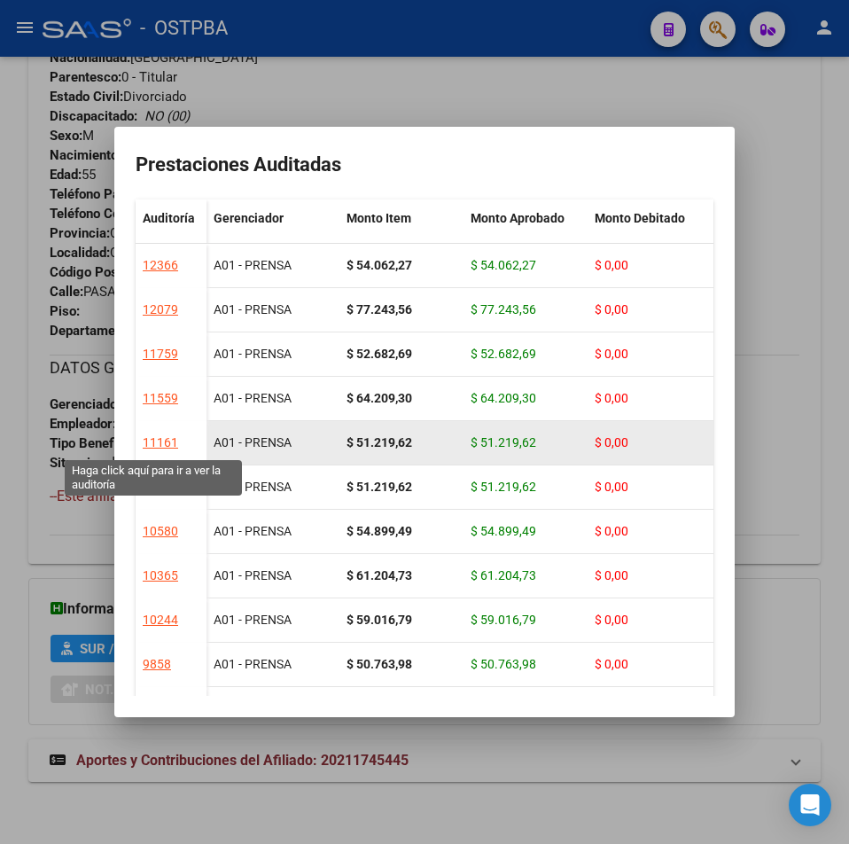
click at [143, 441] on div "11161" at bounding box center [160, 443] width 35 height 20
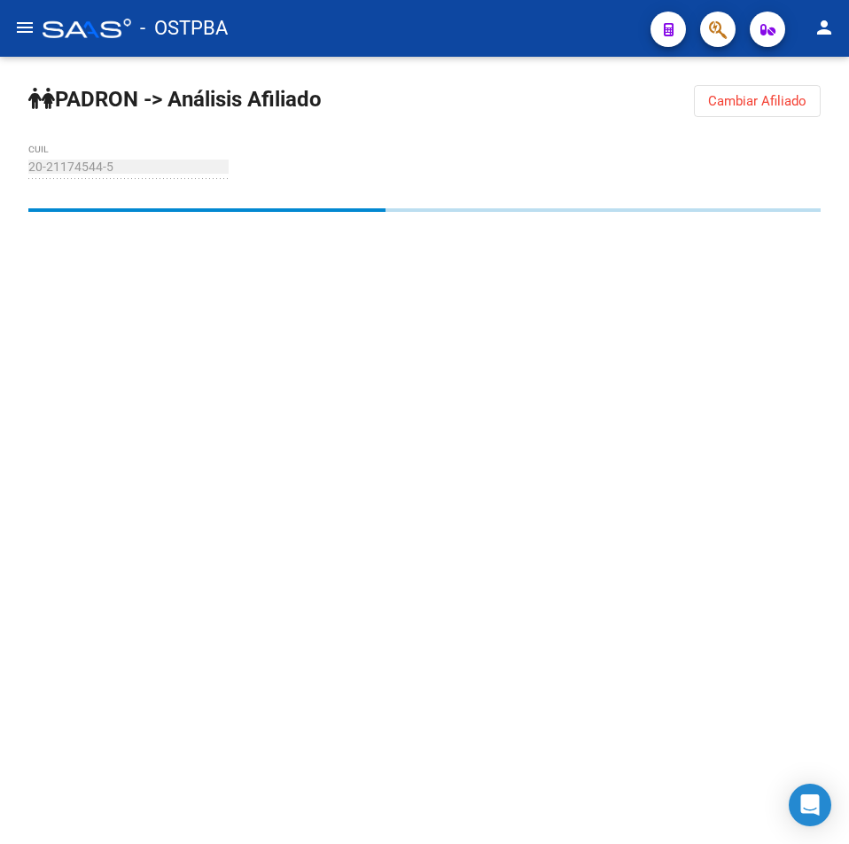
click at [748, 98] on span "Cambiar Afiliado" at bounding box center [757, 101] width 98 height 16
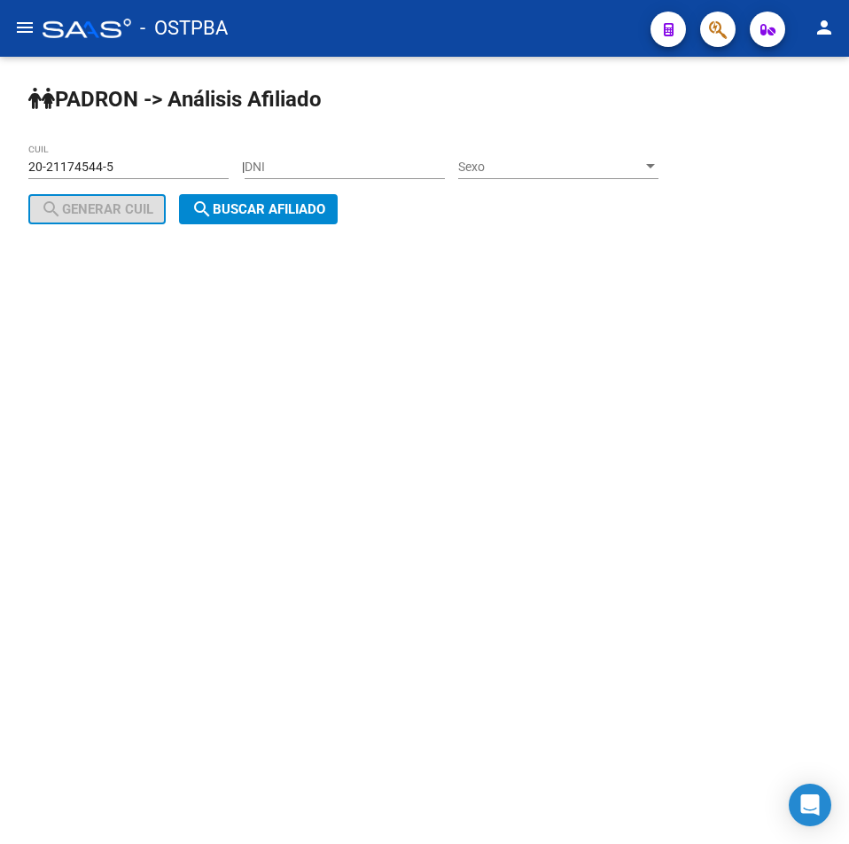
click at [134, 165] on input "20-21174544-5" at bounding box center [128, 167] width 200 height 15
click at [0, 165] on html "menu - OSTPBA person Firma Express Inicio Calendario SSS Instructivos Contacto …" at bounding box center [424, 422] width 849 height 844
paste input "7-27737475-2"
type input "27-27737475-2"
click at [280, 225] on div "PADRON -> Análisis Afiliado 27-27737475-2 CUIL | DNI Sexo Sexo search Generar C…" at bounding box center [424, 169] width 849 height 224
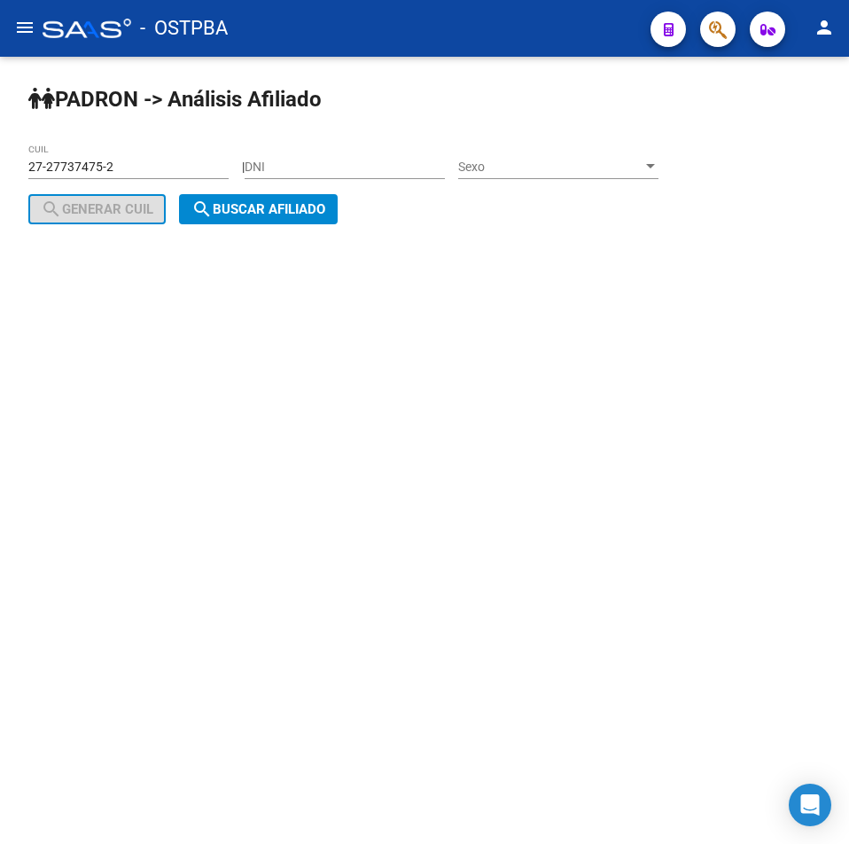
click at [282, 209] on span "search Buscar afiliado" at bounding box center [258, 209] width 134 height 16
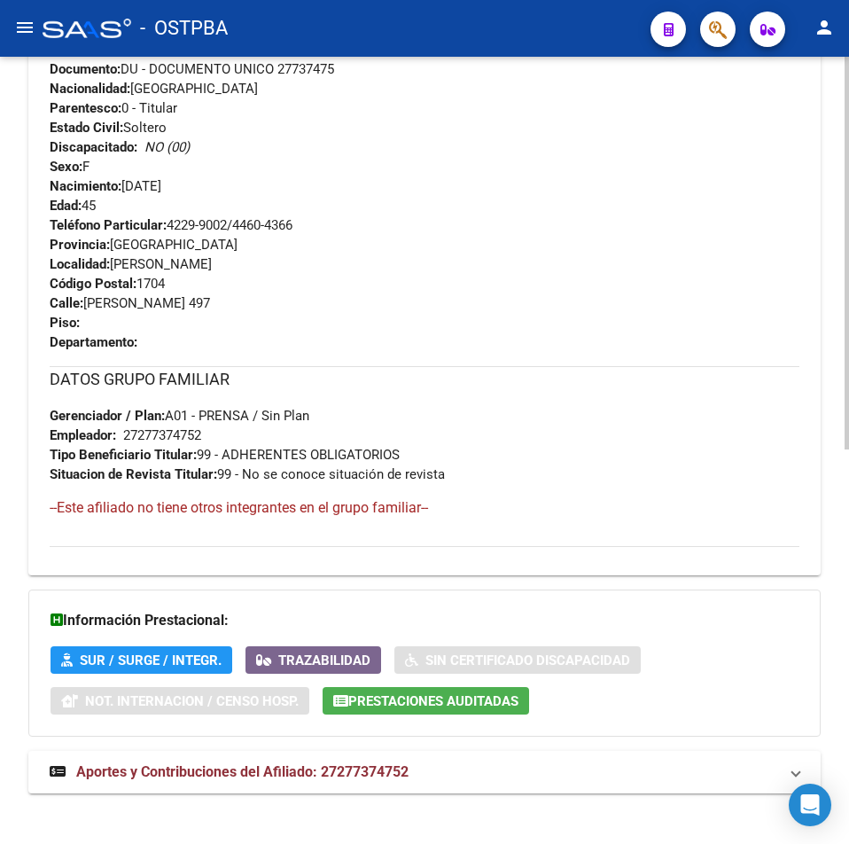
scroll to position [790, 0]
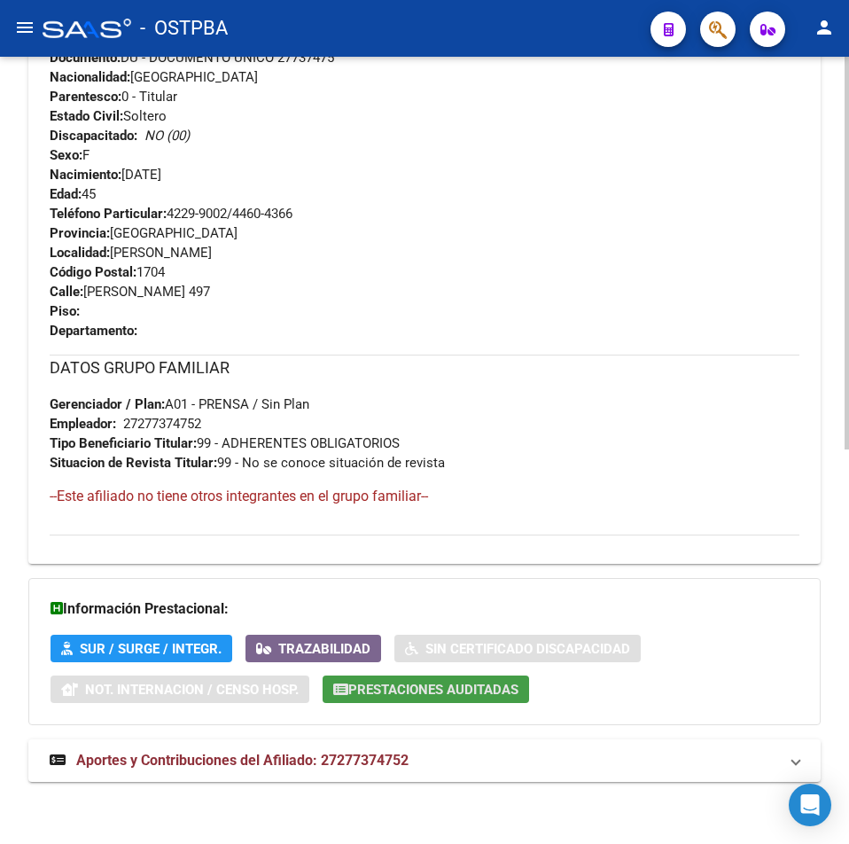
click at [466, 693] on span "Prestaciones Auditadas" at bounding box center [433, 690] width 170 height 16
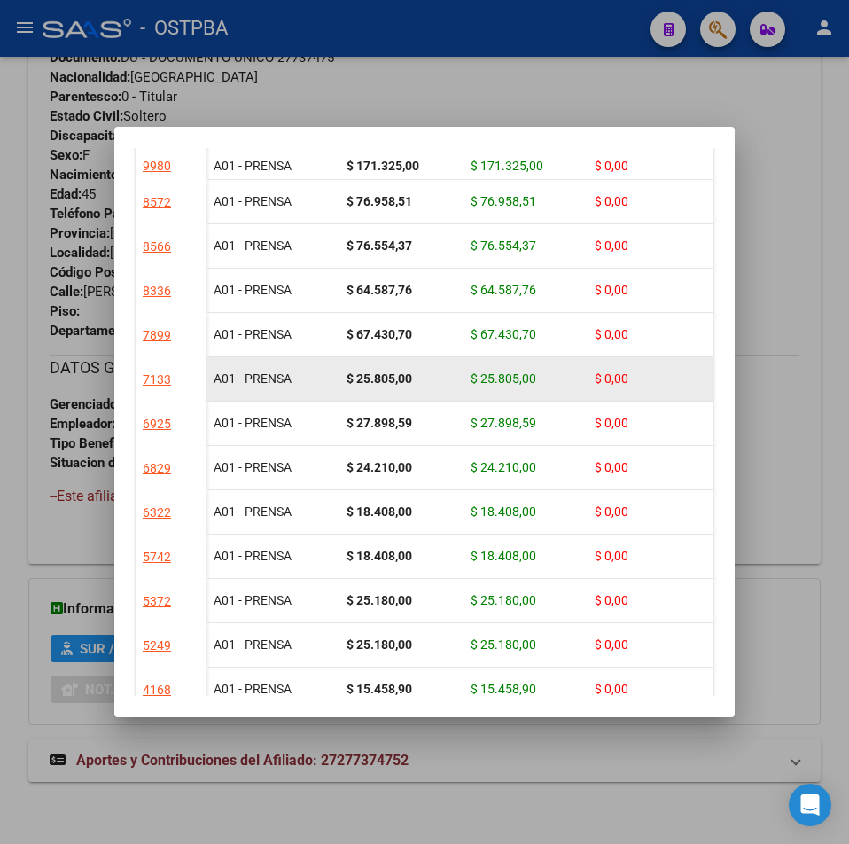
scroll to position [177, 0]
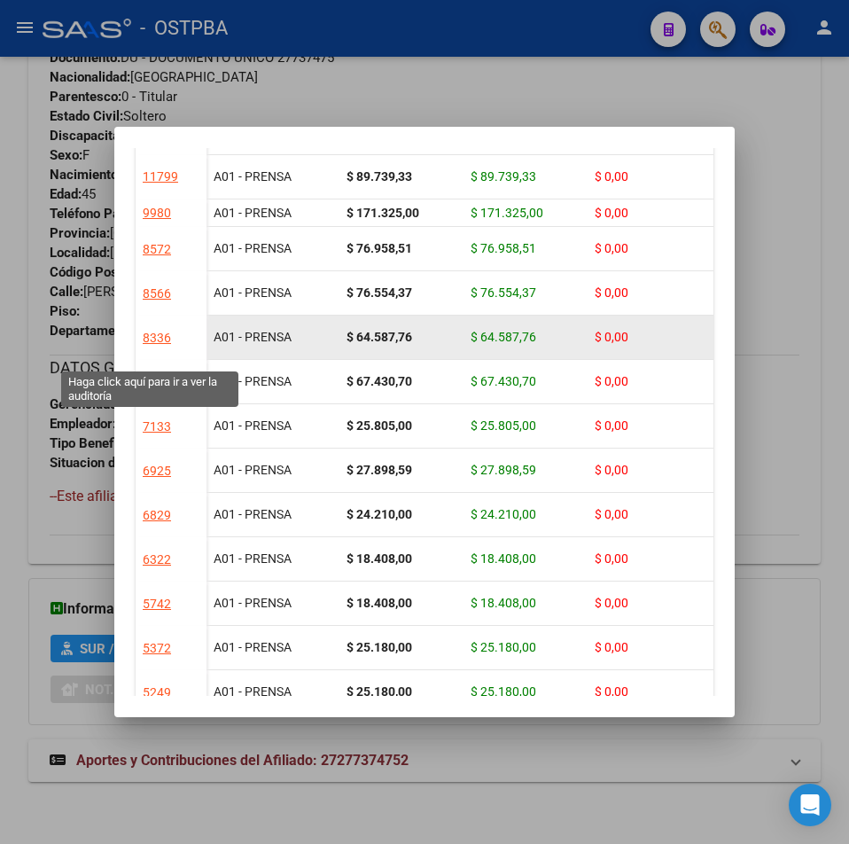
click at [143, 348] on div "8336" at bounding box center [157, 338] width 28 height 20
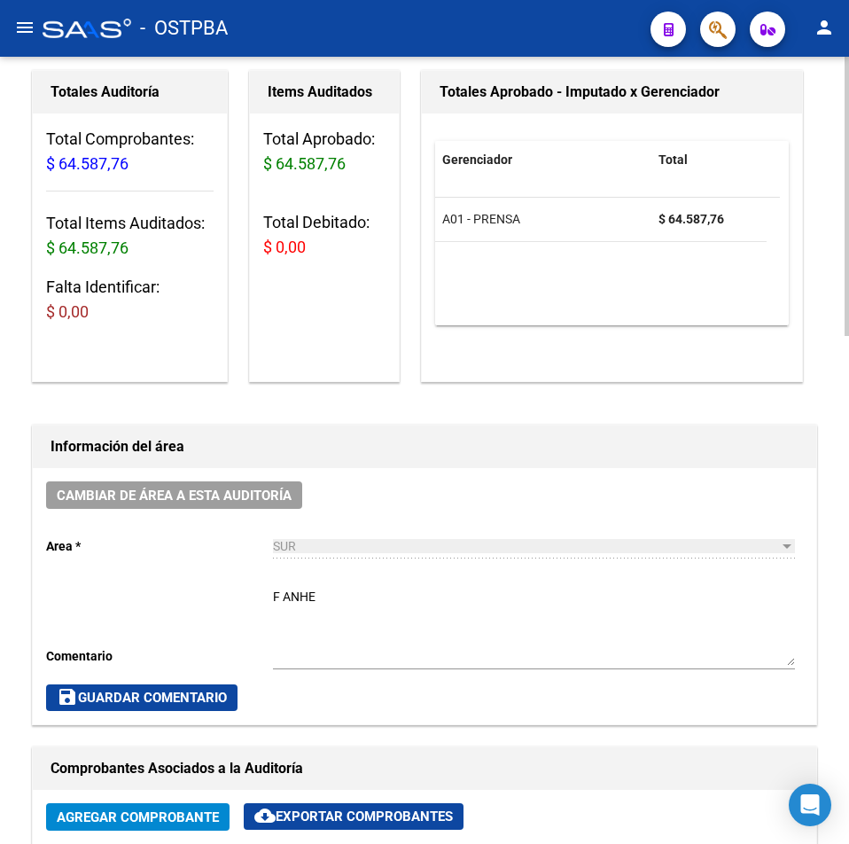
scroll to position [621, 0]
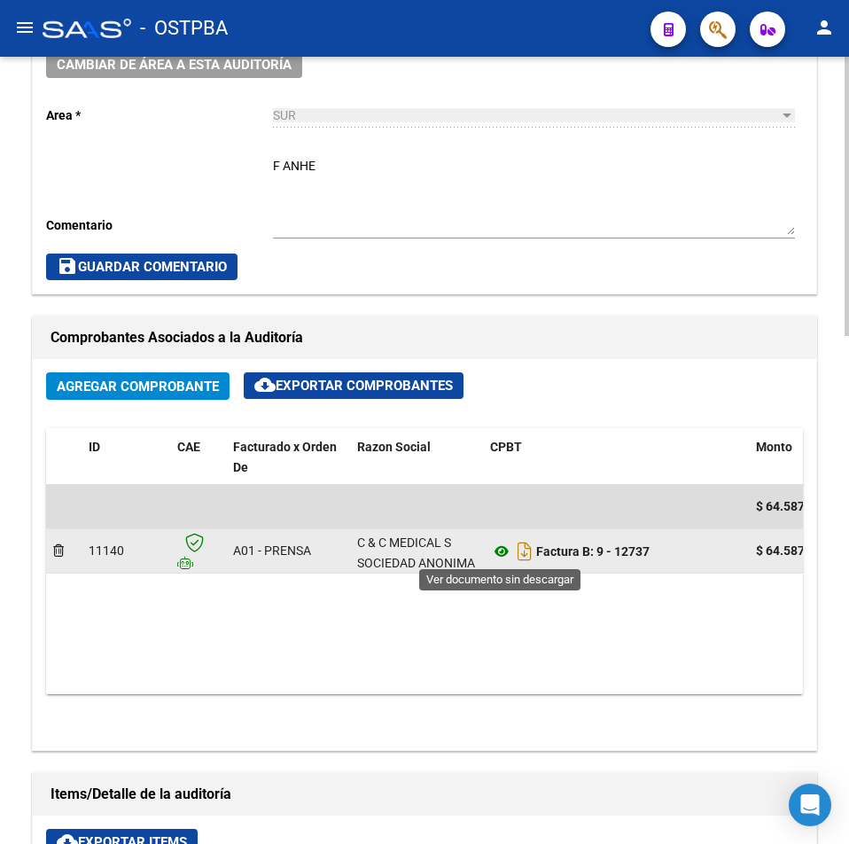
click at [501, 547] on icon at bounding box center [501, 551] width 23 height 21
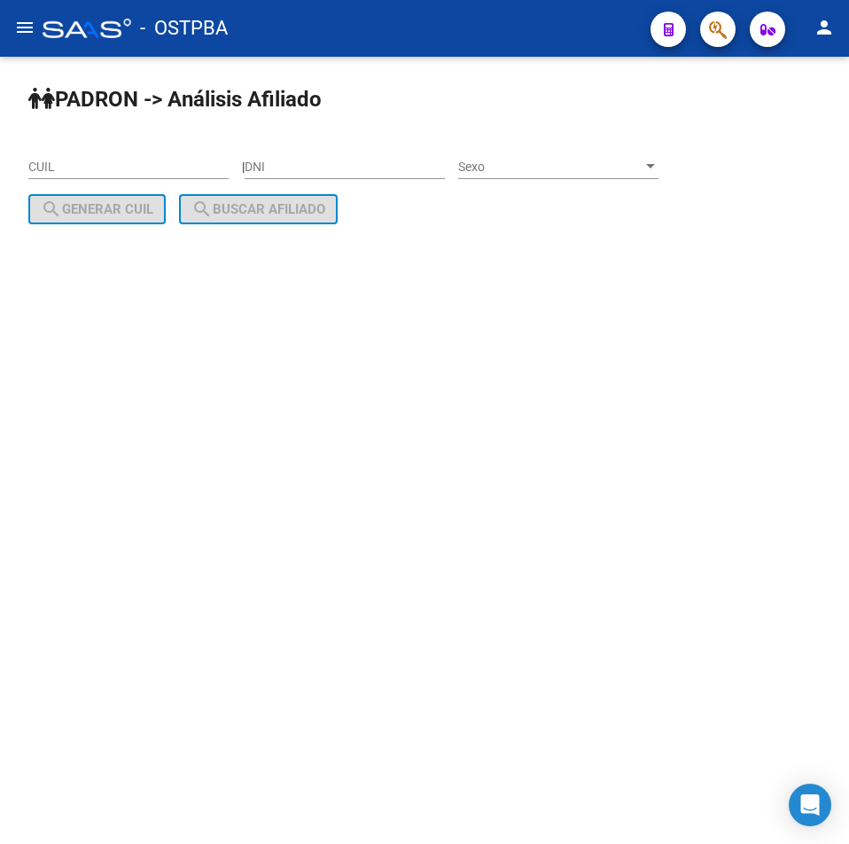
click at [28, 27] on mat-icon "menu" at bounding box center [24, 27] width 21 height 21
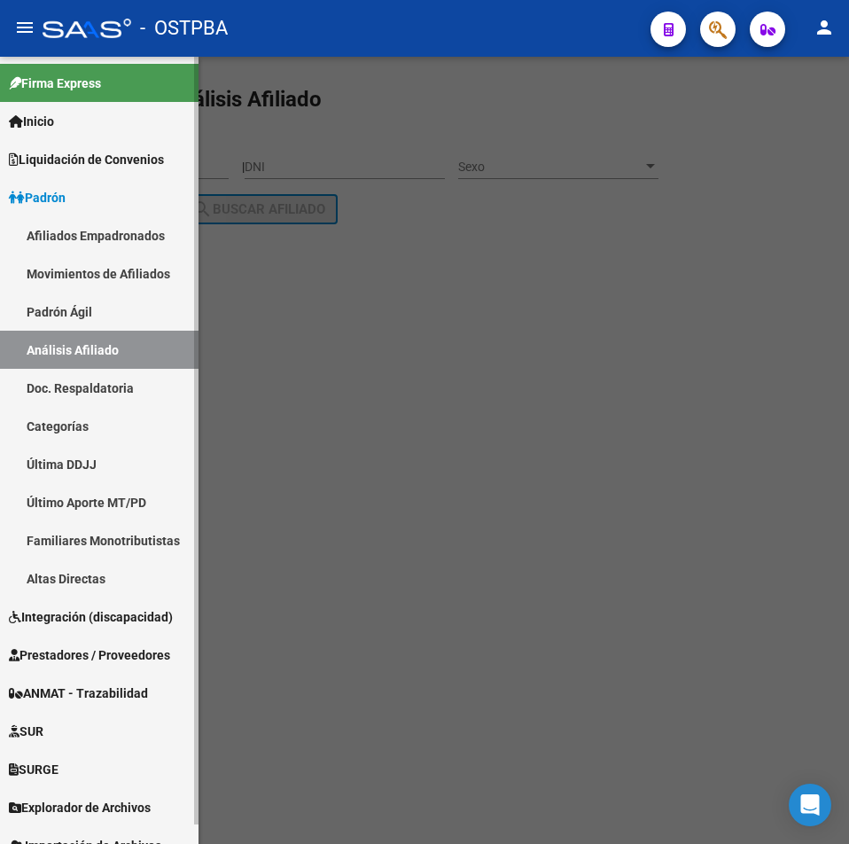
click at [158, 660] on span "Prestadores / Proveedores" at bounding box center [89, 655] width 161 height 20
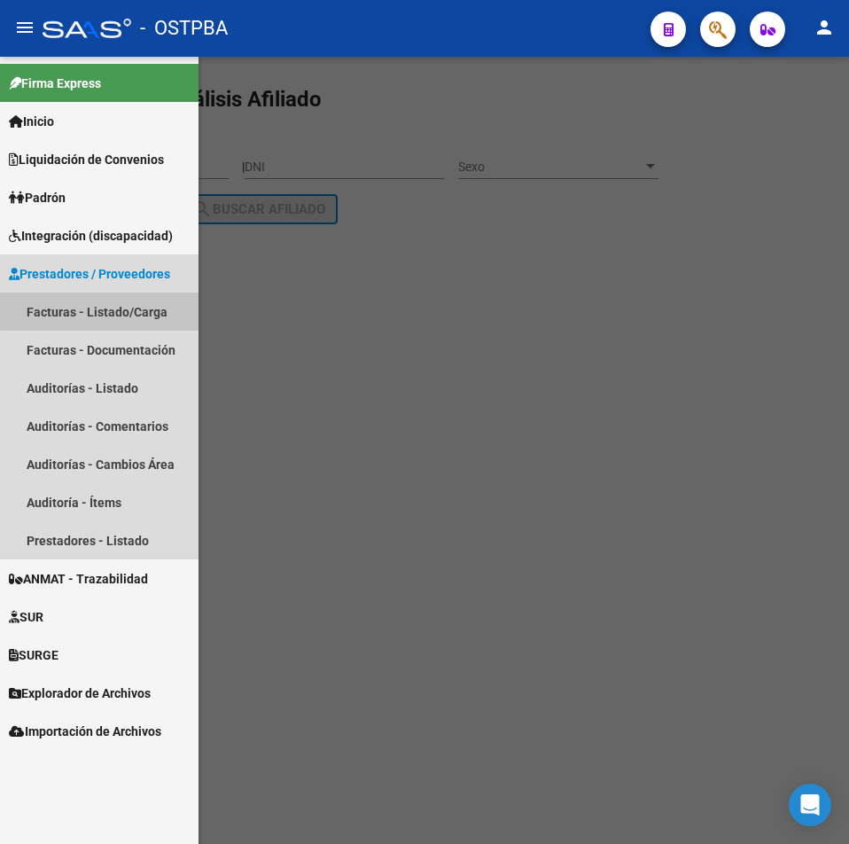
click at [129, 302] on link "Facturas - Listado/Carga" at bounding box center [99, 312] width 199 height 38
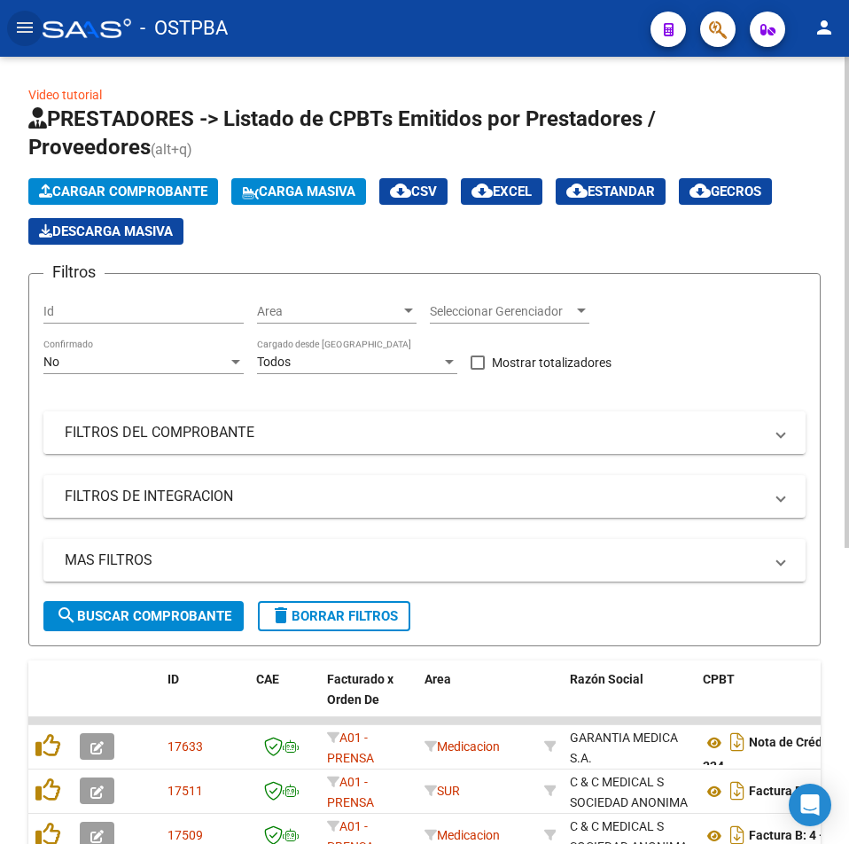
click at [114, 438] on mat-panel-title "FILTROS DEL COMPROBANTE" at bounding box center [414, 433] width 699 height 20
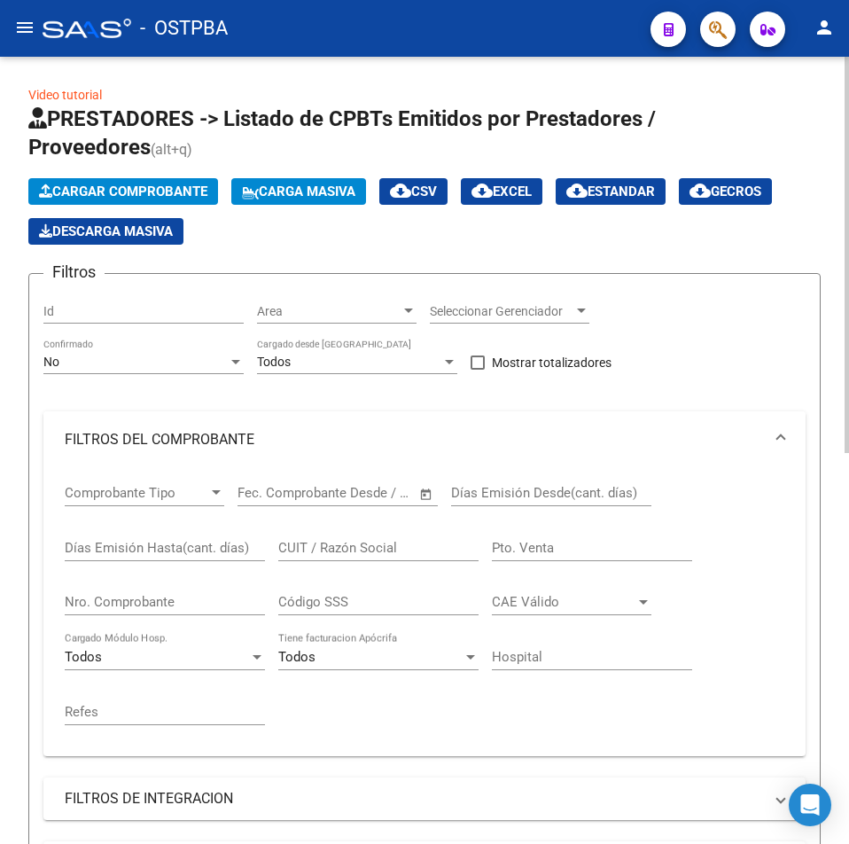
click at [147, 426] on mat-expansion-panel-header "FILTROS DEL COMPROBANTE" at bounding box center [424, 439] width 762 height 57
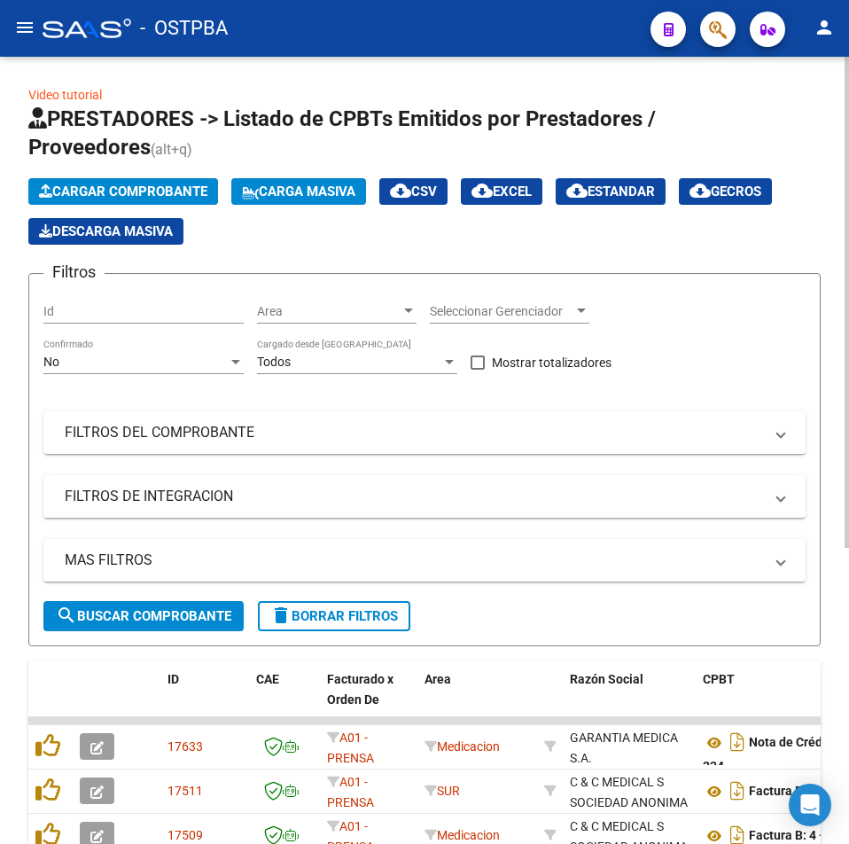
click at [234, 360] on div at bounding box center [235, 362] width 9 height 4
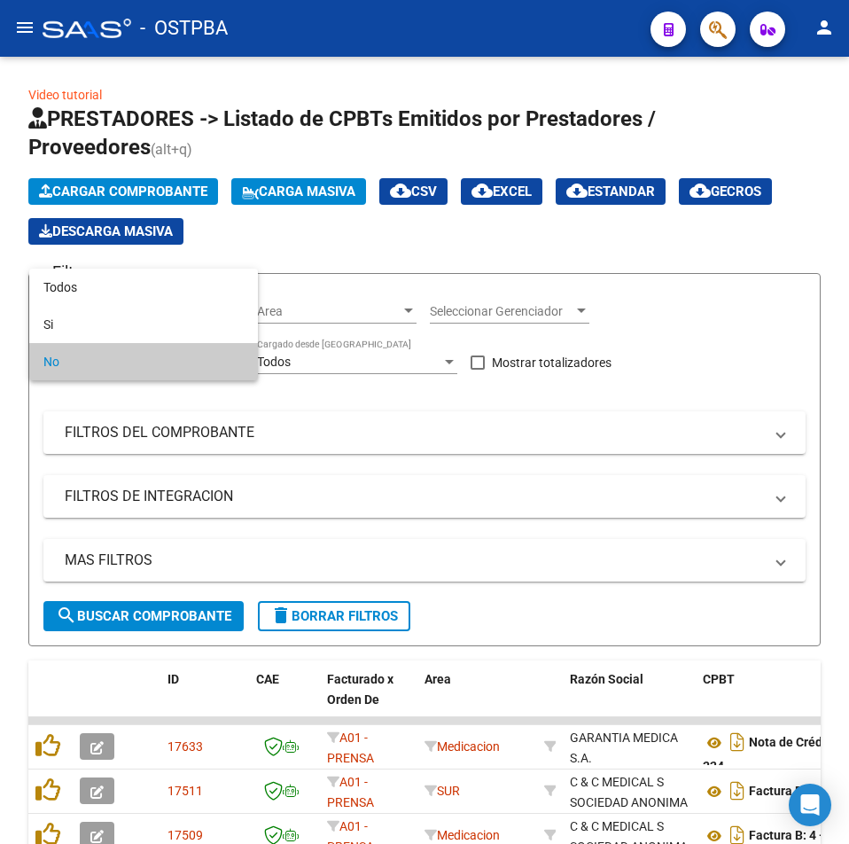
click at [750, 384] on div at bounding box center [424, 422] width 849 height 844
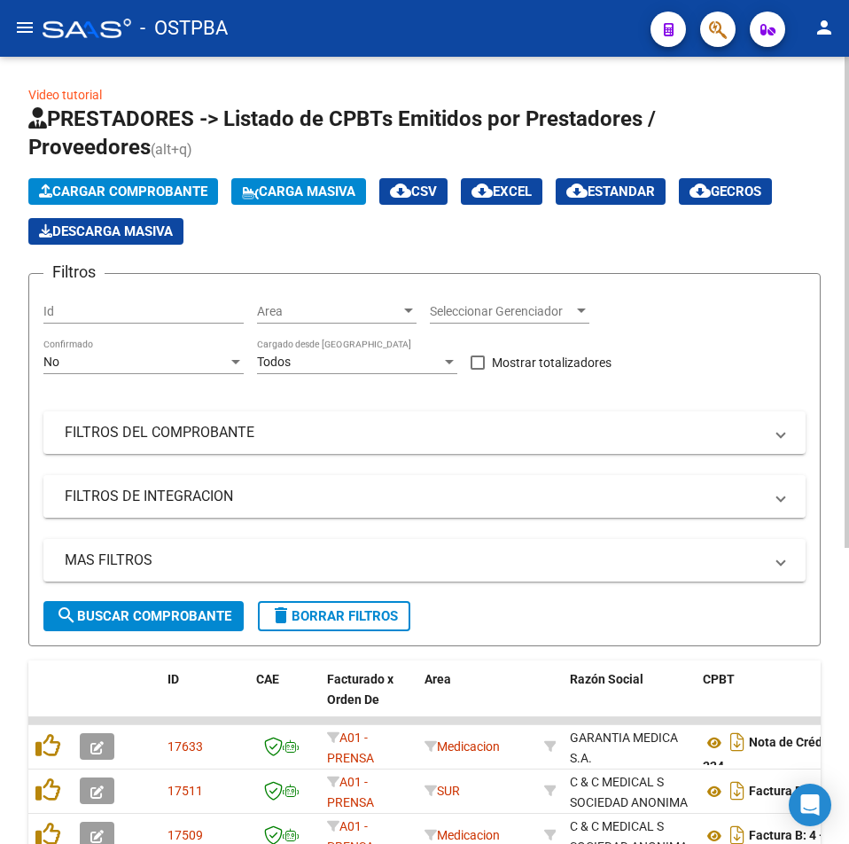
click at [267, 495] on mat-panel-title "FILTROS DE INTEGRACION" at bounding box center [414, 497] width 699 height 20
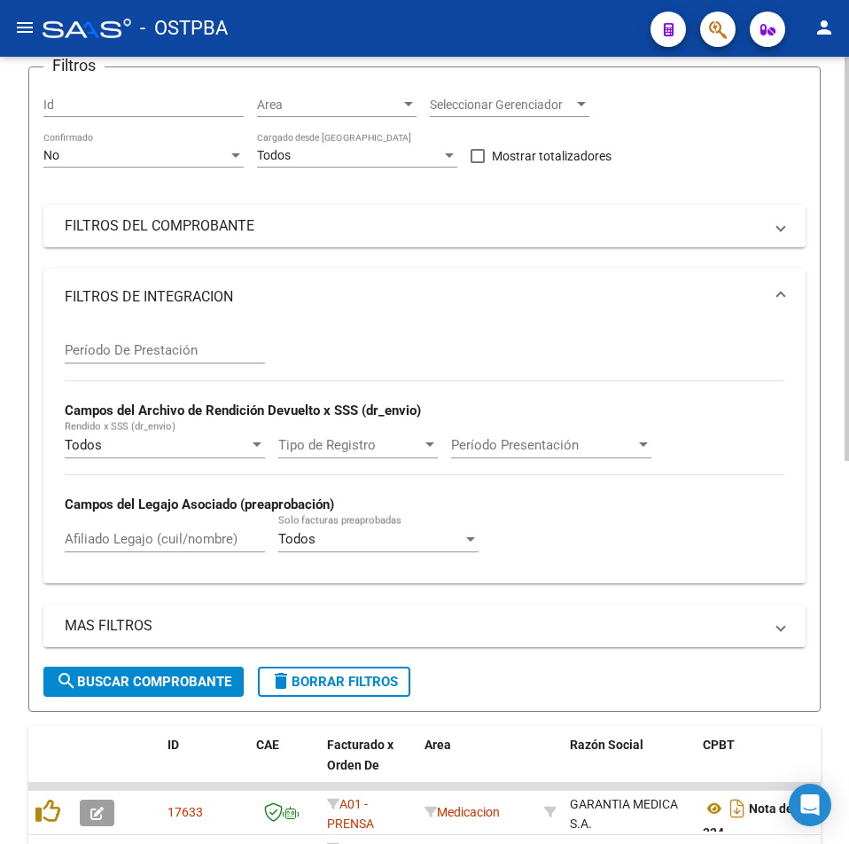
scroll to position [266, 0]
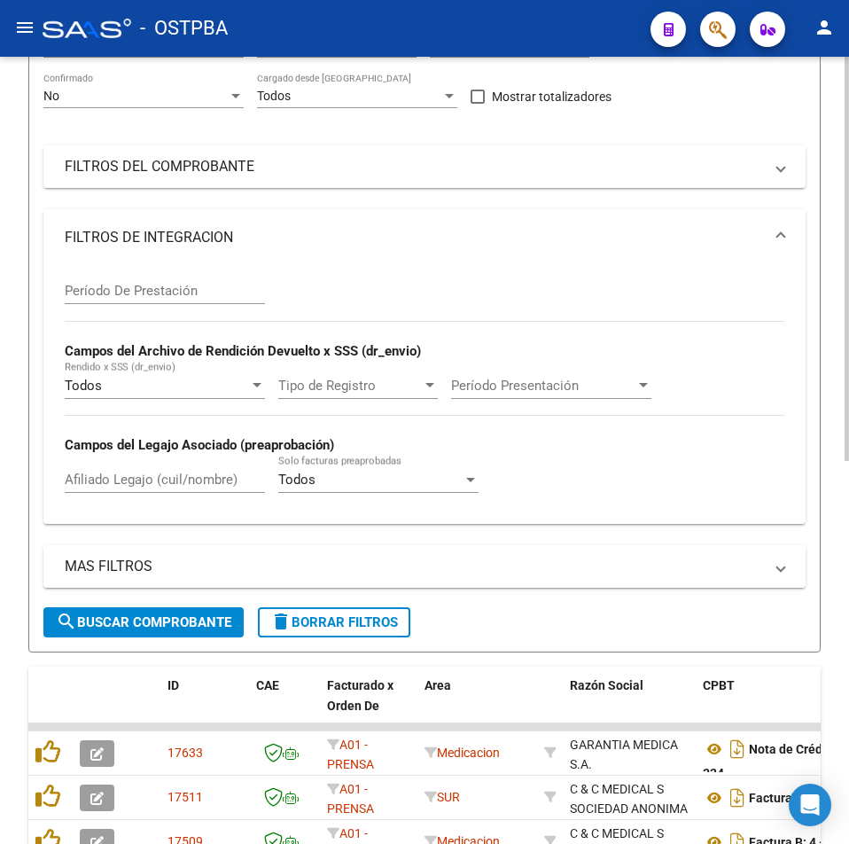
click at [335, 562] on mat-panel-title "MAS FILTROS" at bounding box center [414, 567] width 699 height 20
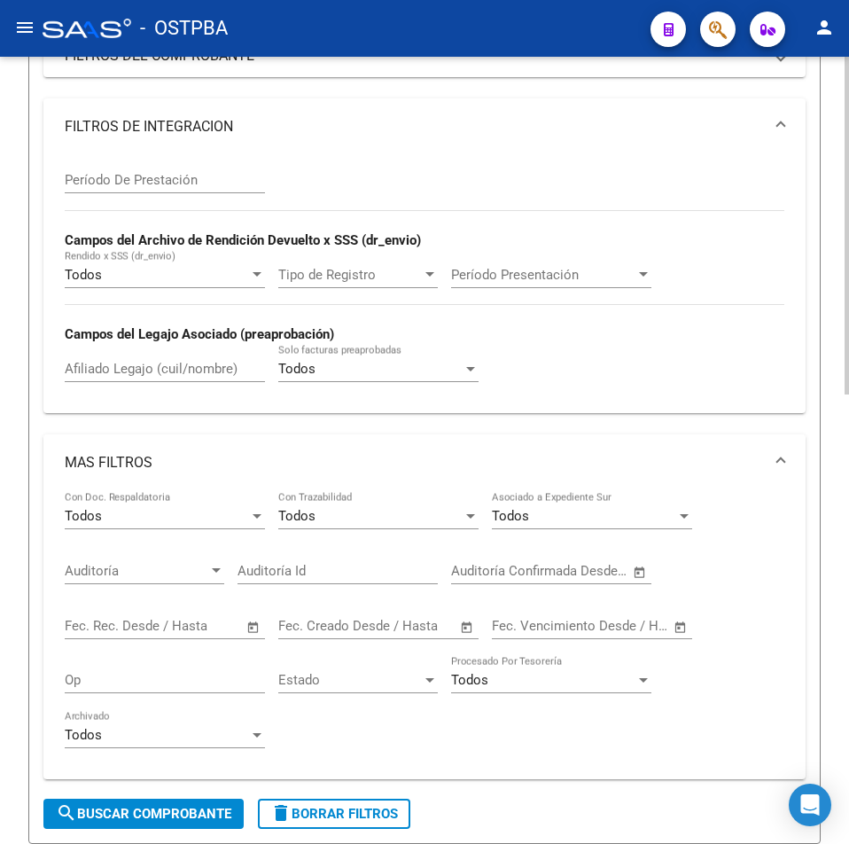
scroll to position [355, 0]
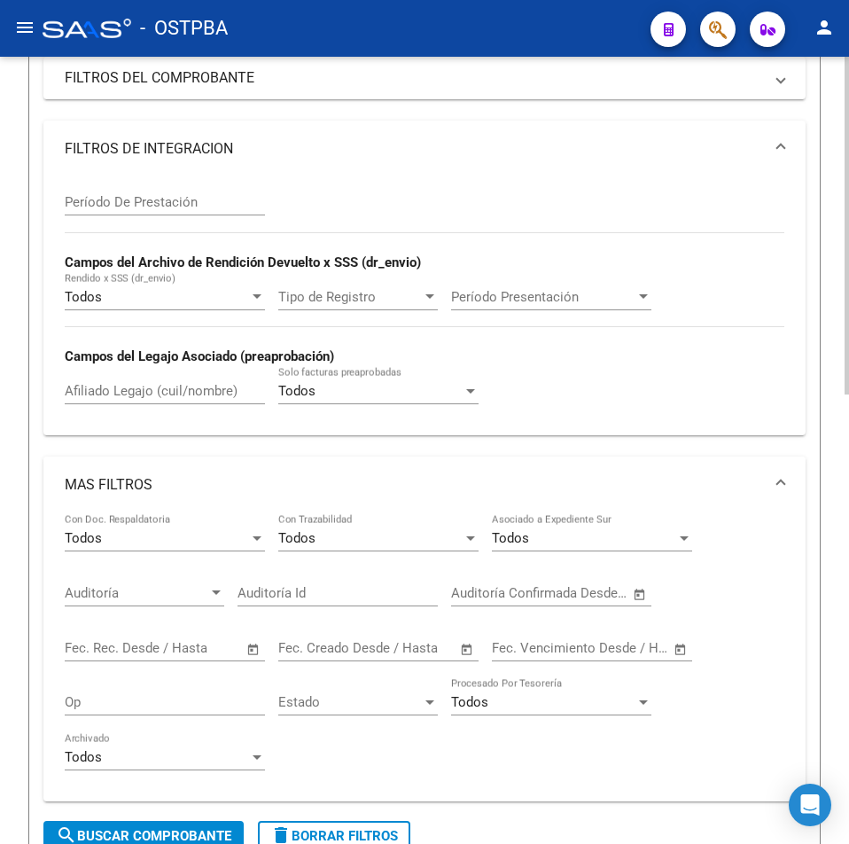
click at [238, 465] on mat-expansion-panel-header "MAS FILTROS" at bounding box center [424, 485] width 762 height 57
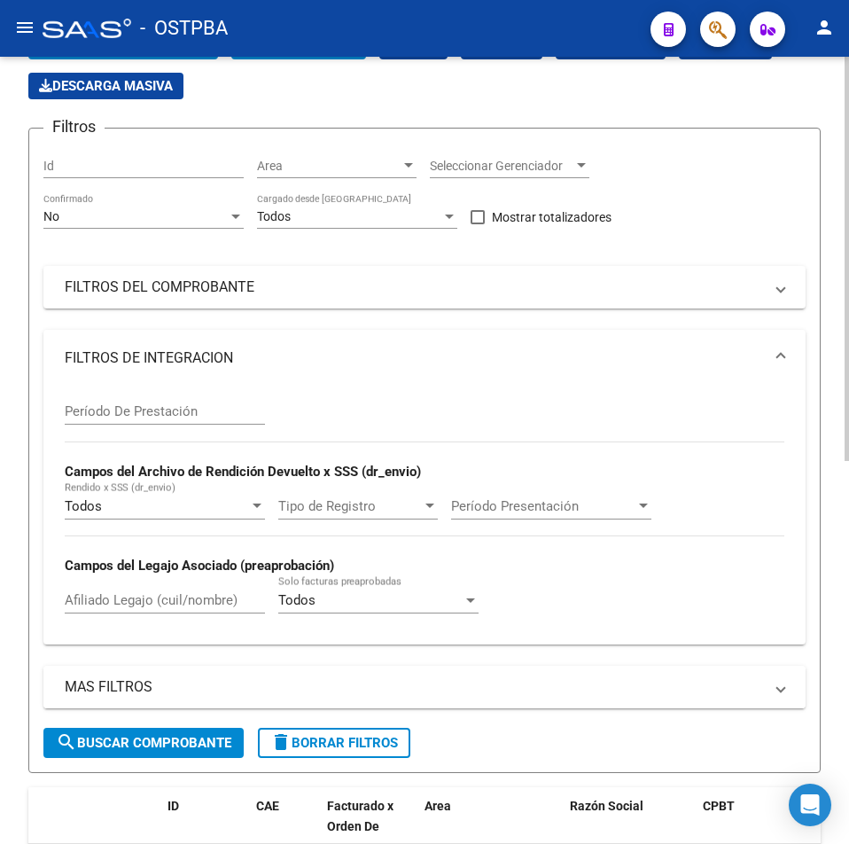
scroll to position [0, 0]
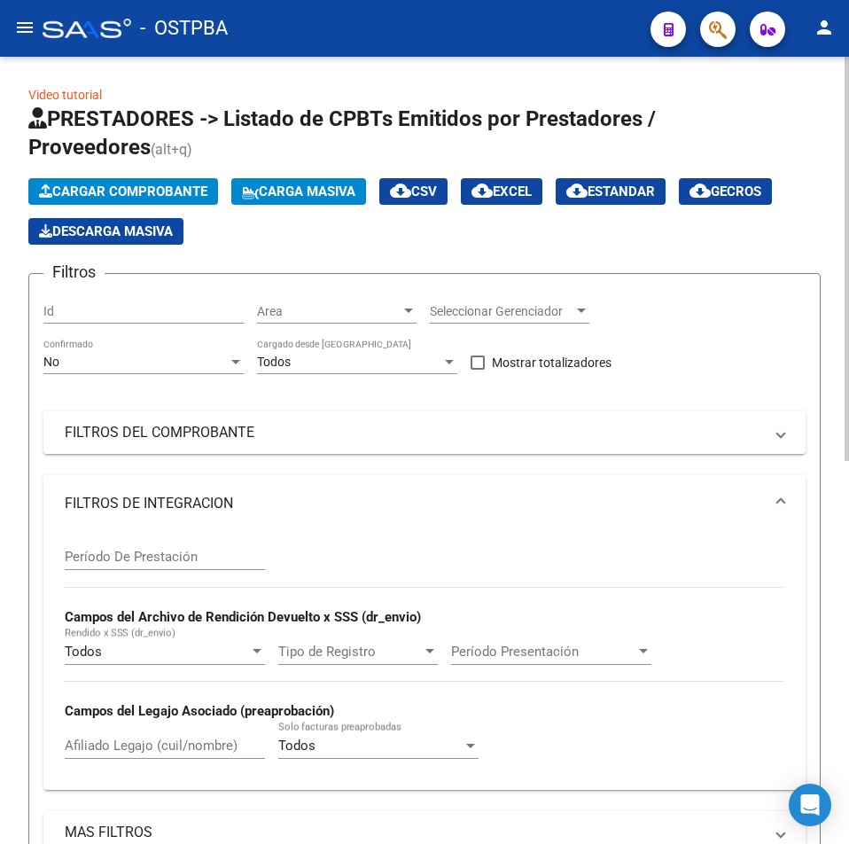
click at [270, 496] on mat-panel-title "FILTROS DE INTEGRACION" at bounding box center [414, 504] width 699 height 20
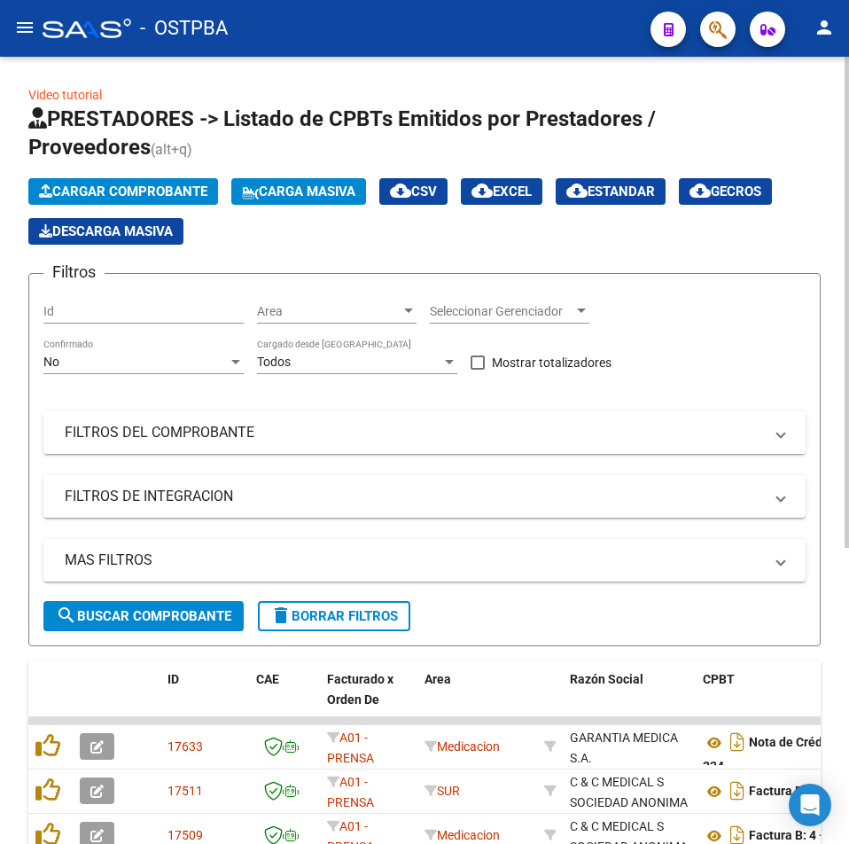
click at [297, 450] on mat-expansion-panel-header "FILTROS DEL COMPROBANTE" at bounding box center [424, 432] width 762 height 43
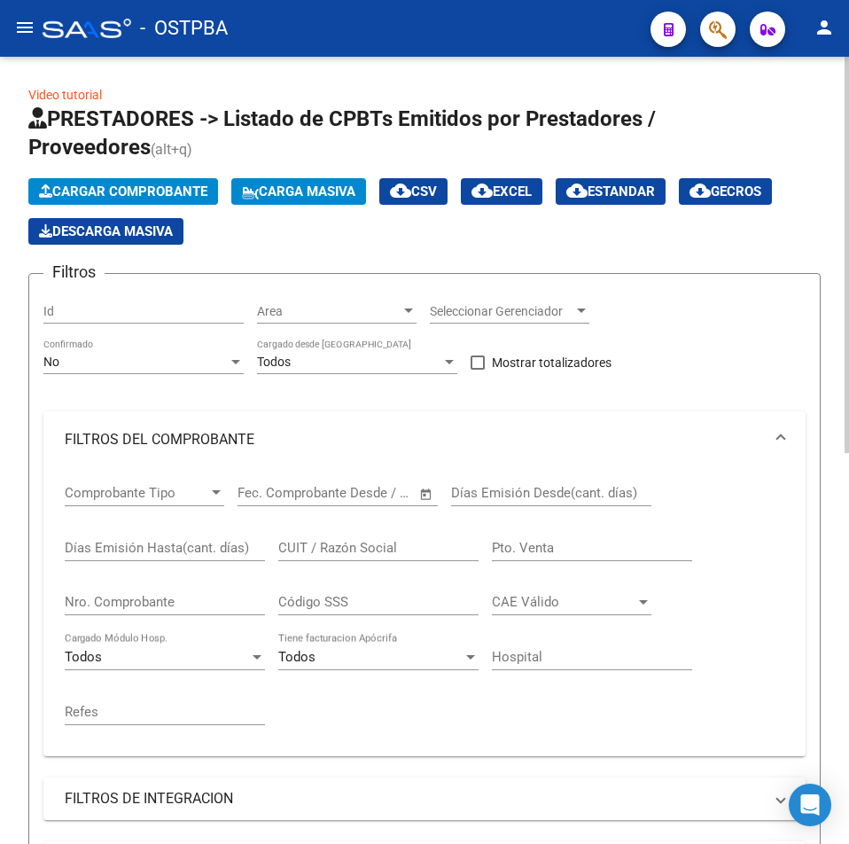
click at [297, 450] on mat-expansion-panel-header "FILTROS DEL COMPROBANTE" at bounding box center [424, 439] width 762 height 57
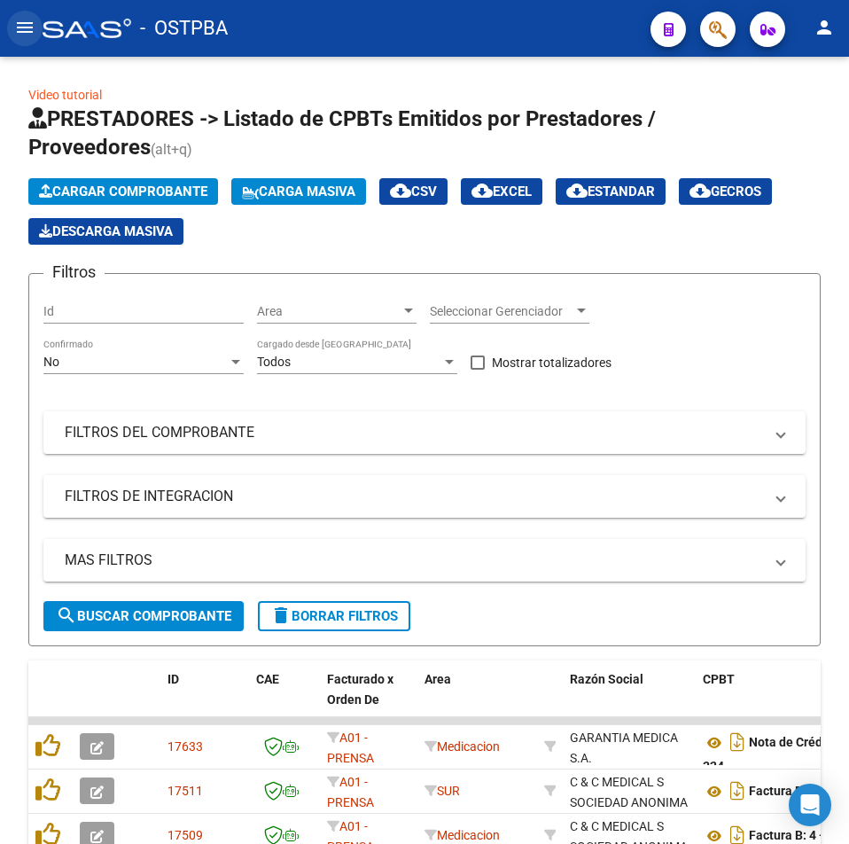
click at [27, 35] on mat-icon "menu" at bounding box center [24, 27] width 21 height 21
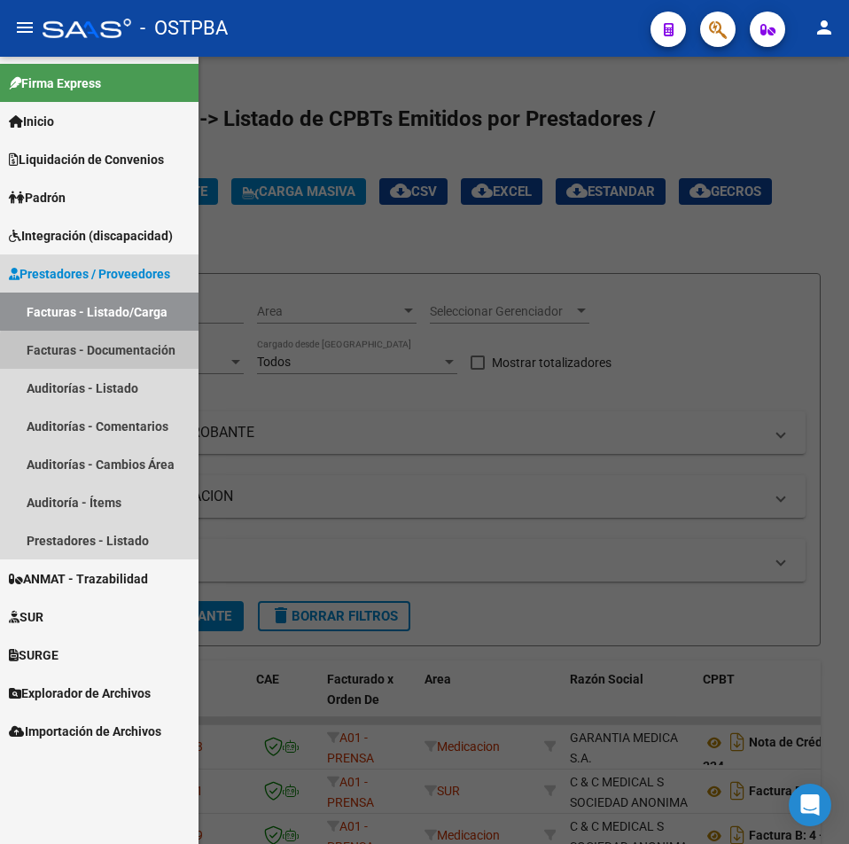
click at [156, 356] on link "Facturas - Documentación" at bounding box center [99, 350] width 199 height 38
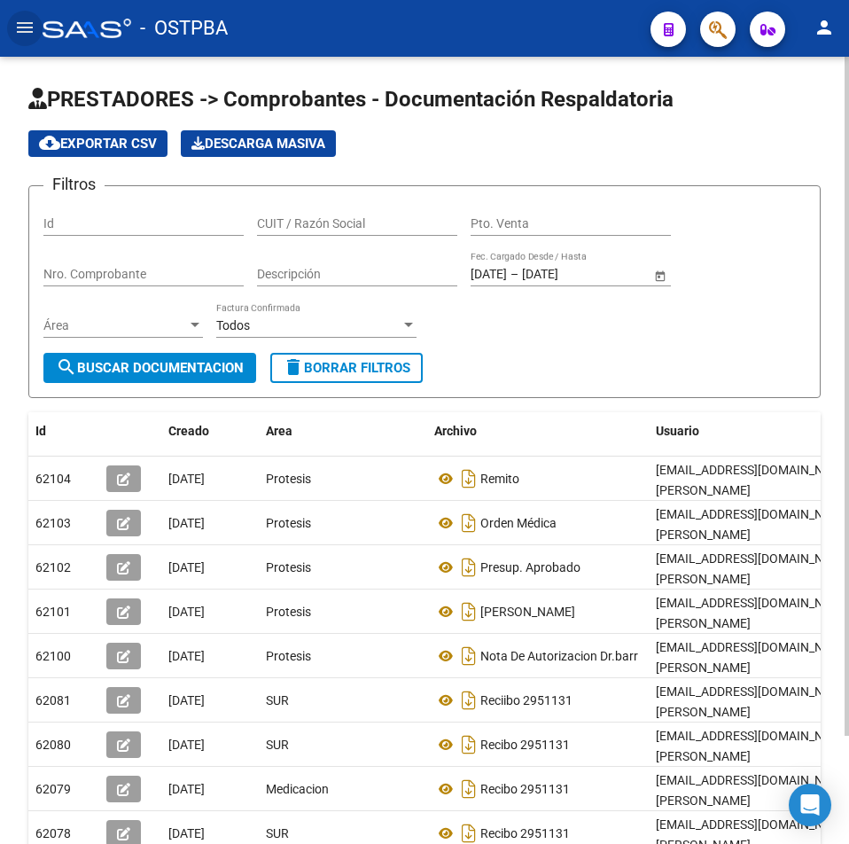
click at [308, 228] on input "CUIT / Razón Social" at bounding box center [357, 223] width 200 height 15
click at [415, 223] on input "CUIT / Razón Social" at bounding box center [357, 223] width 200 height 15
paste input "20348513134"
type input "20348513134"
click at [205, 364] on span "search Buscar Documentacion" at bounding box center [150, 368] width 188 height 16
